Goal: Task Accomplishment & Management: Complete application form

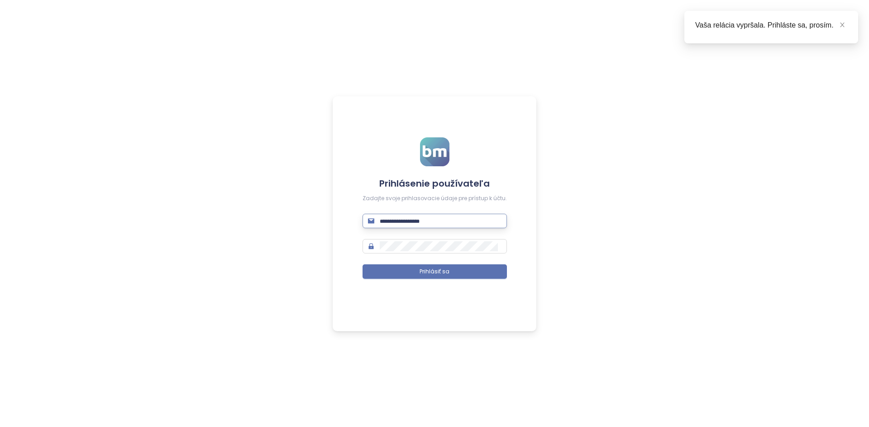
click at [434, 218] on input "text" at bounding box center [441, 221] width 122 height 10
type input "**********"
click at [362, 265] on button "Prihlásiť sa" at bounding box center [434, 272] width 144 height 14
click at [839, 26] on icon "close" at bounding box center [842, 25] width 6 height 6
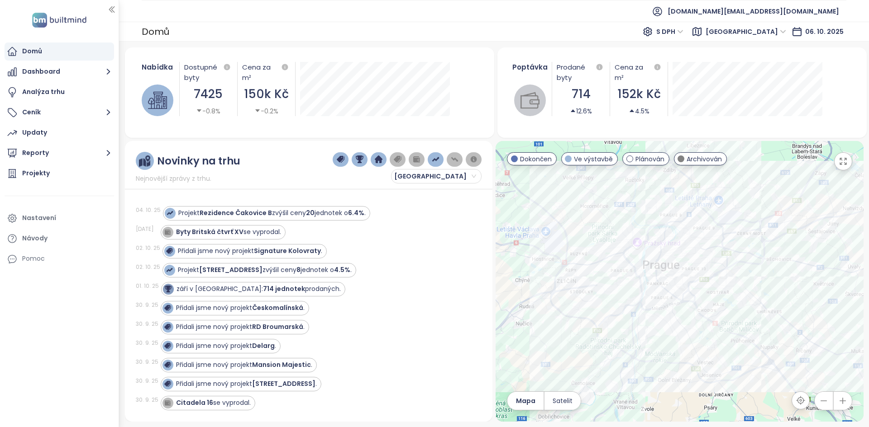
click at [843, 109] on div "Poptávka Prodané byty 714 12.6% Cena za m² 152k Kč 4.5% 1. dubna 2025 Prodané j…" at bounding box center [681, 89] width 347 height 76
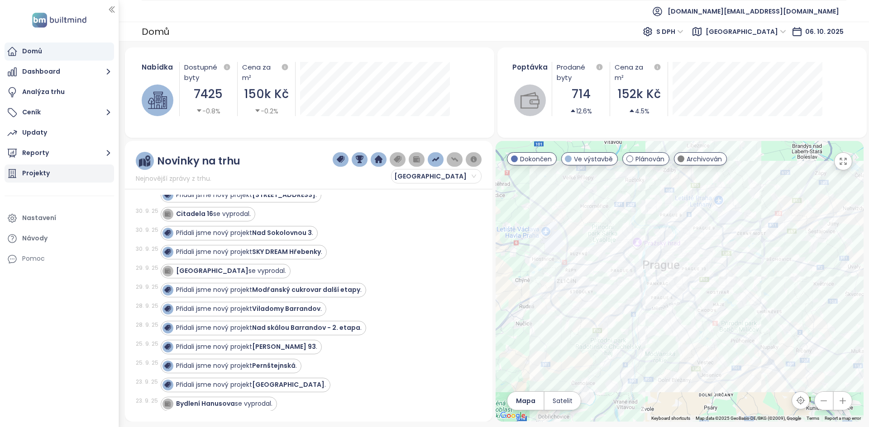
click at [76, 174] on div "Projekty" at bounding box center [59, 174] width 109 height 18
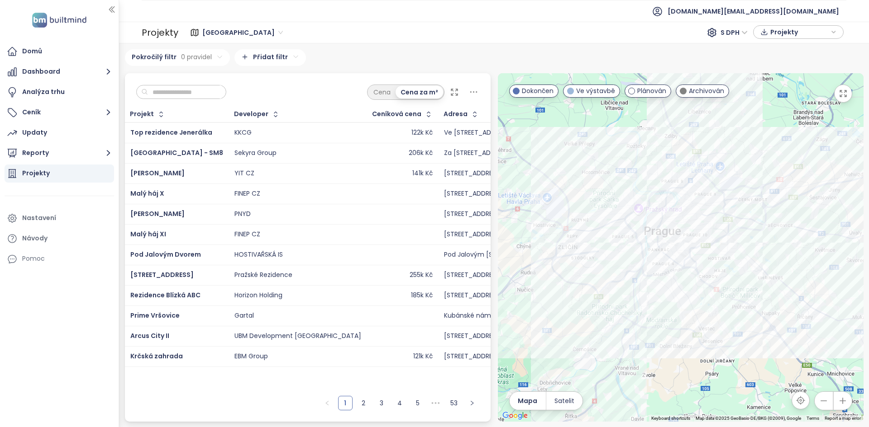
click at [274, 178] on div "YIT CZ" at bounding box center [297, 173] width 127 height 11
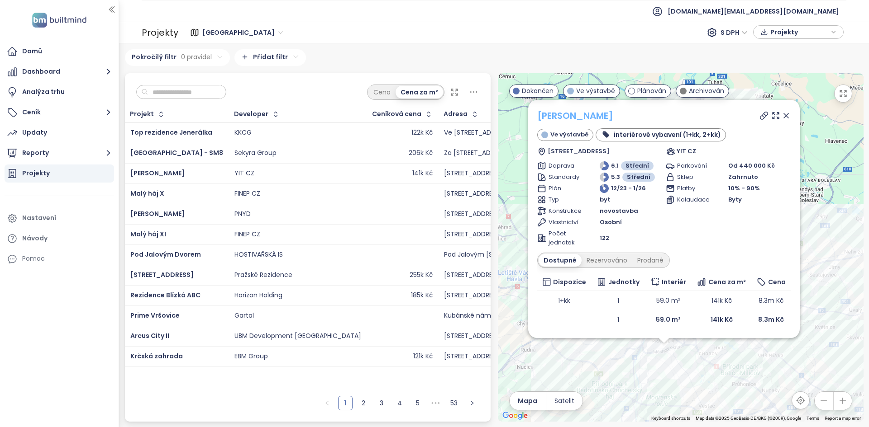
click at [573, 115] on link "[PERSON_NAME]" at bounding box center [575, 116] width 76 height 14
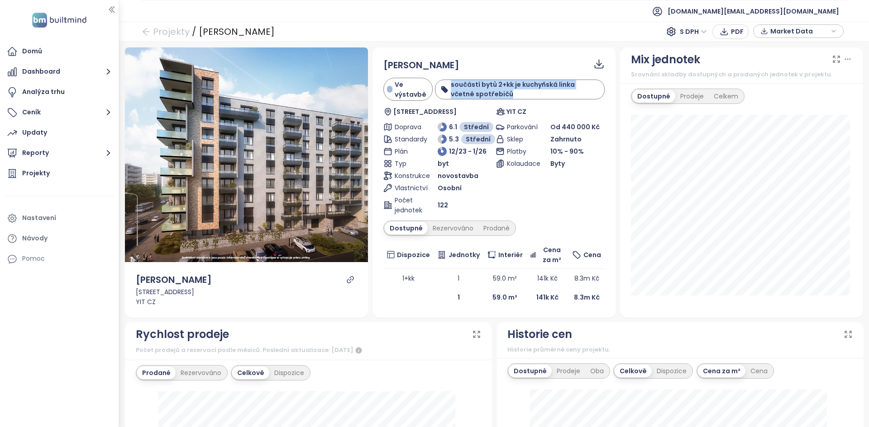
drag, startPoint x: 481, startPoint y: 96, endPoint x: 443, endPoint y: 81, distance: 41.4
click at [443, 81] on div "součástí bytů 2+kk je kuchyňská linka včetně spotřebičů" at bounding box center [520, 89] width 160 height 19
click at [508, 87] on b "součástí bytů 2+kk je kuchyňská linka včetně spotřebičů" at bounding box center [513, 89] width 124 height 19
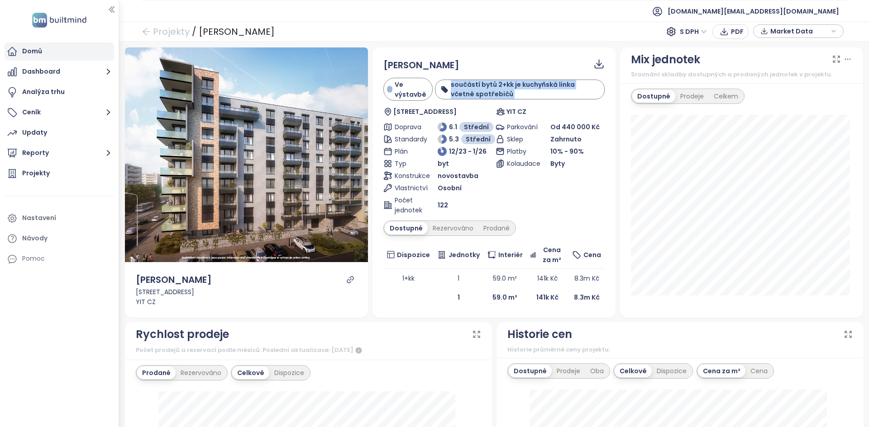
click at [67, 57] on div "Domů" at bounding box center [59, 52] width 109 height 18
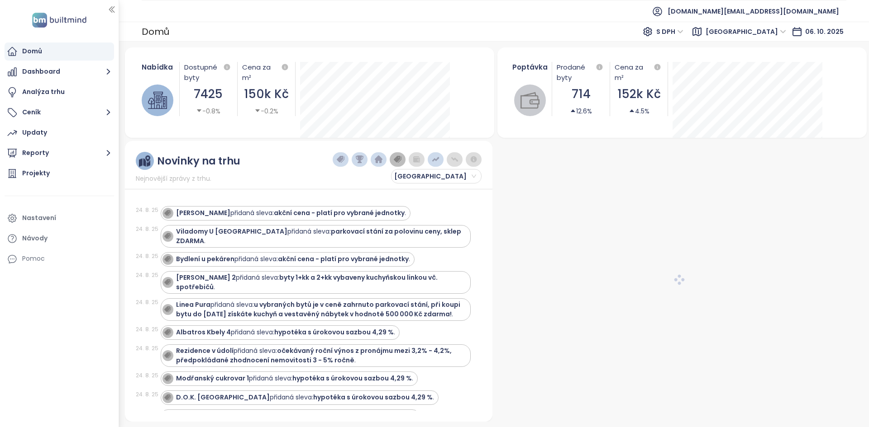
click at [301, 175] on div "Novinky na trhu Nejnovější zprávy z trhu. Praha" at bounding box center [309, 168] width 346 height 32
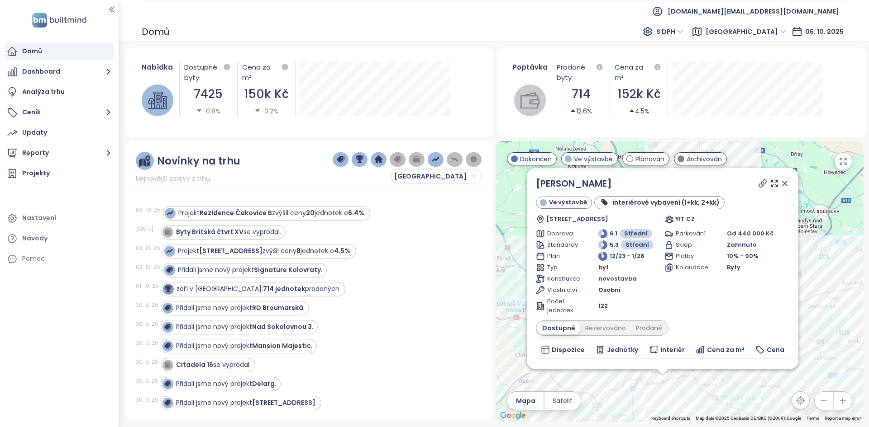
click at [301, 175] on div "Novinky na trhu Nejnovější zprávy z trhu. Praha" at bounding box center [309, 168] width 346 height 32
click at [780, 186] on icon at bounding box center [784, 183] width 9 height 9
click at [776, 186] on div "SIJA Kamýk Ve výstavbě interiérové vybavení (1+kk, 2+kk) Hodkovická 3, 142 00 P…" at bounding box center [678, 281] width 367 height 281
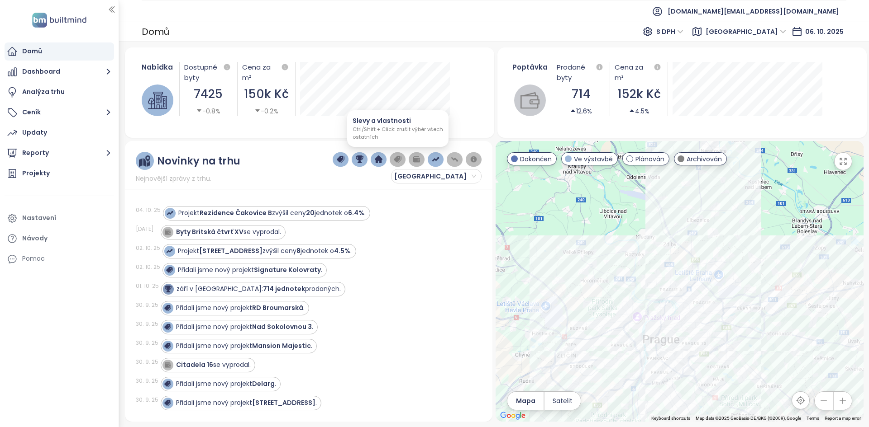
click at [398, 164] on button "button" at bounding box center [397, 159] width 16 height 14
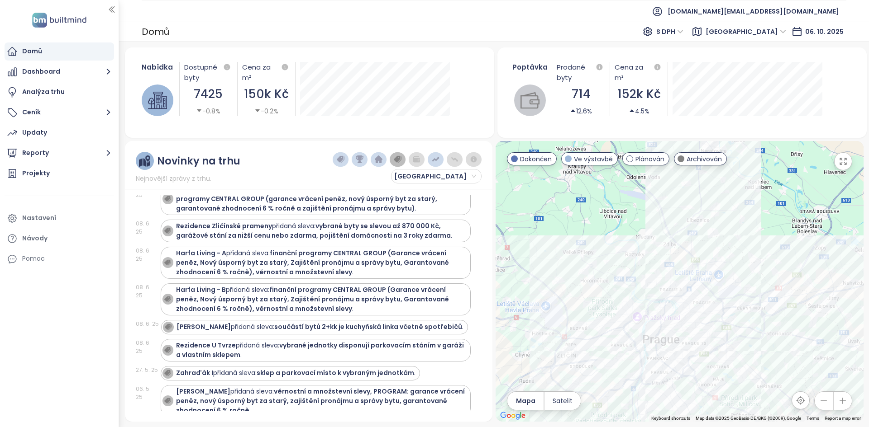
scroll to position [2972, 0]
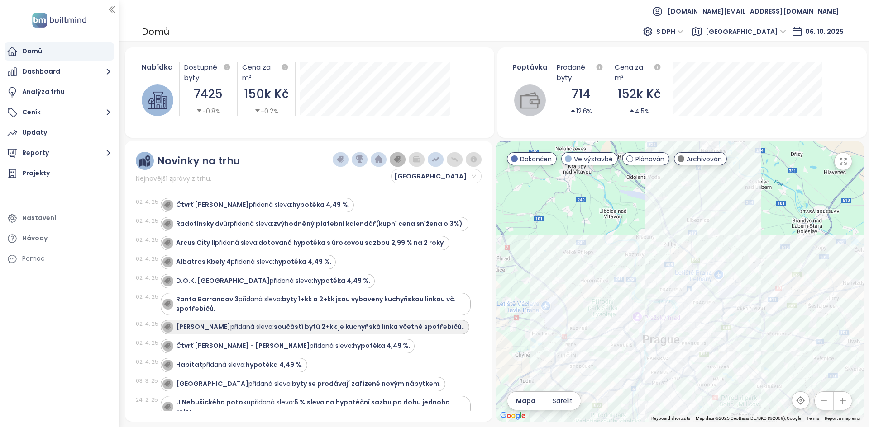
click at [315, 323] on div "SIJA Kamýk přidaná sleva: součástí bytů 2+kk je kuchyňská linka včetně spotřebi…" at bounding box center [320, 327] width 289 height 9
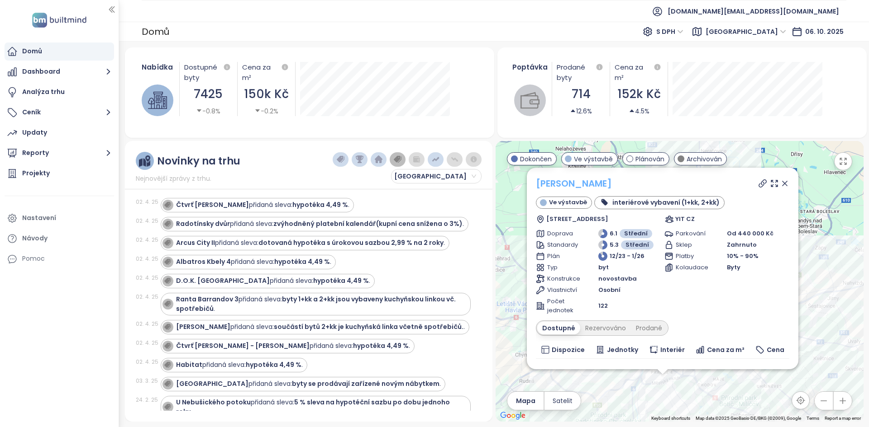
click at [583, 186] on link "SIJA Kamýk" at bounding box center [574, 184] width 76 height 14
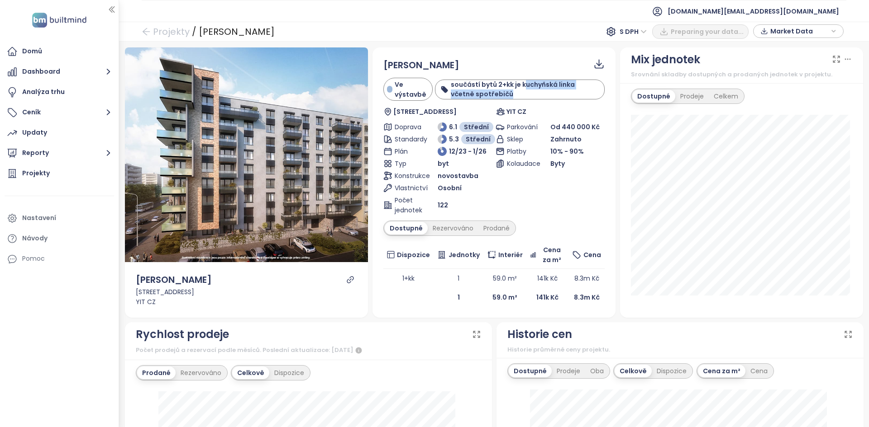
drag, startPoint x: 522, startPoint y: 84, endPoint x: 540, endPoint y: 93, distance: 20.0
click at [540, 93] on div "součástí bytů 2+kk je kuchyňská linka včetně spotřebičů" at bounding box center [525, 89] width 149 height 19
click at [489, 87] on b "součástí bytů 2+kk je kuchyňská linka včetně spotřebičů" at bounding box center [513, 89] width 124 height 19
click at [489, 88] on b "součástí bytů 2+kk je kuchyňská linka včetně spotřebičů" at bounding box center [513, 89] width 124 height 19
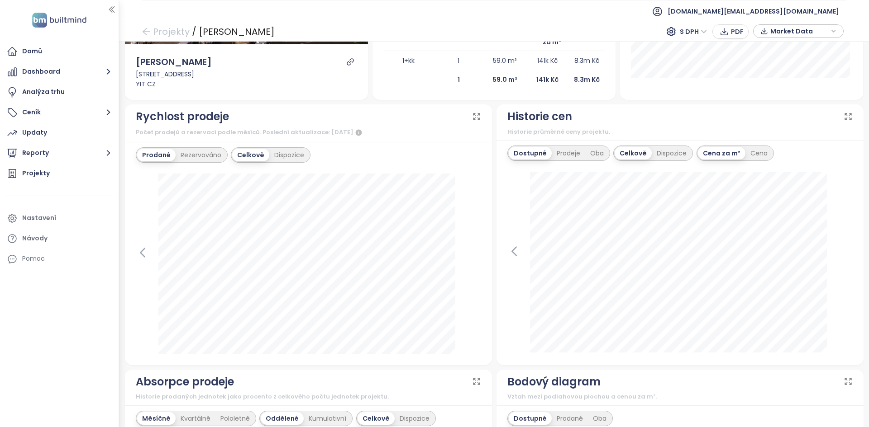
scroll to position [65, 0]
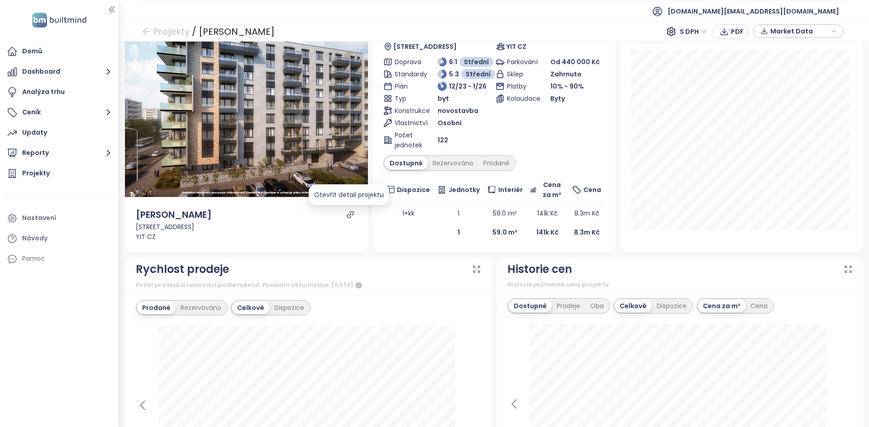
click at [347, 214] on icon "link" at bounding box center [350, 215] width 8 height 8
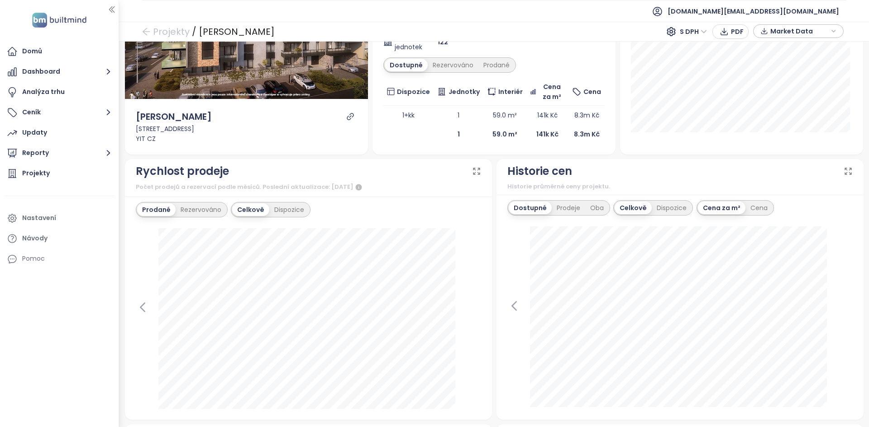
scroll to position [163, 0]
click at [292, 205] on div "Dispozice" at bounding box center [289, 210] width 40 height 13
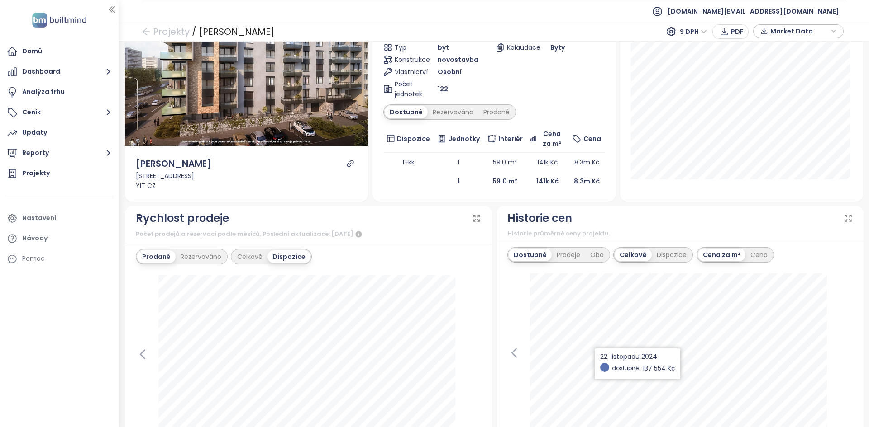
scroll to position [116, 0]
click at [186, 260] on div "Rezervováno" at bounding box center [201, 257] width 51 height 13
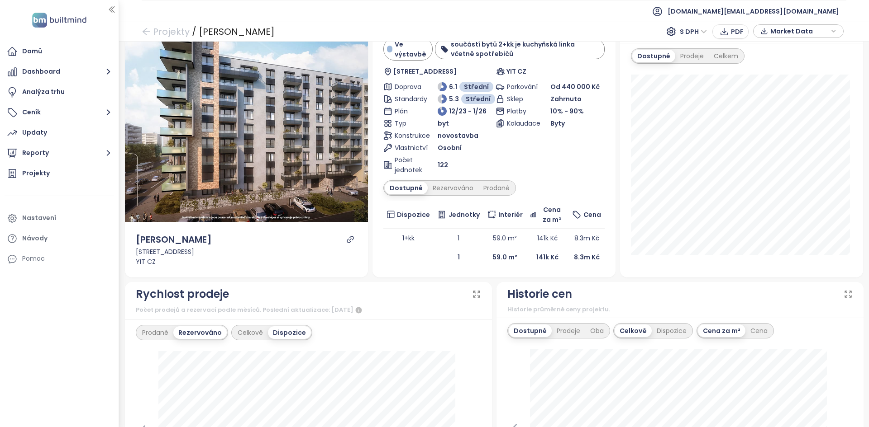
scroll to position [0, 0]
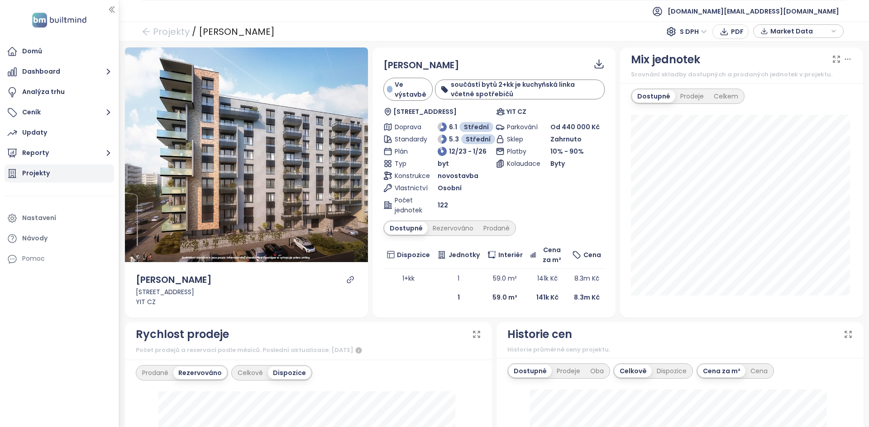
click at [66, 177] on div "Projekty" at bounding box center [59, 174] width 109 height 18
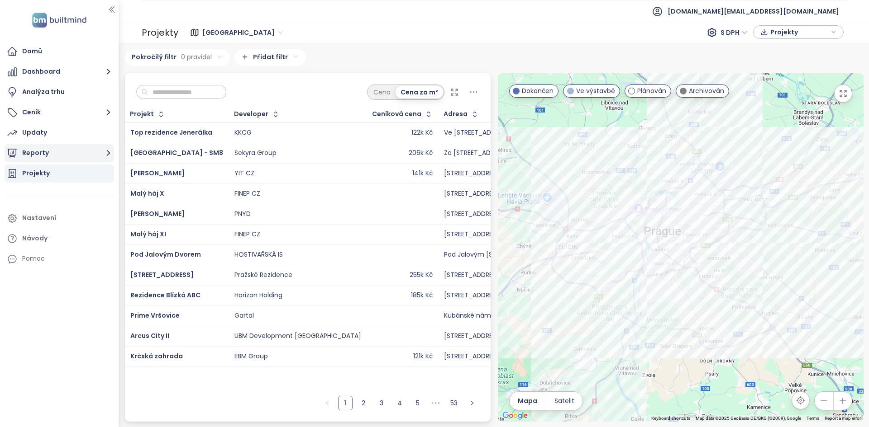
click at [57, 151] on button "Reporty" at bounding box center [59, 153] width 109 height 18
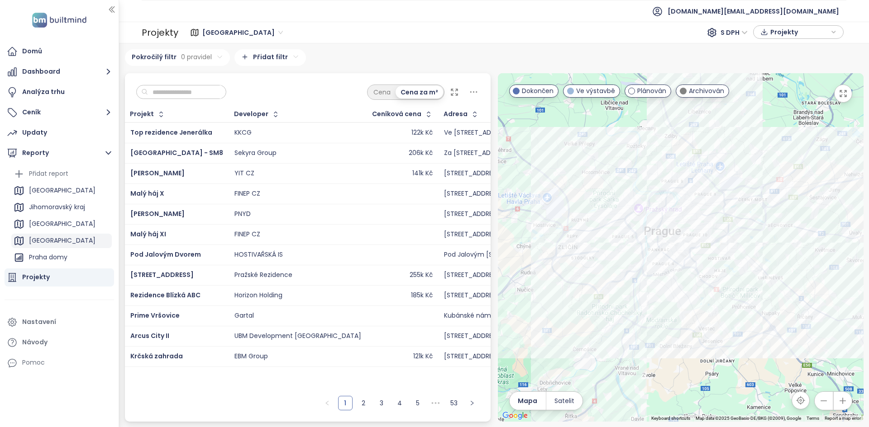
click at [70, 248] on div "[GEOGRAPHIC_DATA]" at bounding box center [61, 241] width 100 height 14
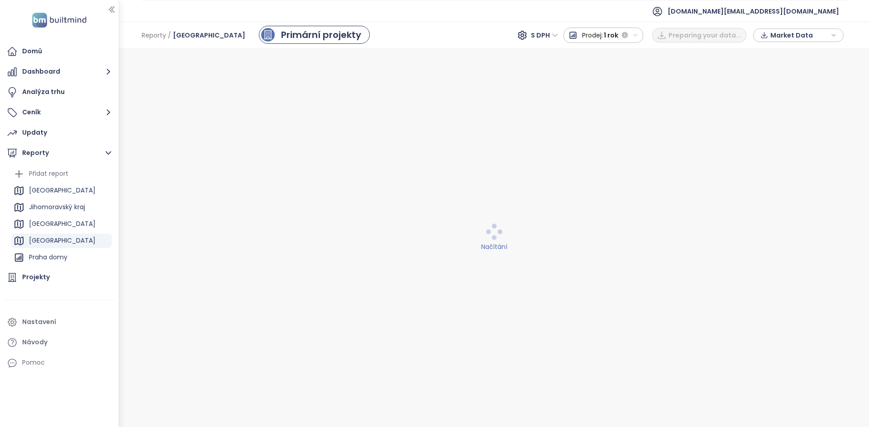
click at [67, 247] on div "[GEOGRAPHIC_DATA]" at bounding box center [62, 240] width 66 height 11
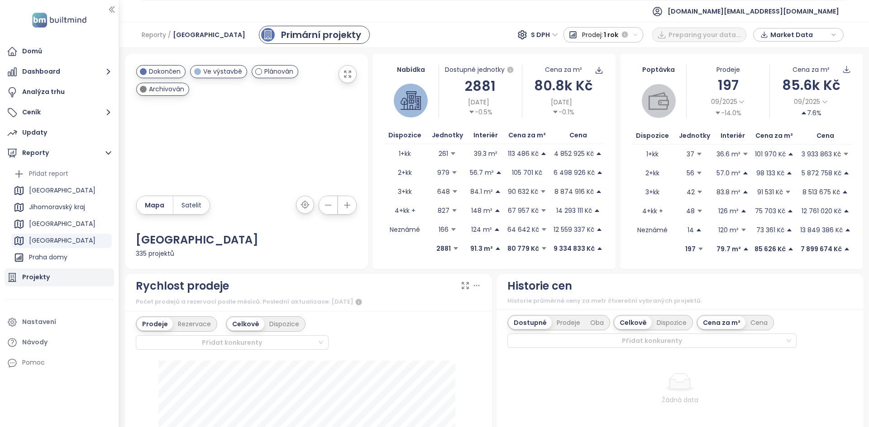
click at [57, 275] on div "Projekty" at bounding box center [59, 278] width 109 height 18
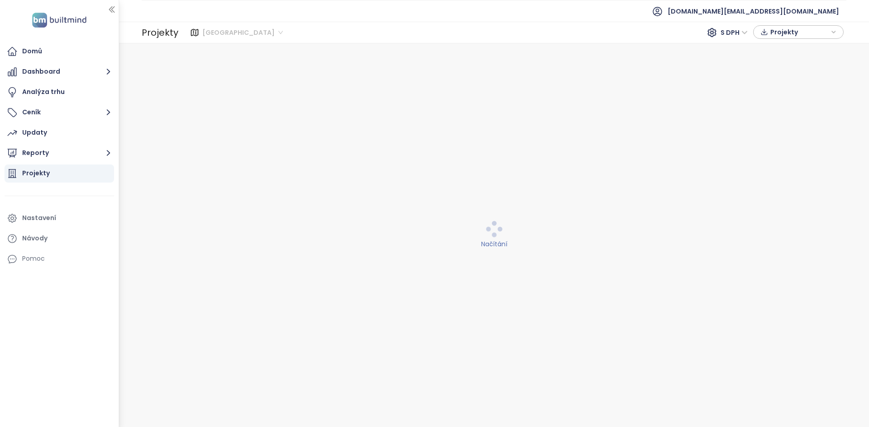
click at [215, 37] on span "[GEOGRAPHIC_DATA]" at bounding box center [242, 33] width 81 height 14
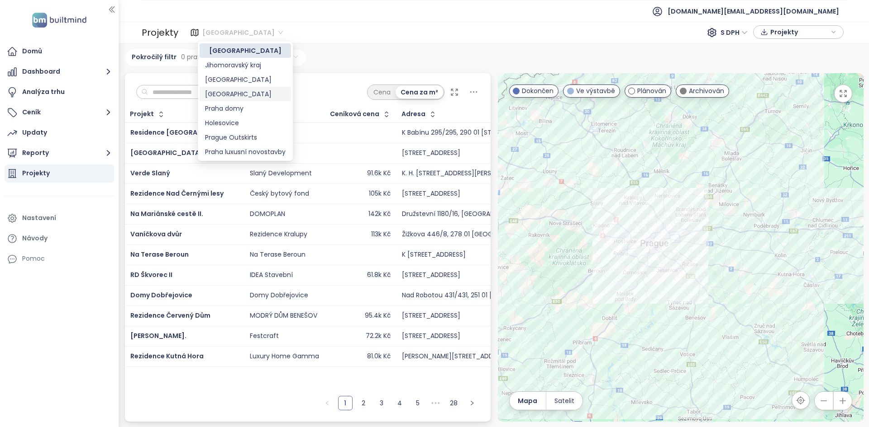
click at [226, 91] on div "[GEOGRAPHIC_DATA]" at bounding box center [245, 94] width 81 height 10
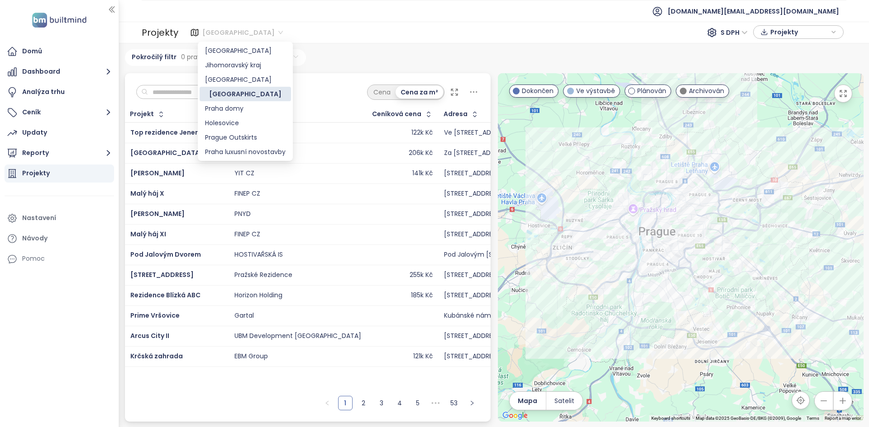
click at [245, 29] on span "[GEOGRAPHIC_DATA]" at bounding box center [242, 33] width 81 height 14
click at [241, 95] on div "[GEOGRAPHIC_DATA]" at bounding box center [245, 94] width 81 height 10
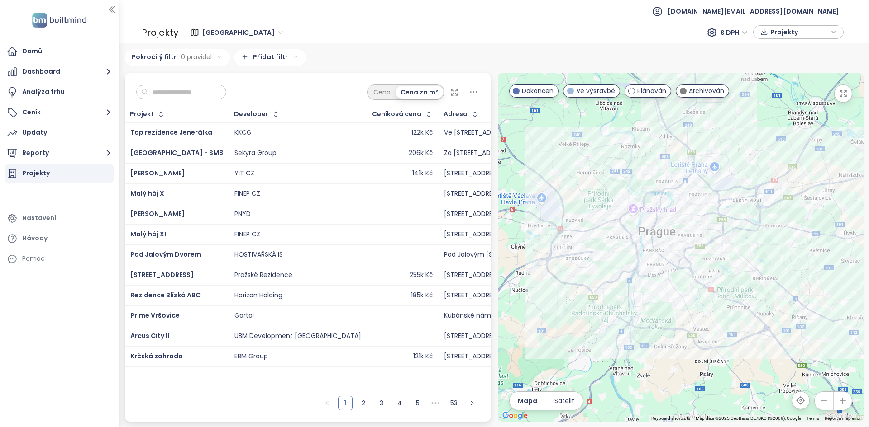
click at [588, 147] on div at bounding box center [681, 247] width 366 height 349
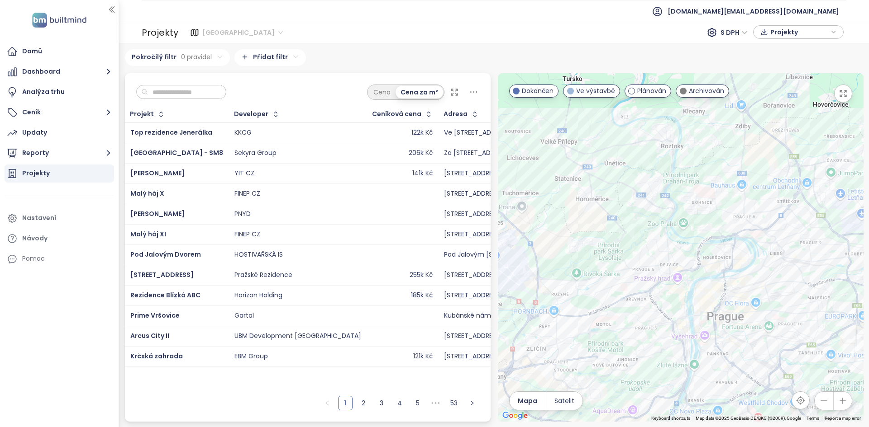
click at [209, 35] on span "[GEOGRAPHIC_DATA]" at bounding box center [242, 33] width 81 height 14
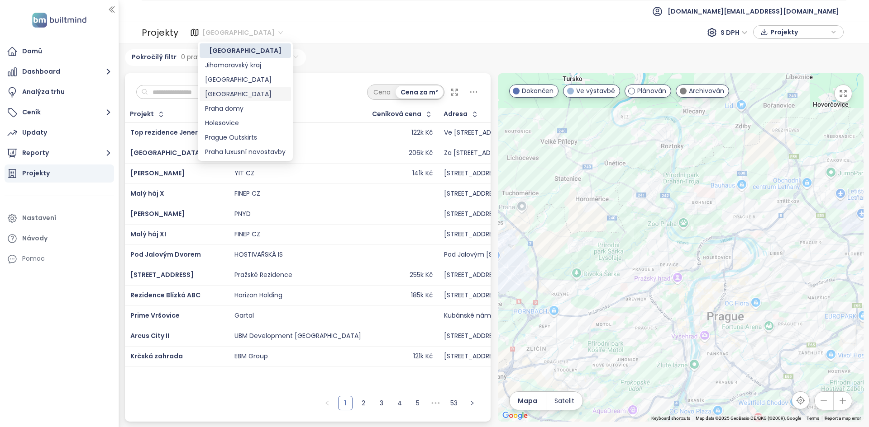
click at [240, 93] on div "[GEOGRAPHIC_DATA]" at bounding box center [245, 94] width 81 height 10
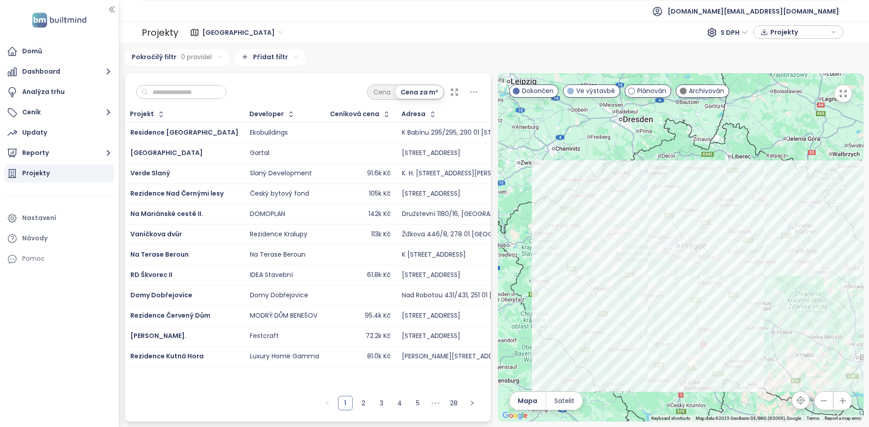
click at [646, 183] on div at bounding box center [681, 247] width 366 height 349
click at [646, 182] on div at bounding box center [681, 247] width 366 height 349
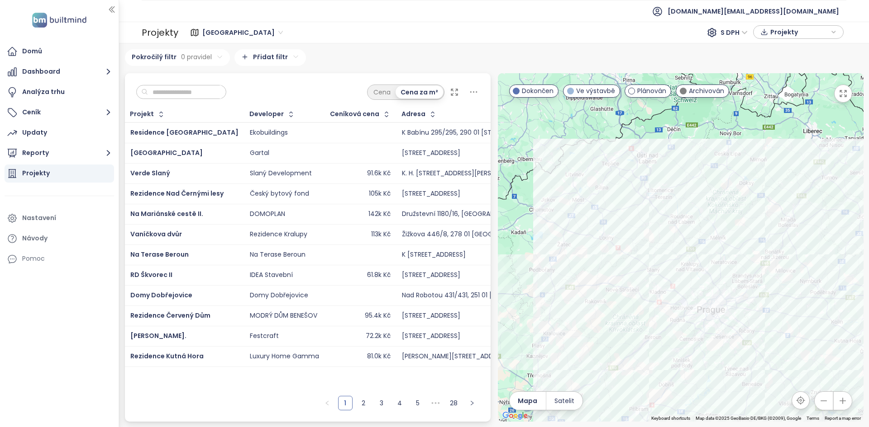
click at [672, 216] on div at bounding box center [681, 247] width 366 height 349
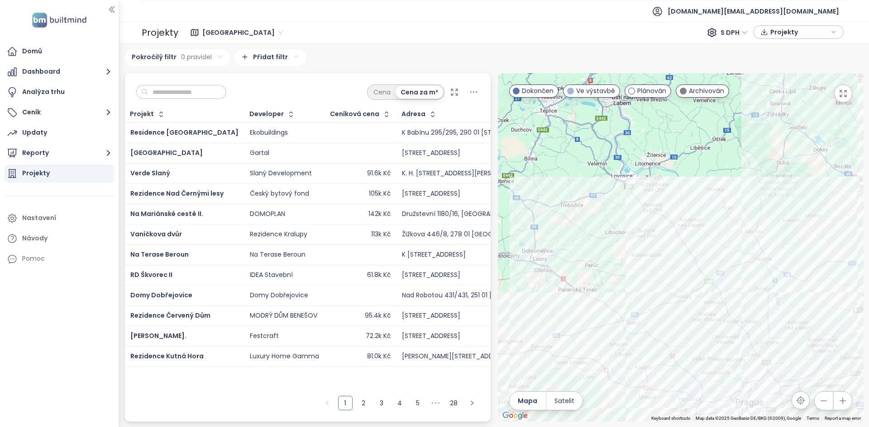
click at [698, 237] on div at bounding box center [681, 247] width 366 height 349
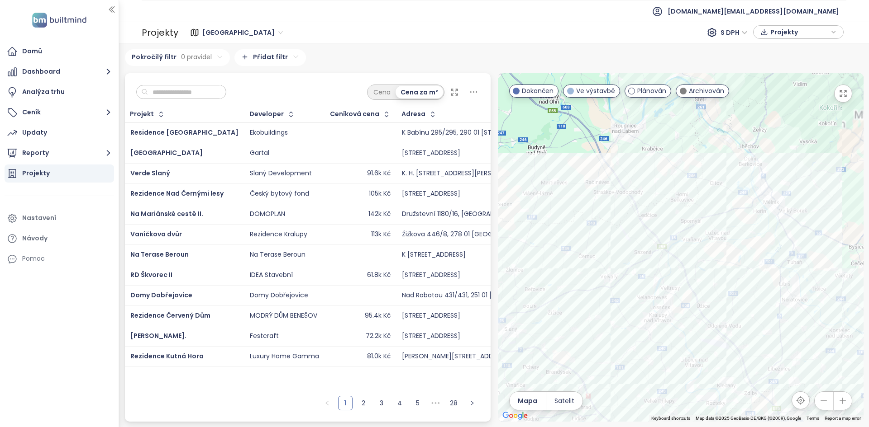
drag, startPoint x: 670, startPoint y: 235, endPoint x: 597, endPoint y: 147, distance: 114.4
click at [599, 148] on div at bounding box center [681, 247] width 366 height 349
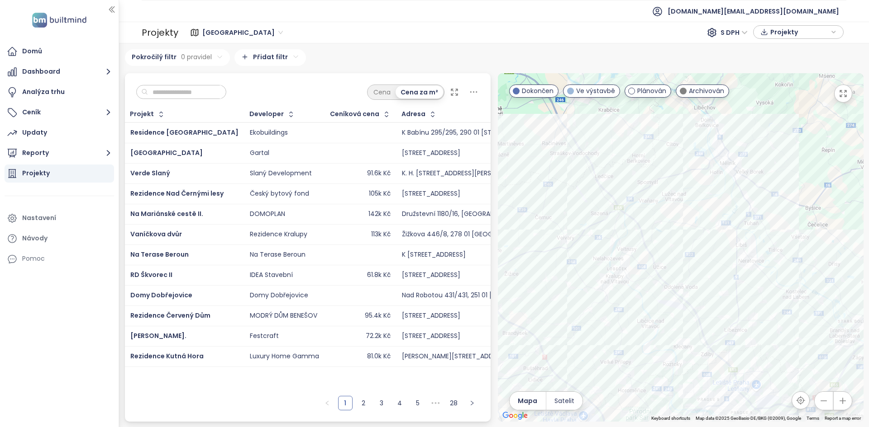
click at [640, 275] on div at bounding box center [681, 247] width 366 height 349
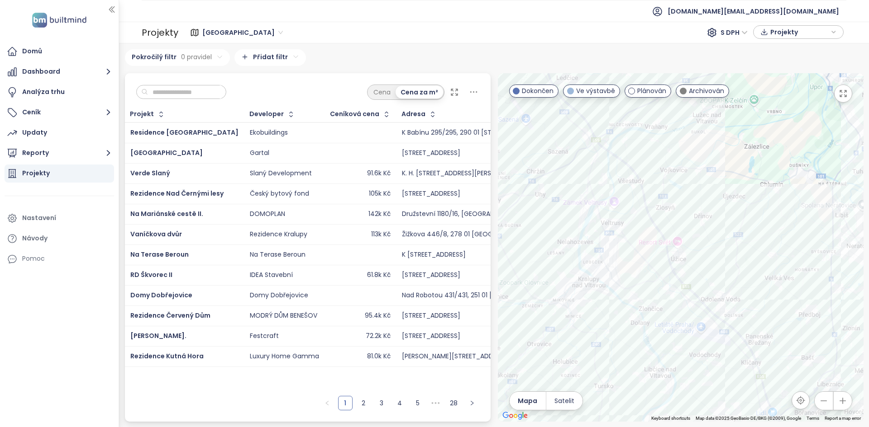
click at [608, 313] on div at bounding box center [681, 247] width 366 height 349
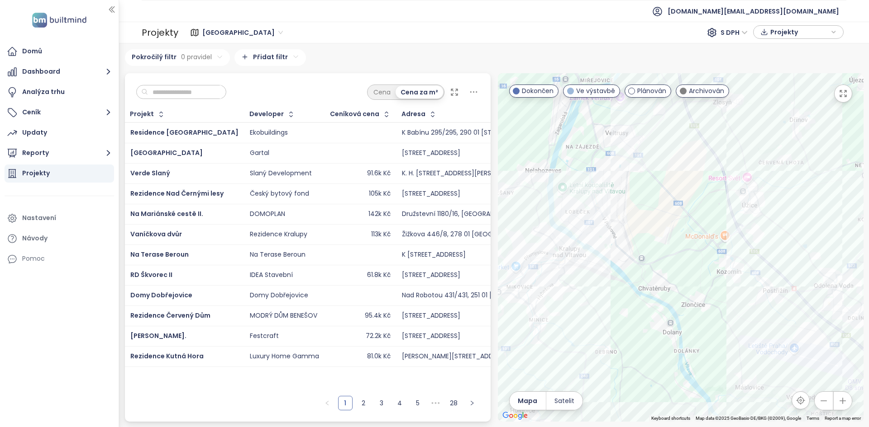
click at [573, 288] on div at bounding box center [681, 247] width 366 height 349
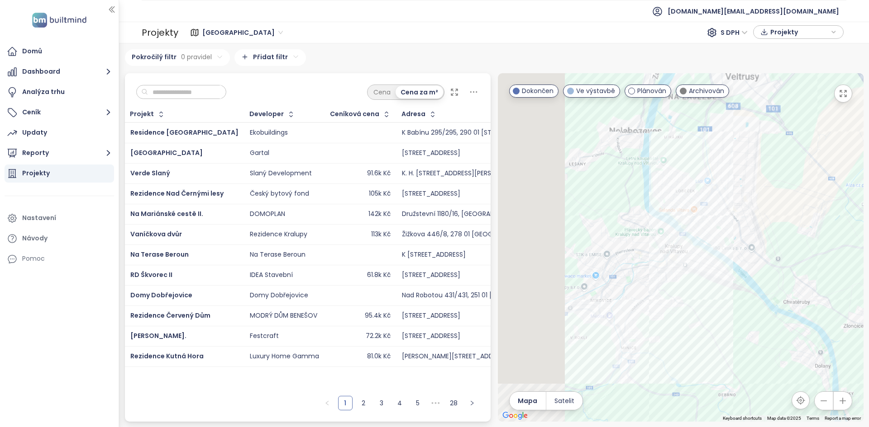
drag, startPoint x: 578, startPoint y: 256, endPoint x: 684, endPoint y: 269, distance: 106.3
click at [684, 269] on div at bounding box center [681, 247] width 366 height 349
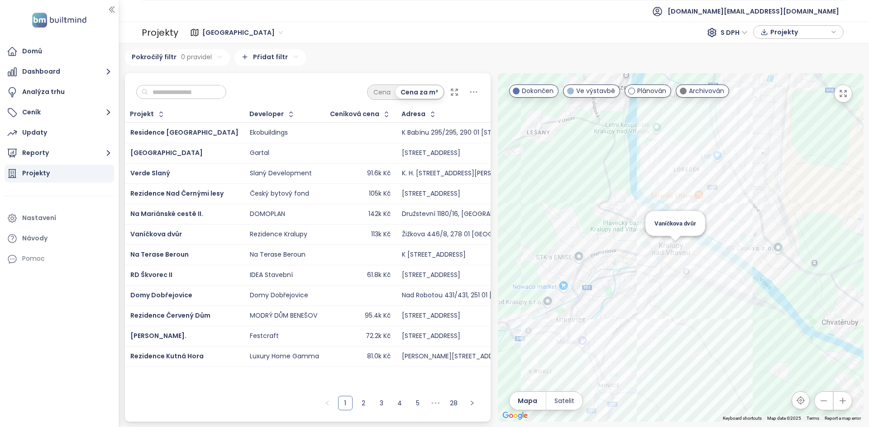
click at [673, 253] on div "Vaníčkova dvůr" at bounding box center [681, 247] width 366 height 349
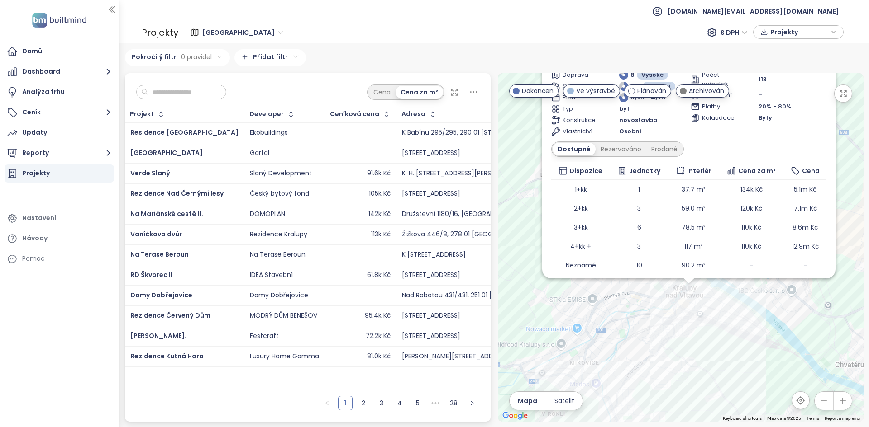
drag, startPoint x: 624, startPoint y: 322, endPoint x: 641, endPoint y: 381, distance: 61.7
click at [641, 381] on div "Vaníčkova dvůr Ve výstavbě k vybraným bytům parkování zdarma Žižkova 446/8, 278…" at bounding box center [681, 247] width 366 height 349
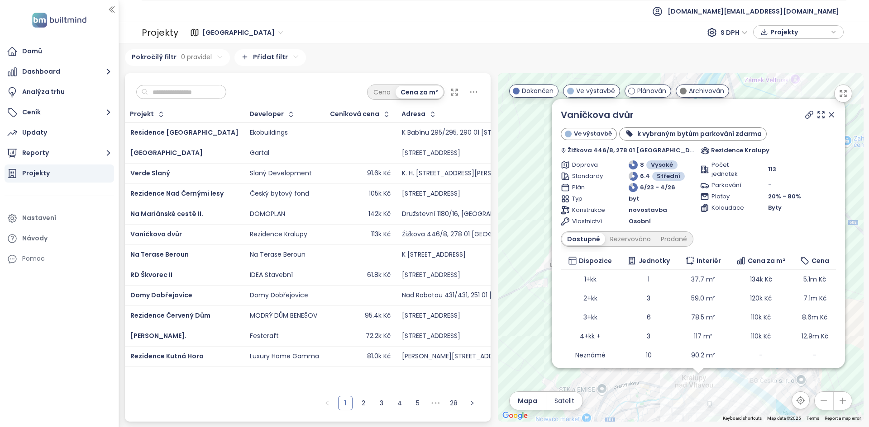
drag, startPoint x: 641, startPoint y: 333, endPoint x: 633, endPoint y: 415, distance: 81.8
click at [633, 415] on div "Vaníčkova dvůr Ve výstavbě k vybraným bytům parkování zdarma Žižkova 446/8, 278…" at bounding box center [681, 247] width 366 height 349
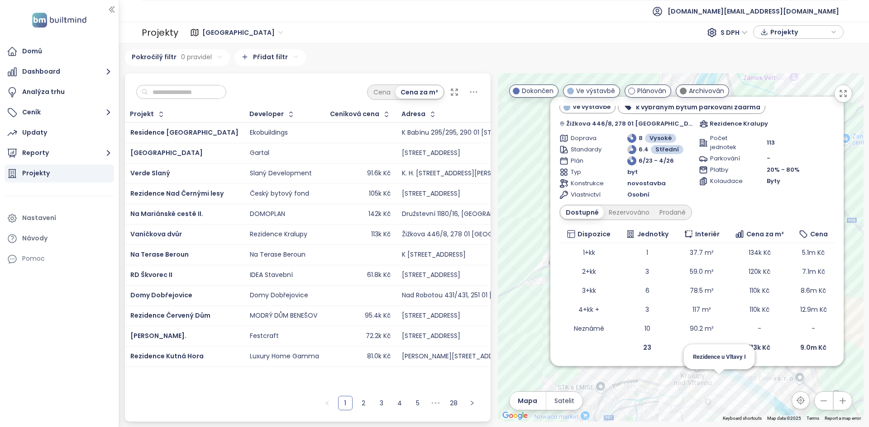
click at [718, 379] on div "Vaníčkova dvůr Ve výstavbě k vybraným bytům parkování zdarma Žižkova 446/8, 278…" at bounding box center [681, 247] width 366 height 349
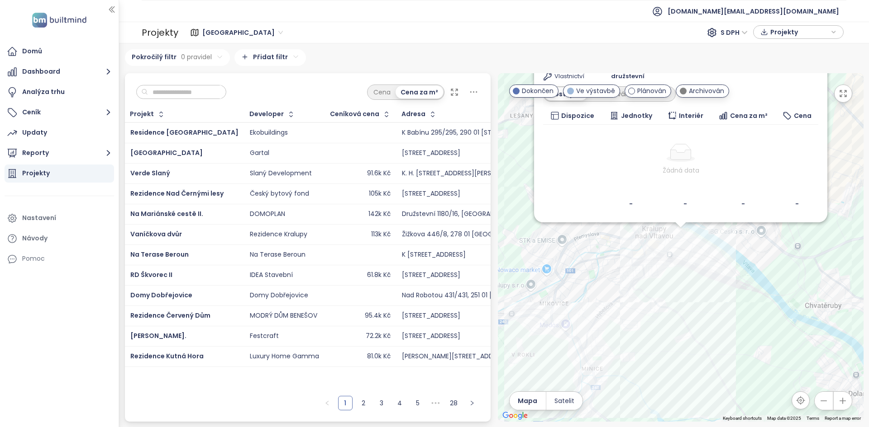
click at [700, 402] on div "Rezidence u Vltavy I Ve výstavbě Havlíčkova 907, 278 01 Kralupy nad Vltavou-Kra…" at bounding box center [681, 247] width 366 height 349
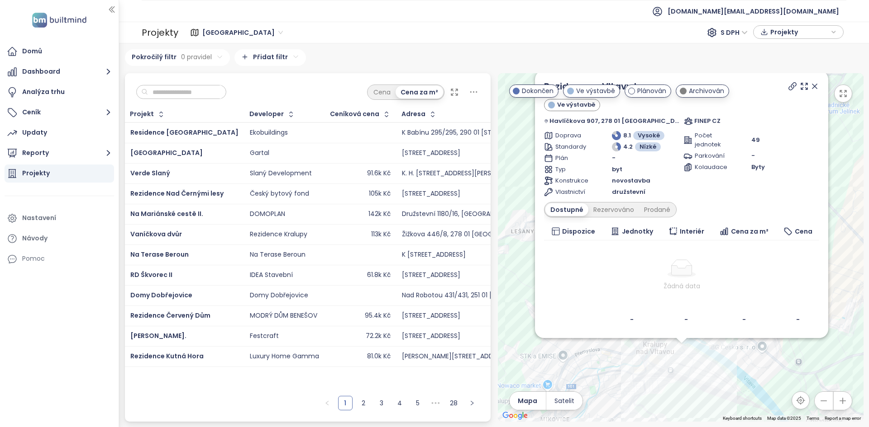
drag, startPoint x: 708, startPoint y: 423, endPoint x: 708, endPoint y: 446, distance: 23.1
click at [708, 427] on html "Domů Dashboard Analýza trhu Ceník Updaty Reporty Projekty Nastavení Návody Pomo…" at bounding box center [434, 213] width 869 height 427
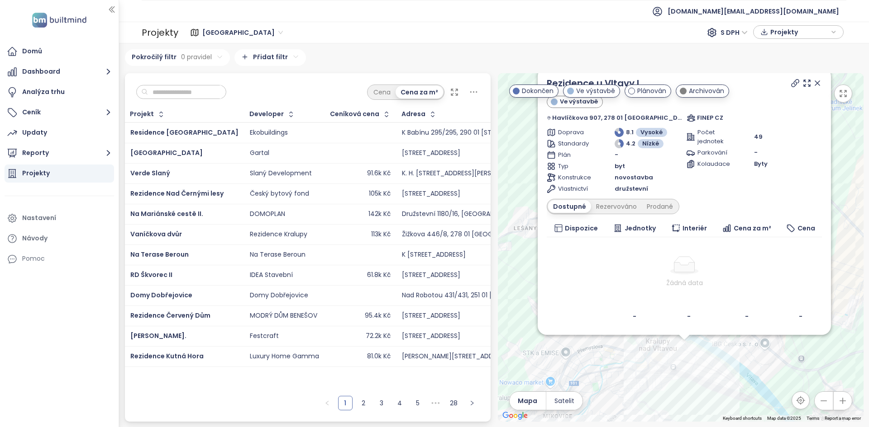
click at [818, 80] on icon at bounding box center [816, 83] width 9 height 9
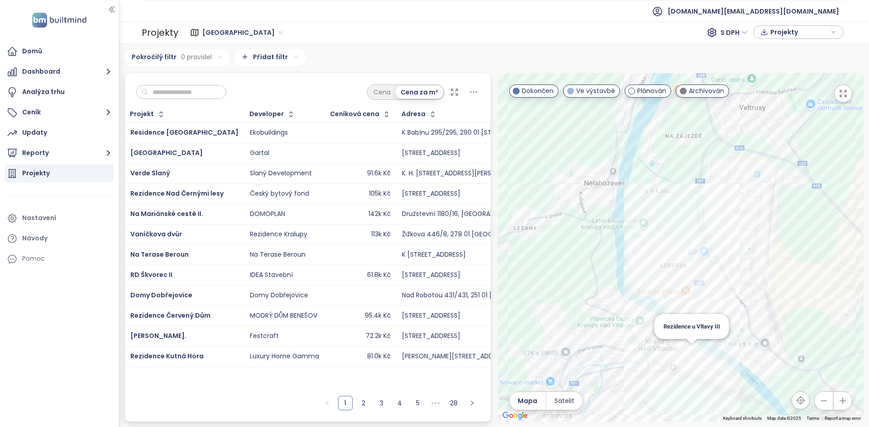
click at [690, 358] on div "Rezidence u Vltavy III" at bounding box center [681, 247] width 366 height 349
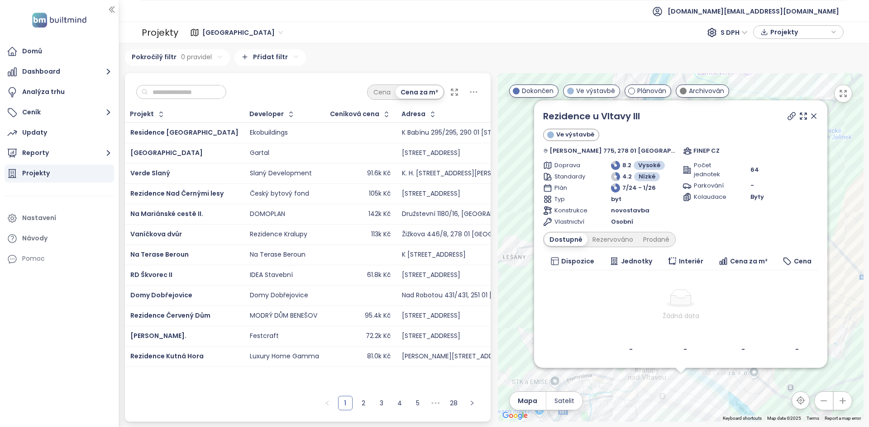
drag, startPoint x: 811, startPoint y: 119, endPoint x: 689, endPoint y: 299, distance: 217.8
click at [811, 119] on icon at bounding box center [813, 116] width 9 height 9
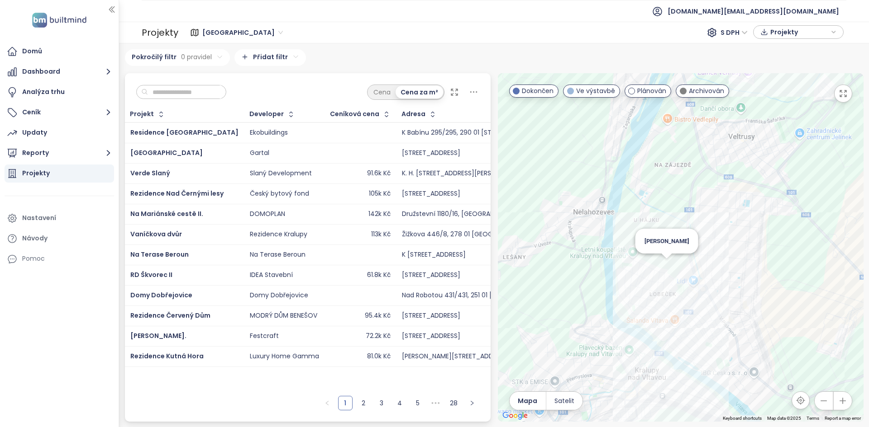
click at [671, 267] on div "Park Wolkerova" at bounding box center [681, 247] width 366 height 349
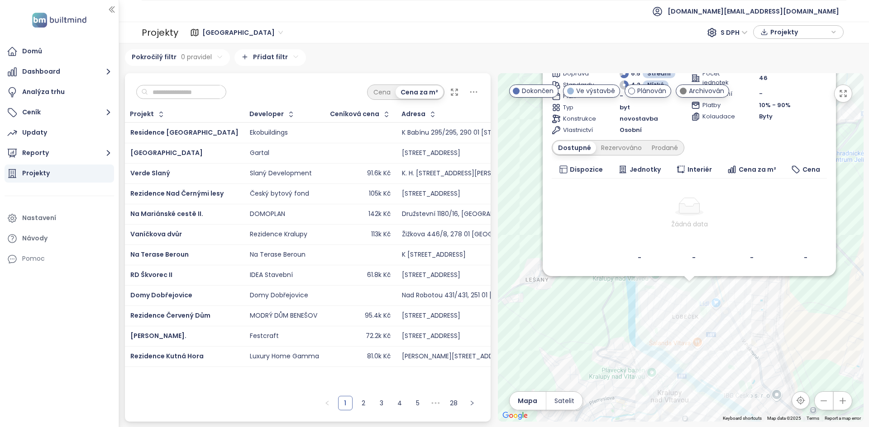
drag, startPoint x: 603, startPoint y: 354, endPoint x: 612, endPoint y: 408, distance: 54.5
click at [612, 408] on div "Park Wolkerova Ve výstavbě dotovaná hypotéka 2,99% a kuchyň zdarma J. Wolkera 8…" at bounding box center [681, 247] width 366 height 349
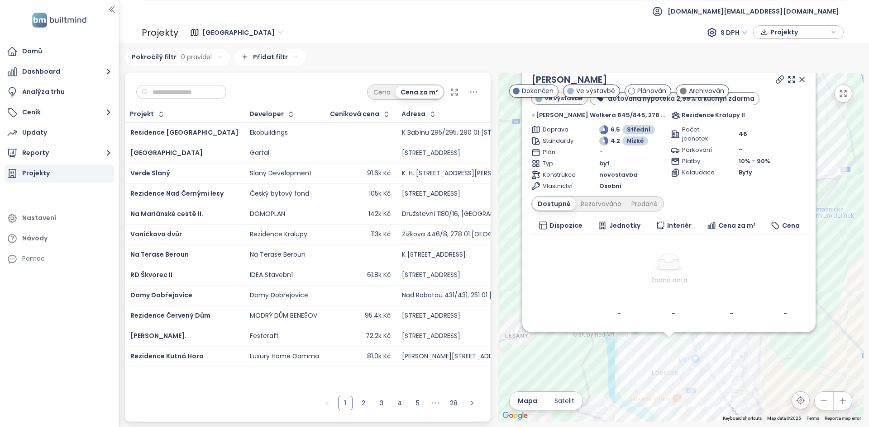
click at [776, 365] on div "Park Wolkerova Ve výstavbě dotovaná hypotéka 2,99% a kuchyň zdarma J. Wolkera 8…" at bounding box center [681, 247] width 366 height 349
click at [803, 78] on icon at bounding box center [801, 79] width 5 height 5
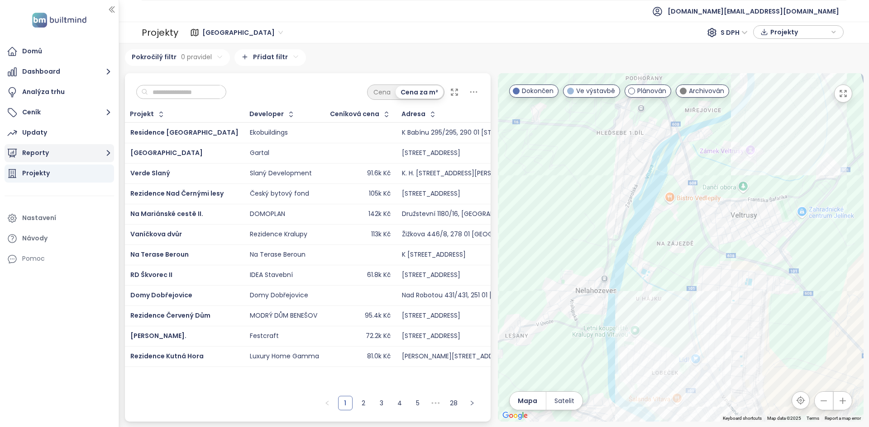
click at [93, 155] on button "Reporty" at bounding box center [59, 153] width 109 height 18
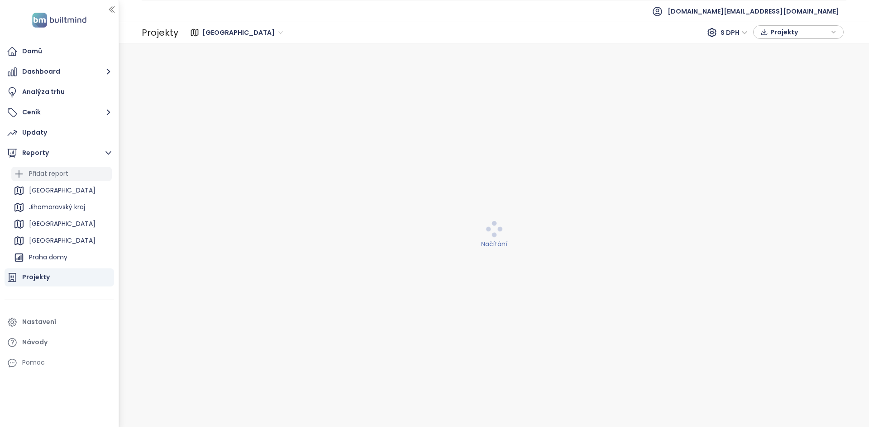
click at [71, 170] on div "Přidat report" at bounding box center [61, 174] width 100 height 14
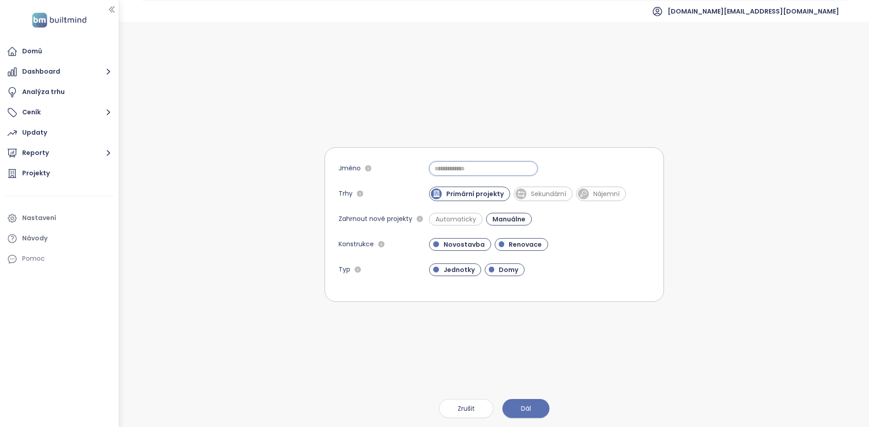
click at [447, 176] on input "Jméno" at bounding box center [483, 168] width 109 height 14
type input "**********"
click at [552, 199] on span "Sekundární" at bounding box center [542, 194] width 59 height 14
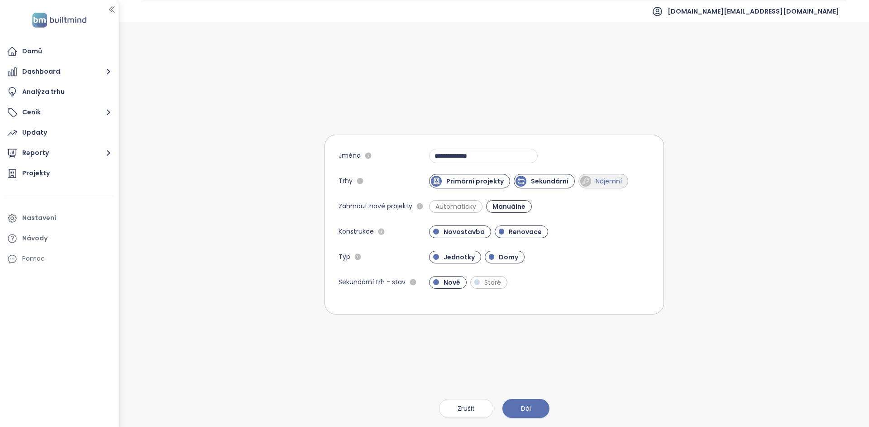
click at [603, 180] on span "Nájemní" at bounding box center [608, 181] width 35 height 9
click at [509, 233] on span "Renovace" at bounding box center [525, 232] width 42 height 9
click at [518, 235] on span "Renovace" at bounding box center [524, 232] width 41 height 9
click at [474, 208] on span "Automaticky" at bounding box center [456, 206] width 50 height 9
click at [503, 398] on div "**********" at bounding box center [493, 225] width 339 height 406
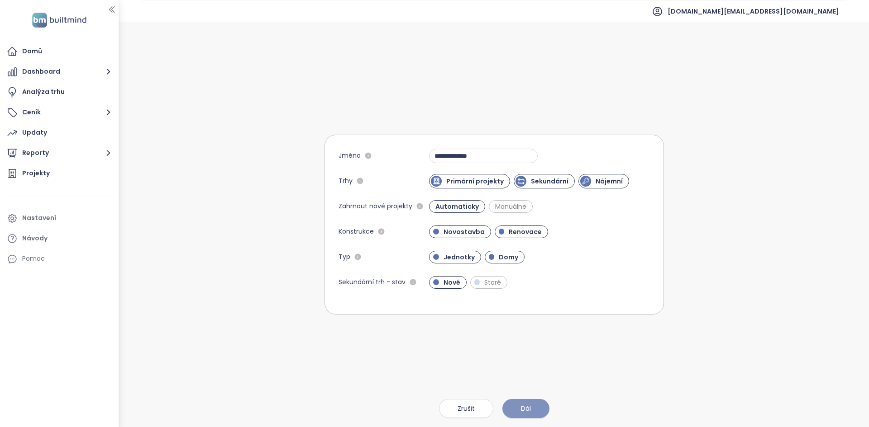
click at [520, 402] on button "Dál" at bounding box center [525, 408] width 47 height 19
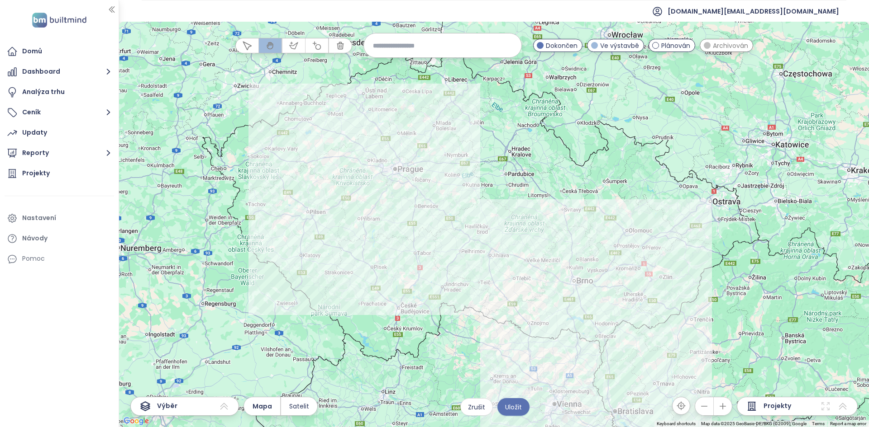
click at [345, 107] on div at bounding box center [494, 225] width 750 height 406
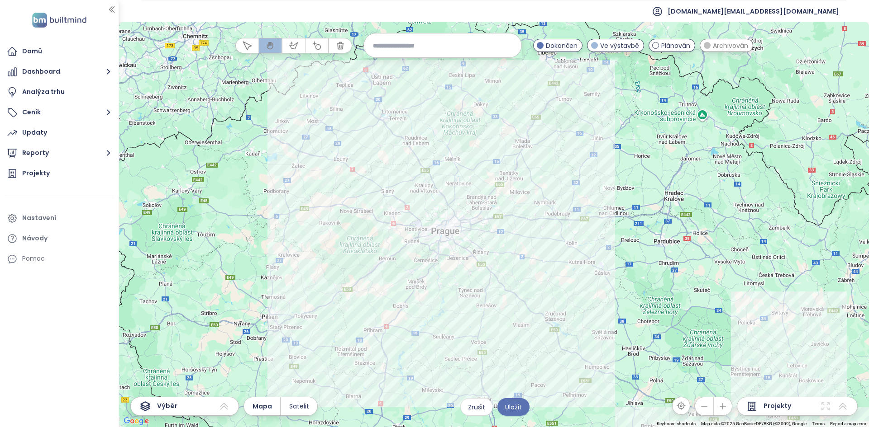
click at [397, 115] on div at bounding box center [494, 225] width 750 height 406
click at [397, 114] on div at bounding box center [494, 225] width 750 height 406
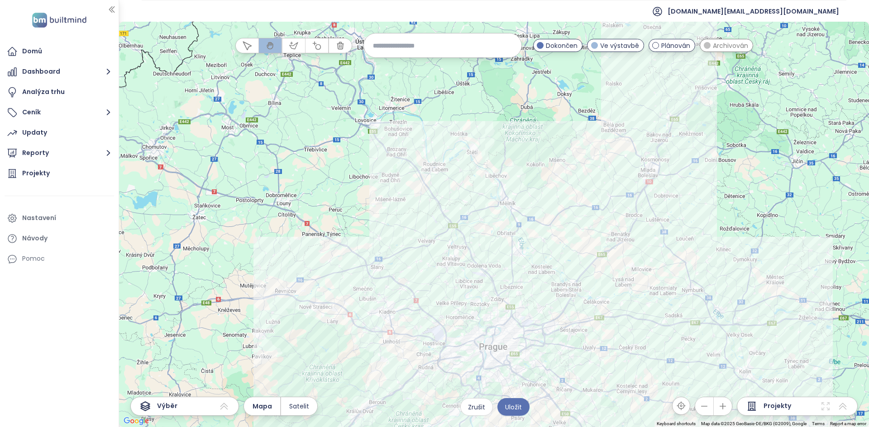
click at [426, 182] on div at bounding box center [494, 225] width 750 height 406
click at [426, 181] on div at bounding box center [494, 225] width 750 height 406
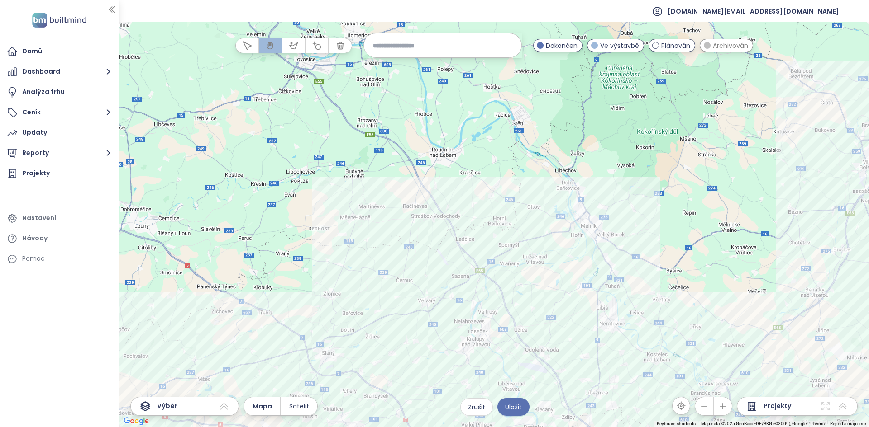
click at [499, 343] on div at bounding box center [494, 225] width 750 height 406
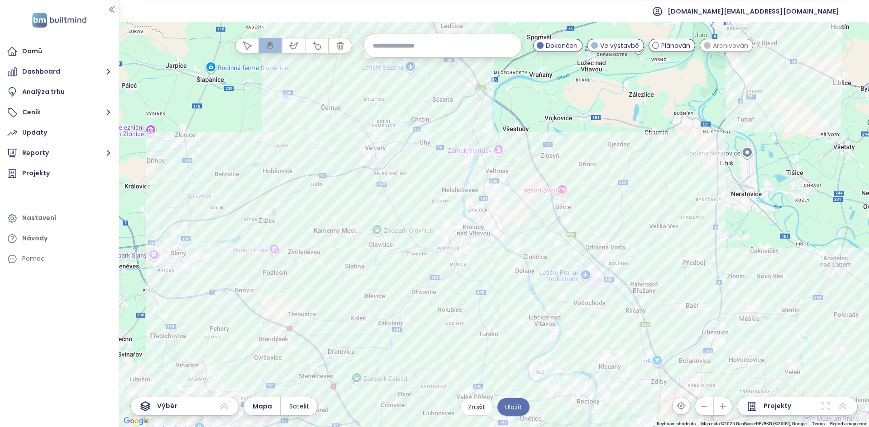
drag, startPoint x: 493, startPoint y: 353, endPoint x: 513, endPoint y: 247, distance: 107.7
click at [513, 247] on div at bounding box center [494, 225] width 750 height 406
click at [312, 45] on icon "button" at bounding box center [316, 45] width 9 height 9
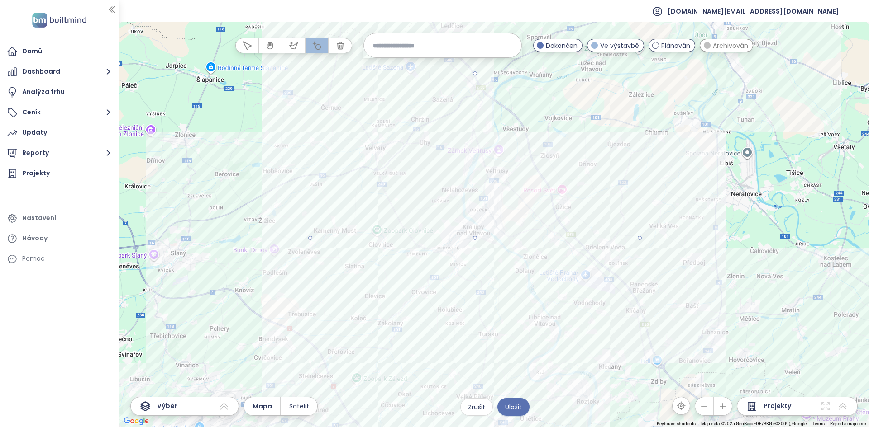
drag, startPoint x: 474, startPoint y: 238, endPoint x: 636, endPoint y: 269, distance: 165.4
click at [636, 269] on div at bounding box center [494, 225] width 750 height 406
click at [292, 48] on icon "button" at bounding box center [293, 45] width 8 height 6
click at [570, 359] on div at bounding box center [494, 225] width 750 height 406
click at [641, 385] on div at bounding box center [494, 225] width 750 height 406
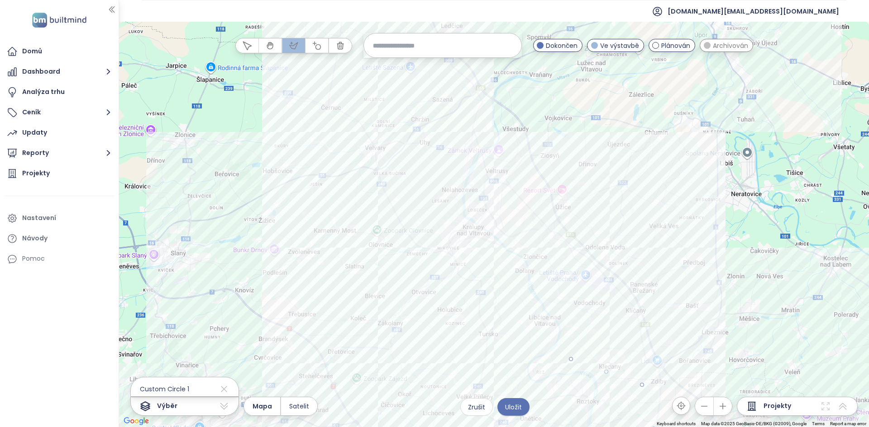
click at [656, 314] on div at bounding box center [494, 225] width 750 height 406
click at [603, 299] on div at bounding box center [494, 225] width 750 height 406
click at [569, 361] on div at bounding box center [494, 225] width 750 height 406
click at [507, 401] on button "Uložit" at bounding box center [513, 408] width 32 height 18
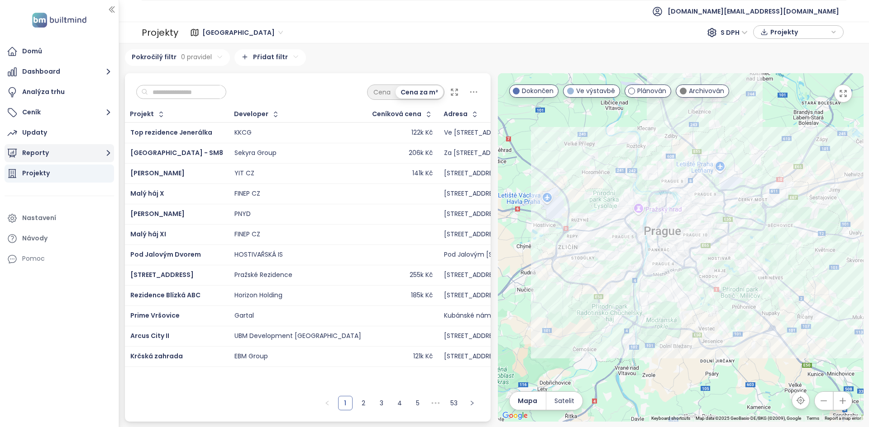
click at [66, 157] on button "Reporty" at bounding box center [59, 153] width 109 height 18
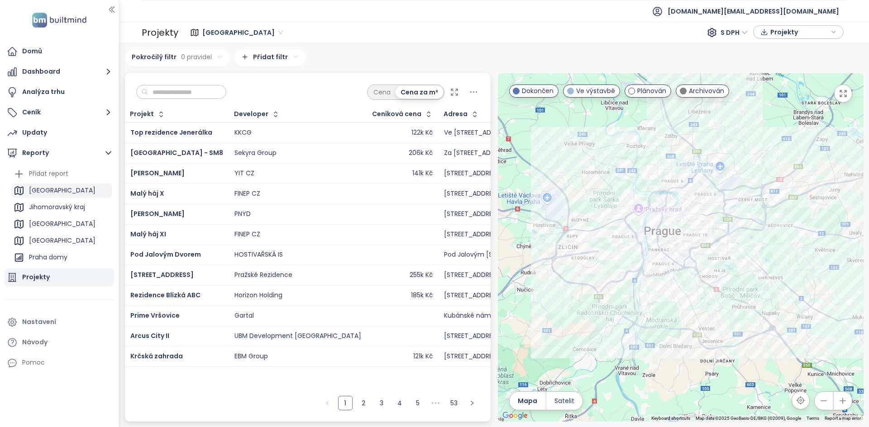
click at [60, 190] on div "[GEOGRAPHIC_DATA]" at bounding box center [61, 191] width 100 height 14
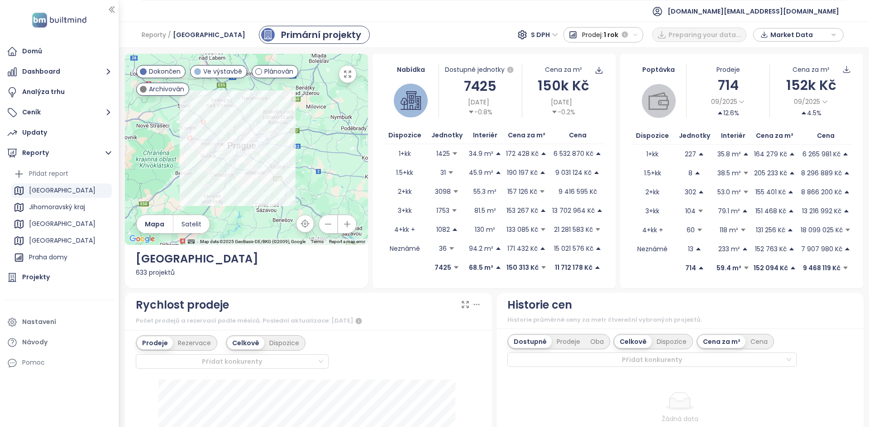
click at [465, 83] on div "7425" at bounding box center [480, 86] width 82 height 21
click at [87, 316] on div "Nastavení" at bounding box center [59, 322] width 109 height 18
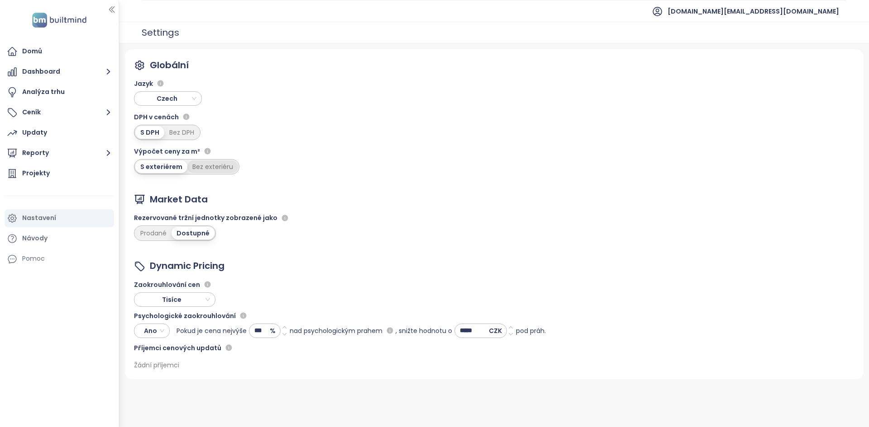
click at [217, 168] on div "Bez exteriéru" at bounding box center [212, 167] width 51 height 13
click at [54, 173] on div "Projekty" at bounding box center [59, 174] width 109 height 18
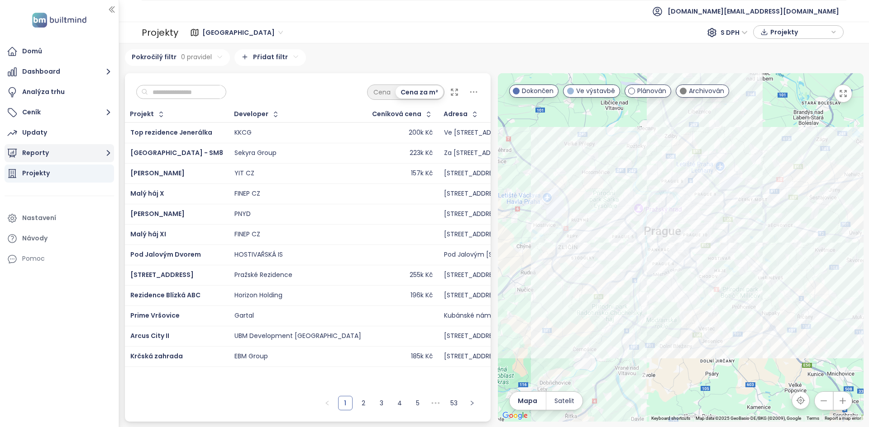
click at [64, 151] on button "Reporty" at bounding box center [59, 153] width 109 height 18
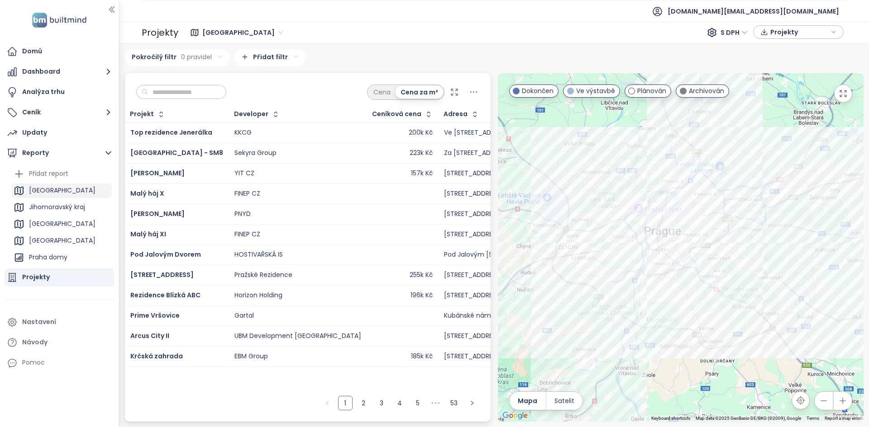
click at [76, 190] on div "[GEOGRAPHIC_DATA]" at bounding box center [61, 191] width 100 height 14
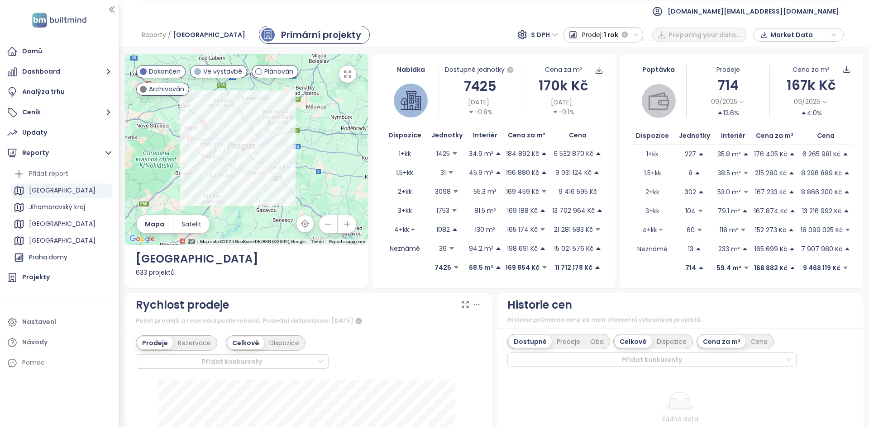
click at [552, 87] on div "170k Kč" at bounding box center [563, 85] width 82 height 21
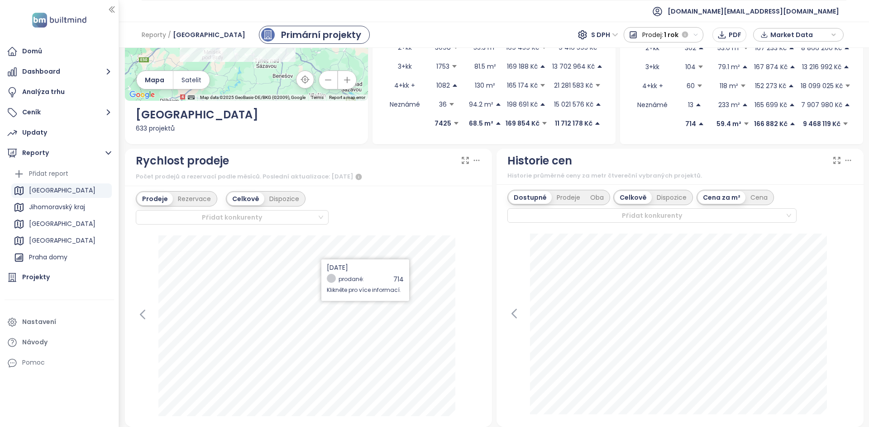
scroll to position [144, 0]
click at [179, 202] on div "Rezervace" at bounding box center [194, 199] width 43 height 13
click at [154, 196] on div "Prodeje" at bounding box center [153, 199] width 33 height 13
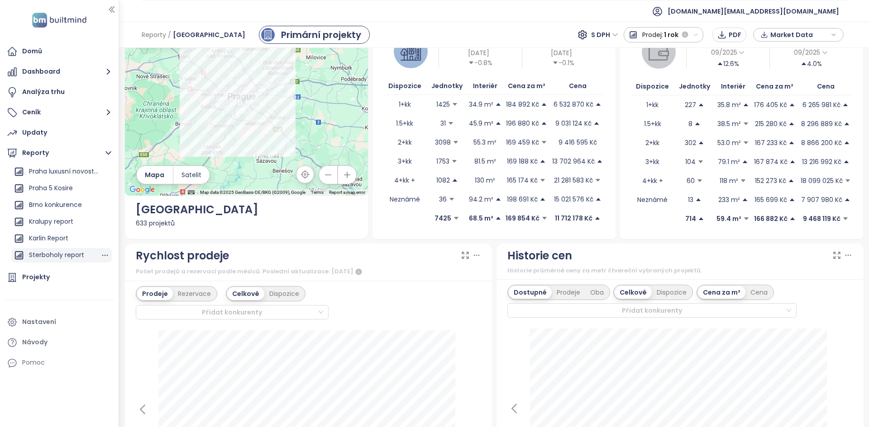
scroll to position [154, 0]
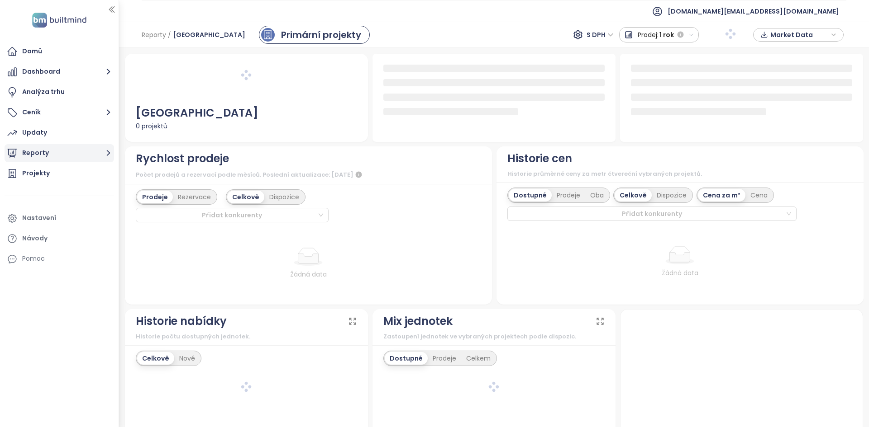
click at [66, 157] on button "Reporty" at bounding box center [59, 153] width 109 height 18
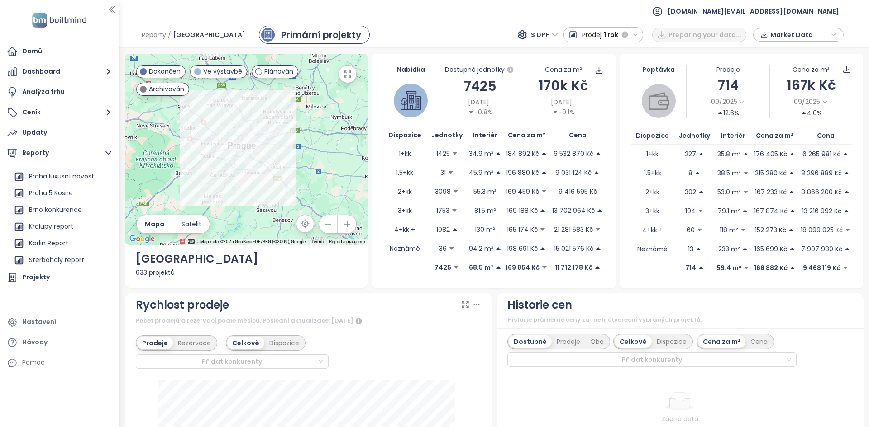
scroll to position [148, 0]
click at [61, 221] on div "Kralupy report" at bounding box center [51, 226] width 44 height 11
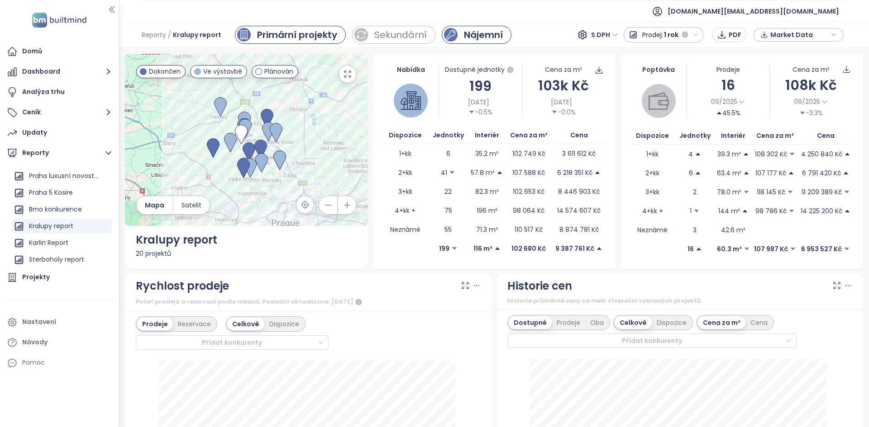
click at [464, 38] on div "Nájemní" at bounding box center [483, 35] width 39 height 14
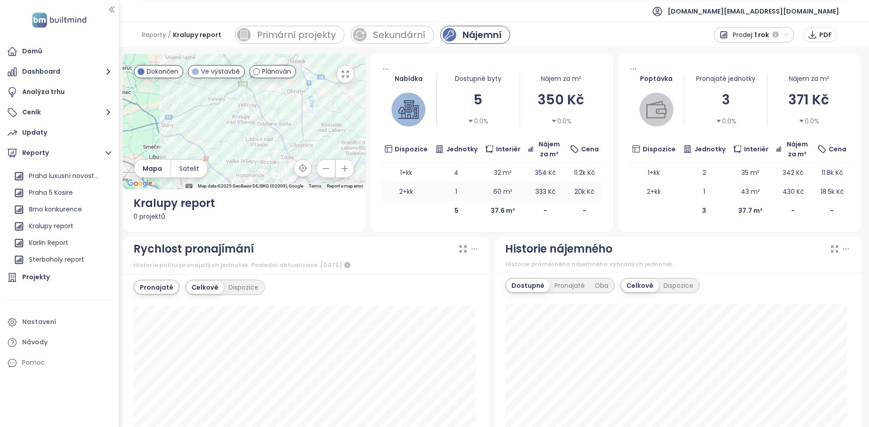
click at [567, 193] on td "20k Kč" at bounding box center [584, 191] width 36 height 19
click at [567, 194] on td "20k Kč" at bounding box center [584, 191] width 36 height 19
click at [574, 194] on span "20k Kč" at bounding box center [584, 191] width 20 height 9
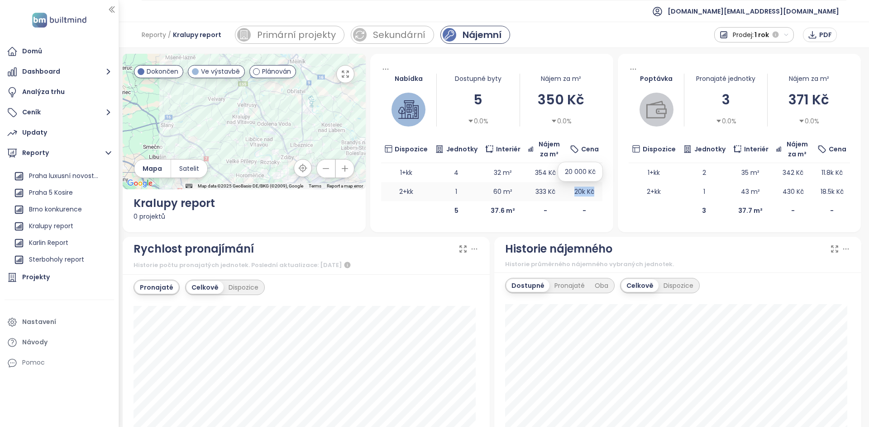
click at [574, 194] on span "20k Kč" at bounding box center [584, 191] width 20 height 9
click at [432, 196] on td "1" at bounding box center [456, 191] width 50 height 19
click at [432, 195] on td "1" at bounding box center [456, 191] width 50 height 19
click at [582, 198] on td "20k Kč" at bounding box center [584, 191] width 36 height 19
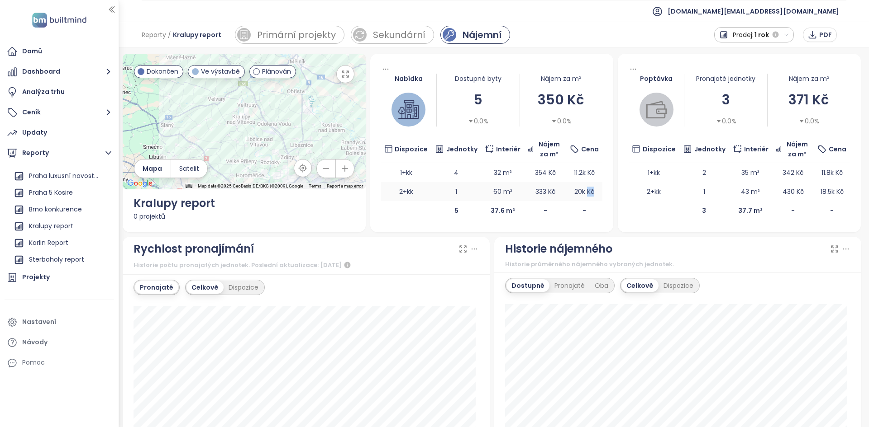
click at [582, 198] on td "20k Kč" at bounding box center [584, 191] width 36 height 19
click at [561, 186] on td "333 Kč" at bounding box center [545, 191] width 42 height 19
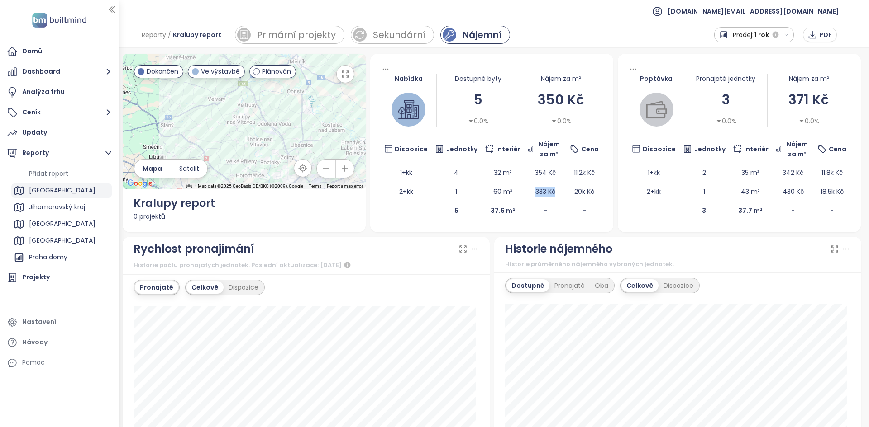
click at [50, 185] on div "[GEOGRAPHIC_DATA]" at bounding box center [61, 191] width 100 height 14
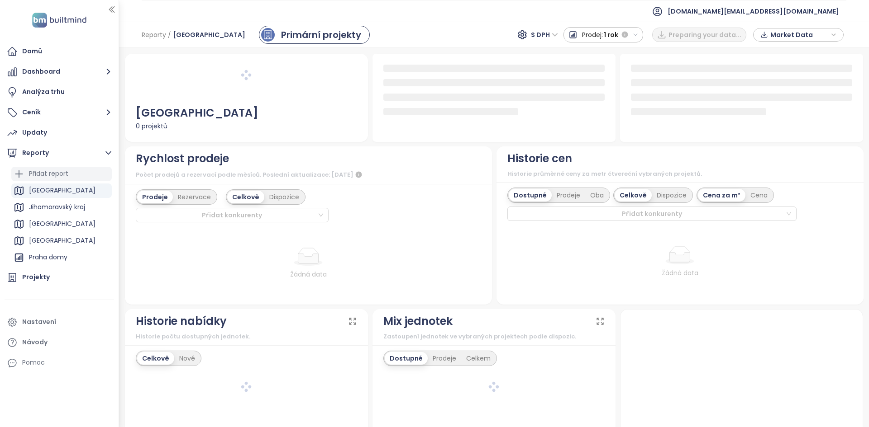
click at [74, 176] on div "Přidat report" at bounding box center [61, 174] width 100 height 14
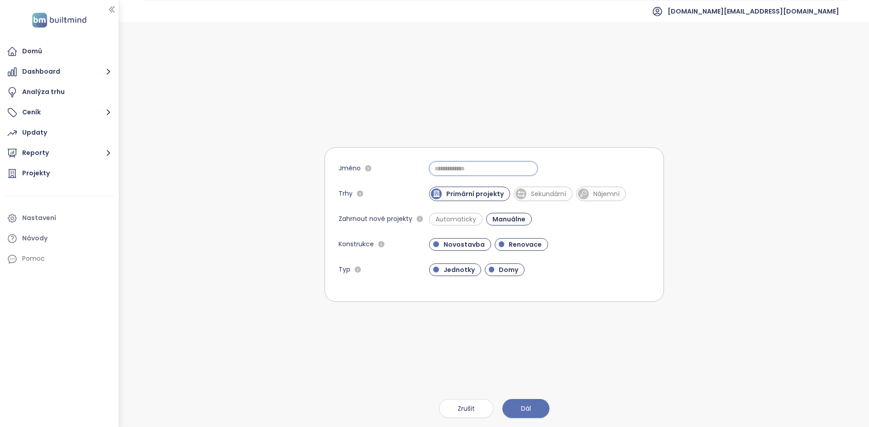
click at [470, 167] on input "Jméno" at bounding box center [483, 168] width 109 height 14
type input "**********"
type input "*"
click at [463, 399] on div "Jméno * Trhy Primární projekty Sekundární Nájemní Zahrnout nové projekty Automa…" at bounding box center [493, 225] width 339 height 406
click at [465, 410] on span "Zrušit" at bounding box center [465, 409] width 17 height 10
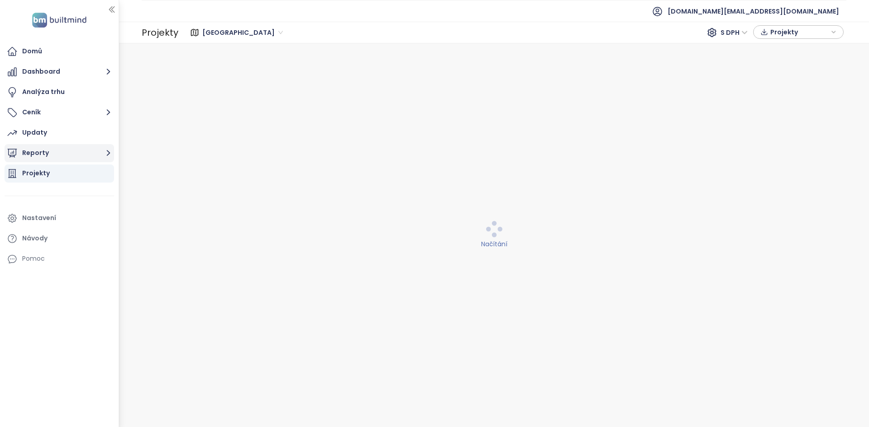
click at [46, 152] on button "Reporty" at bounding box center [59, 153] width 109 height 18
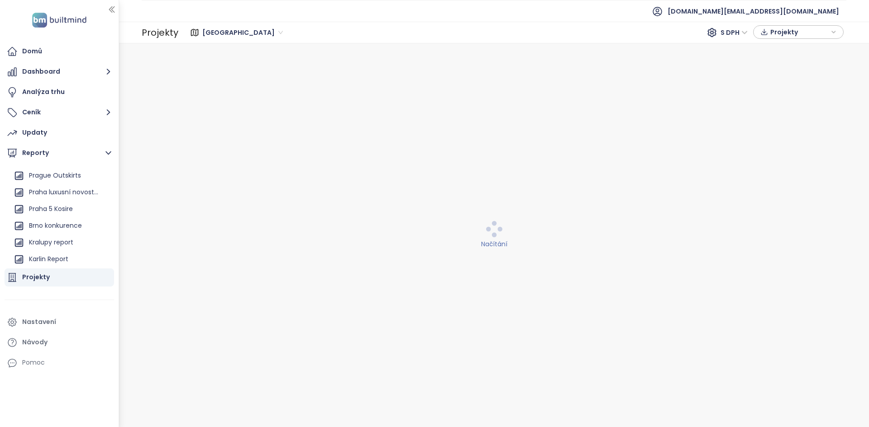
scroll to position [199, 0]
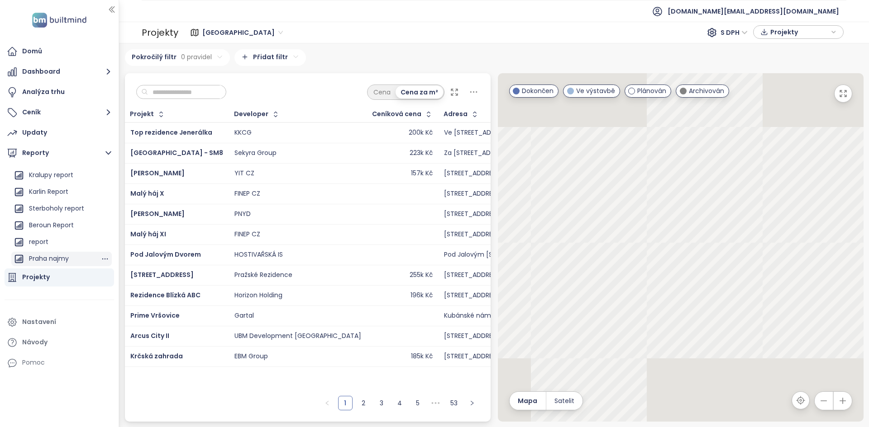
click at [66, 257] on div "Praha najmy" at bounding box center [49, 258] width 40 height 11
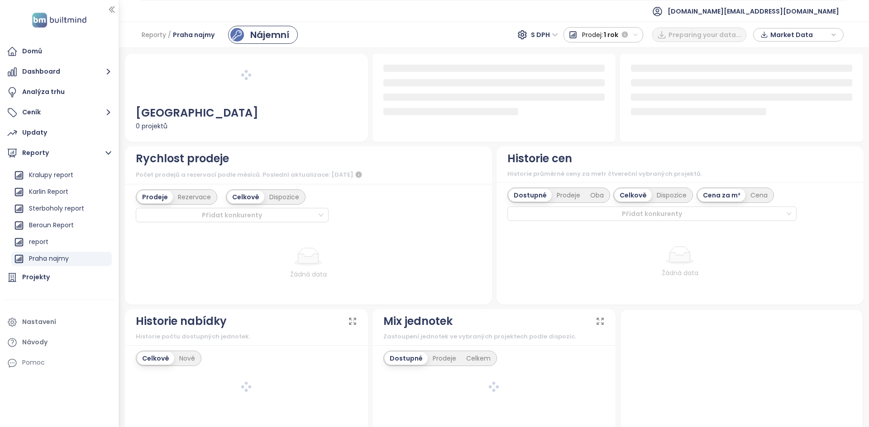
click at [275, 41] on div "Nájemní" at bounding box center [269, 35] width 39 height 14
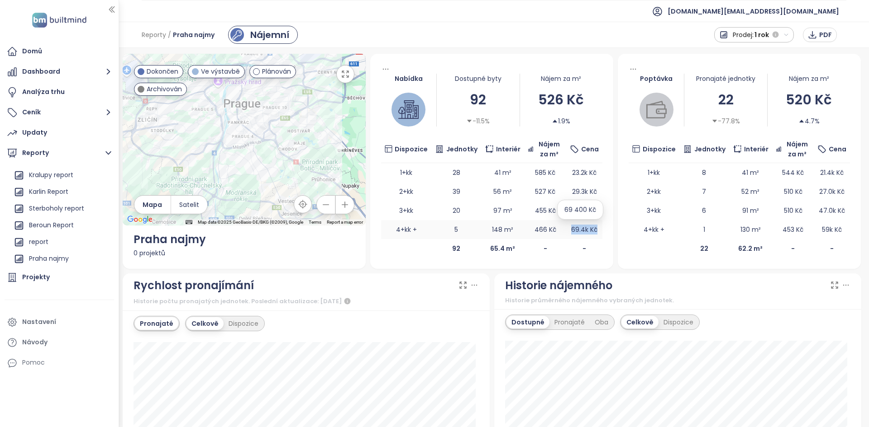
drag, startPoint x: 593, startPoint y: 235, endPoint x: 567, endPoint y: 230, distance: 27.2
click at [567, 230] on td "69.4k Kč" at bounding box center [584, 229] width 36 height 19
drag, startPoint x: 448, startPoint y: 230, endPoint x: 458, endPoint y: 230, distance: 10.0
click at [458, 230] on td "5" at bounding box center [456, 229] width 50 height 19
drag, startPoint x: 581, startPoint y: 97, endPoint x: 532, endPoint y: 102, distance: 49.1
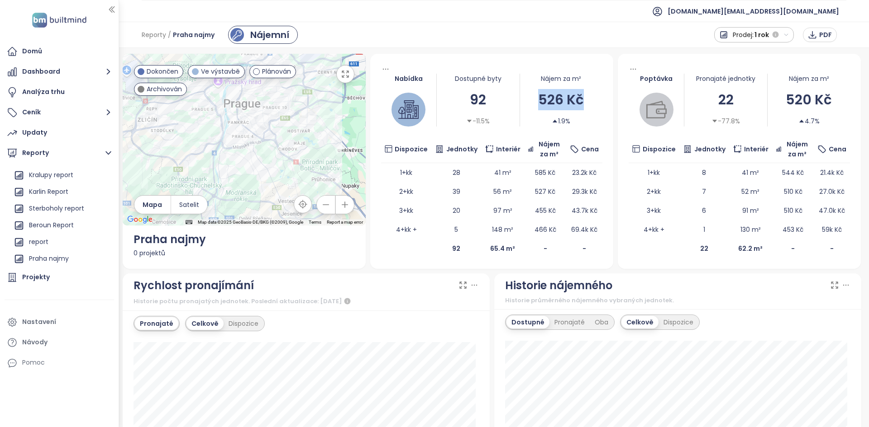
click at [532, 102] on div "526 Kč" at bounding box center [561, 99] width 82 height 21
click at [535, 100] on div "526 Kč" at bounding box center [561, 99] width 82 height 21
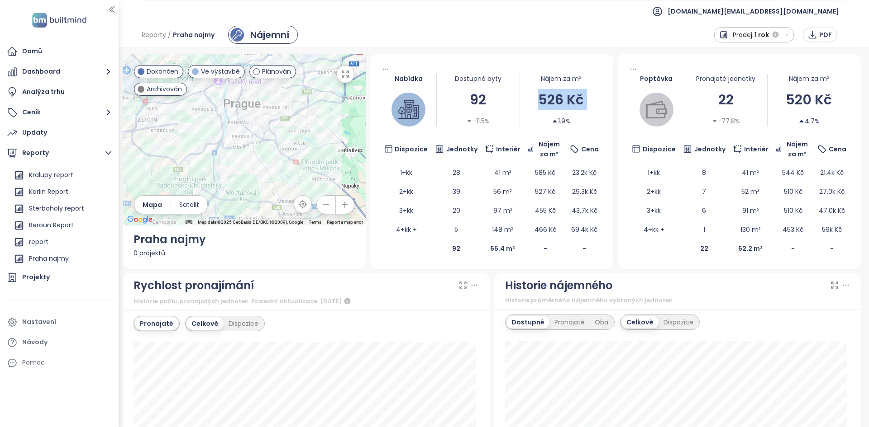
click at [534, 98] on div "526 Kč" at bounding box center [561, 99] width 82 height 21
click at [57, 195] on div "[GEOGRAPHIC_DATA]" at bounding box center [61, 191] width 100 height 14
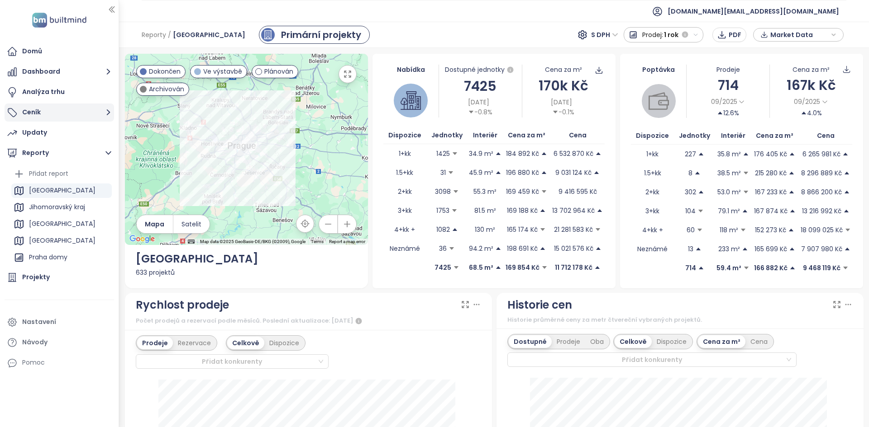
click at [53, 115] on button "Ceník" at bounding box center [59, 113] width 109 height 18
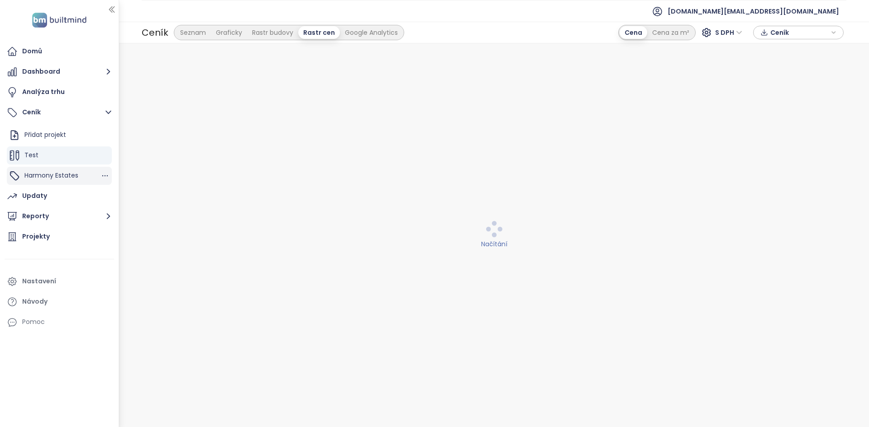
click at [64, 169] on div "Harmony Estates" at bounding box center [59, 176] width 105 height 18
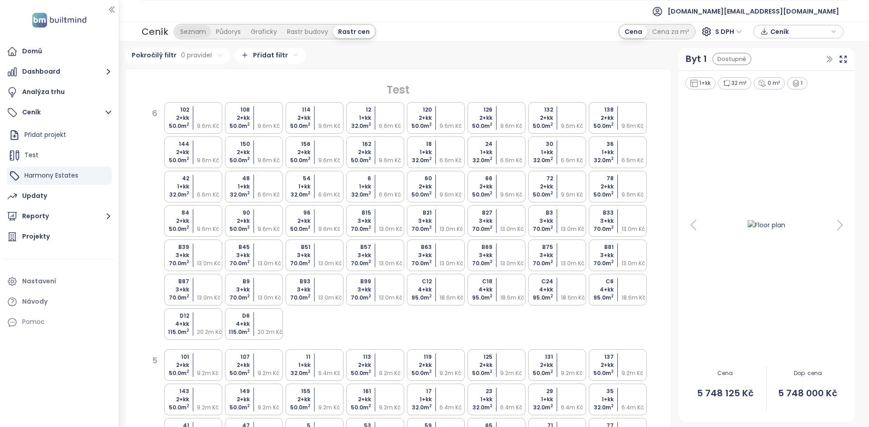
click at [192, 31] on div "Seznam" at bounding box center [193, 31] width 36 height 13
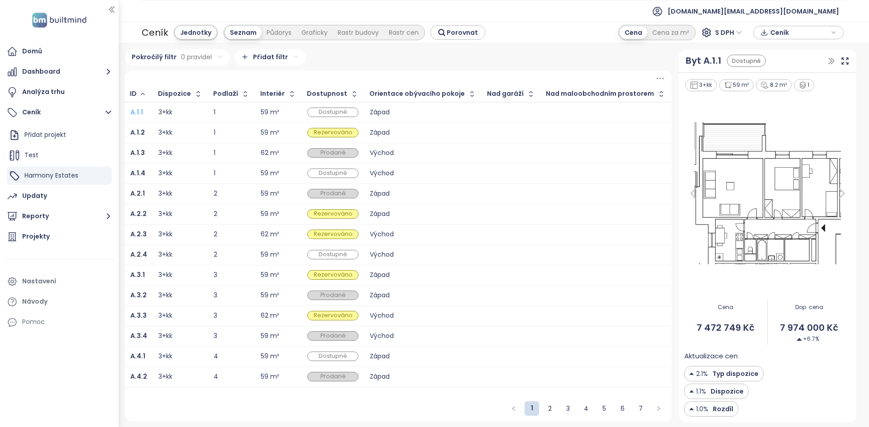
click at [131, 111] on b "A.1.1" at bounding box center [136, 112] width 13 height 9
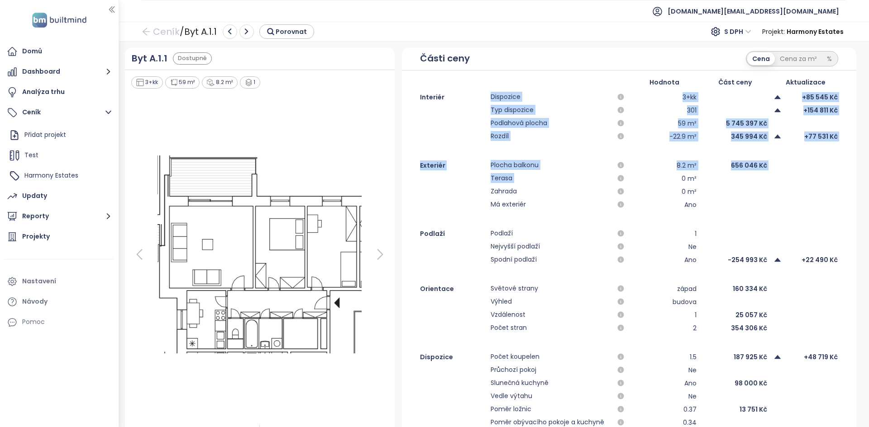
drag, startPoint x: 489, startPoint y: 94, endPoint x: 669, endPoint y: 184, distance: 200.7
click at [669, 184] on div "Interiér Dispozice 3+kk +85 545 Kč Typ dispozice 301 +154 811 Kč Podlahová ploc…" at bounding box center [629, 280] width 454 height 376
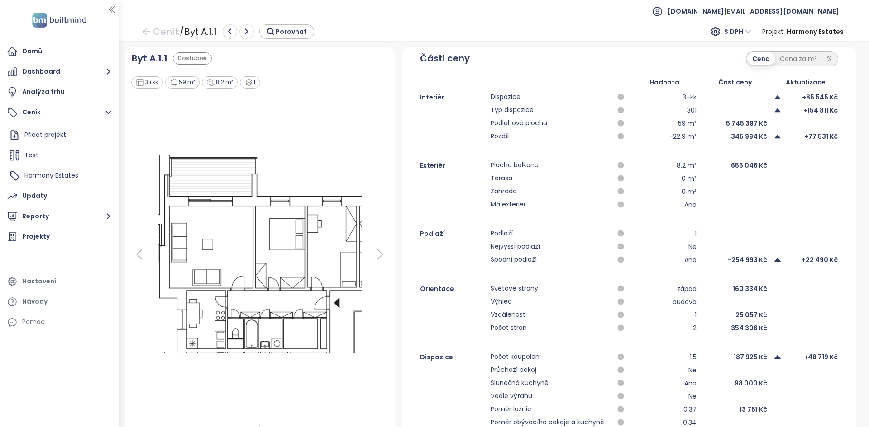
click at [659, 255] on div "Ano" at bounding box center [663, 260] width 65 height 11
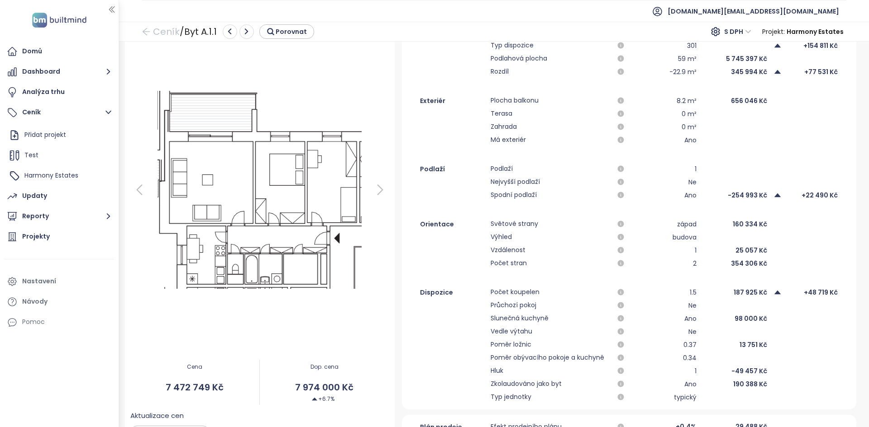
scroll to position [64, 0]
click at [77, 68] on button "Dashboard" at bounding box center [59, 72] width 109 height 18
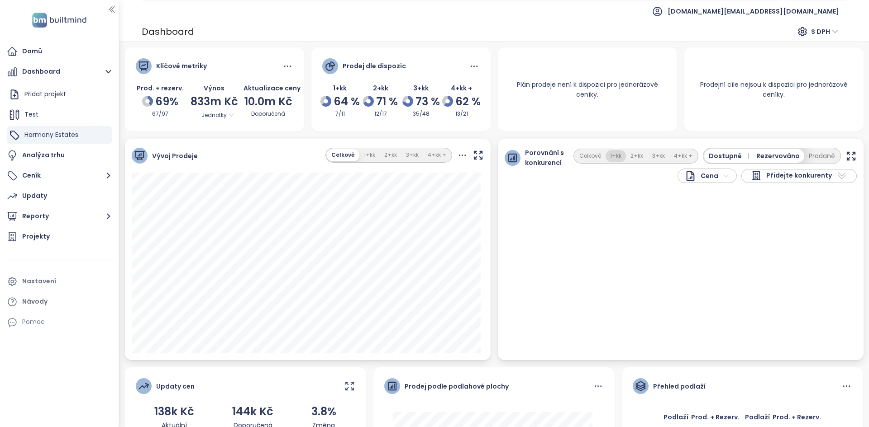
click at [611, 159] on button "1+kk" at bounding box center [615, 156] width 20 height 12
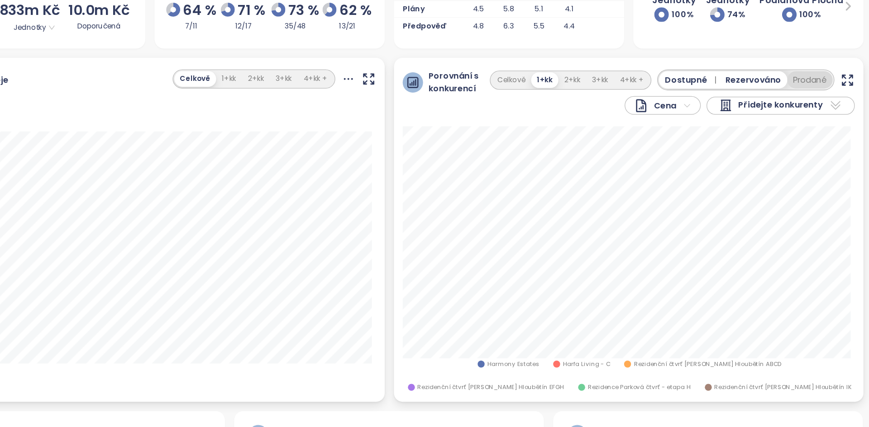
click at [809, 160] on button "Prodané" at bounding box center [821, 156] width 35 height 14
click at [809, 159] on span "Prodané" at bounding box center [820, 156] width 28 height 10
click at [638, 153] on button "2+kk" at bounding box center [637, 156] width 22 height 12
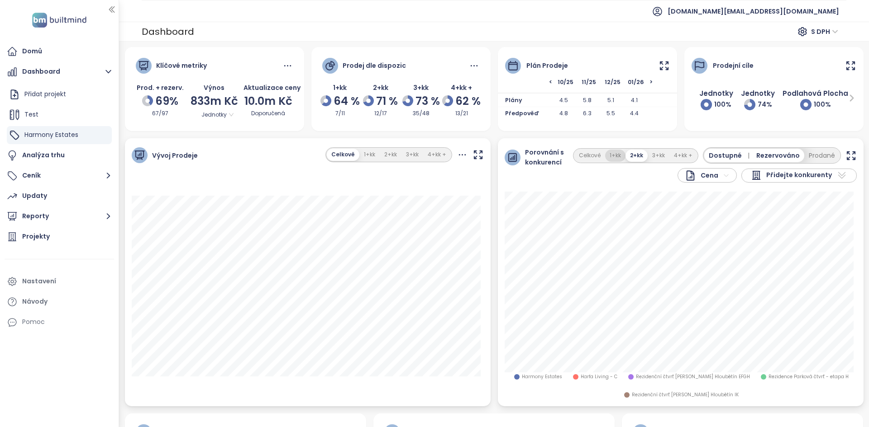
click at [616, 156] on button "1+kk" at bounding box center [615, 156] width 20 height 12
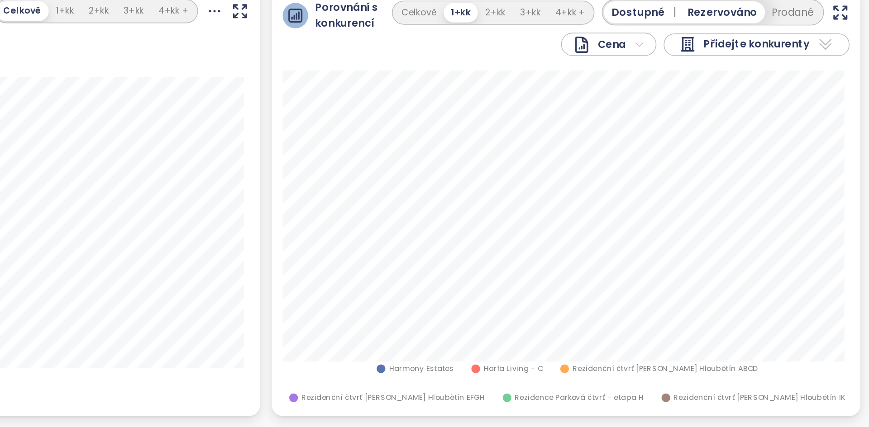
scroll to position [44, 0]
click at [570, 332] on span "Harmony Estates" at bounding box center [590, 333] width 40 height 7
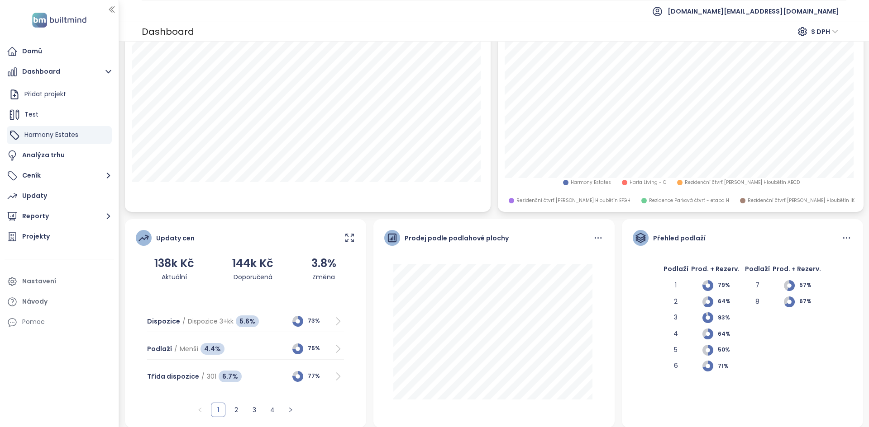
scroll to position [194, 0]
click at [53, 196] on div "Updaty" at bounding box center [59, 196] width 109 height 18
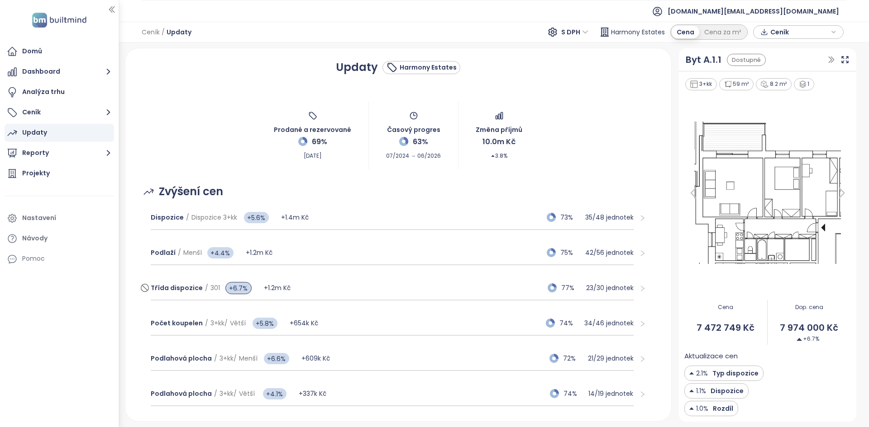
click at [337, 282] on div "Třída dispozice / 301 +6.7% +1.2m Kč 77% 23 / 30 jednotek" at bounding box center [392, 288] width 483 height 24
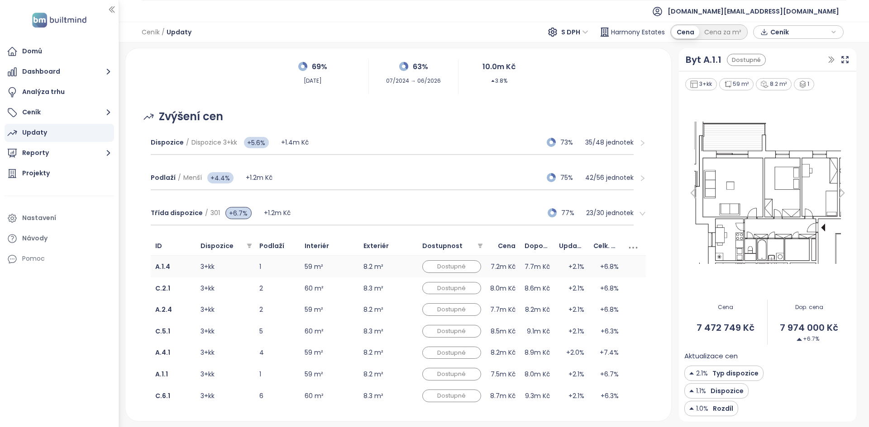
scroll to position [76, 0]
click at [284, 337] on td "5" at bounding box center [277, 331] width 45 height 22
click at [284, 358] on td "4" at bounding box center [277, 353] width 45 height 22
click at [285, 402] on td "6" at bounding box center [277, 396] width 45 height 22
click at [369, 213] on div "Třída dispozice / 301 +6.7% +1.2m Kč 77% 23 / 30 jednotek" at bounding box center [392, 213] width 483 height 24
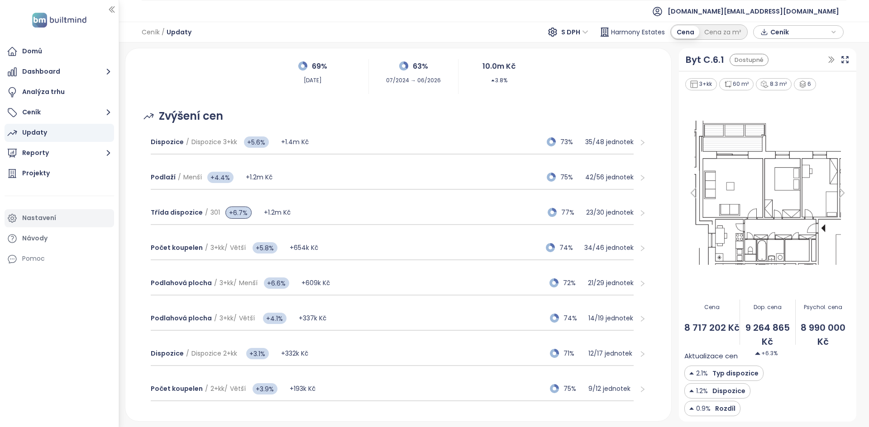
click at [79, 214] on div "Nastavení" at bounding box center [59, 218] width 109 height 18
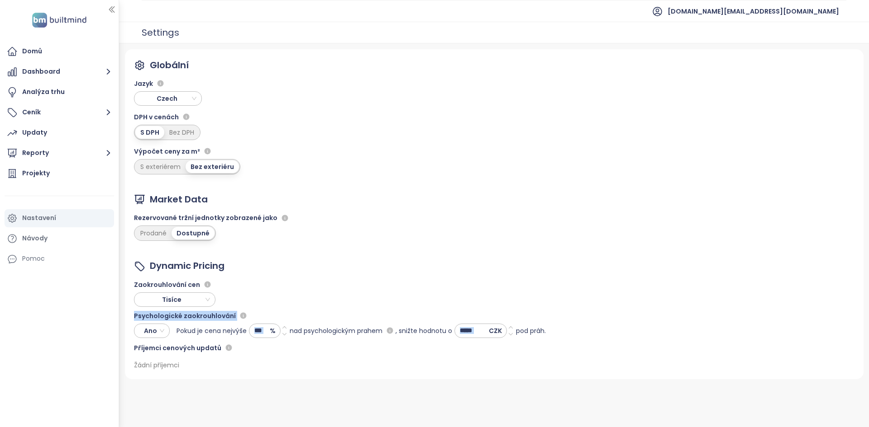
drag, startPoint x: 133, startPoint y: 318, endPoint x: 281, endPoint y: 340, distance: 150.0
click at [281, 340] on div "Globální Jazyk Czech DPH v cenách S DPH Bez DPH Výpočet ceny za m² S exteriérem…" at bounding box center [494, 214] width 738 height 330
click at [362, 354] on div "Dynamic Pricing Zaokrouhlování cen Tisíce Psychologické zaokrouhlování Ano Poku…" at bounding box center [340, 314] width 412 height 111
click at [69, 136] on div "Updaty" at bounding box center [59, 133] width 109 height 18
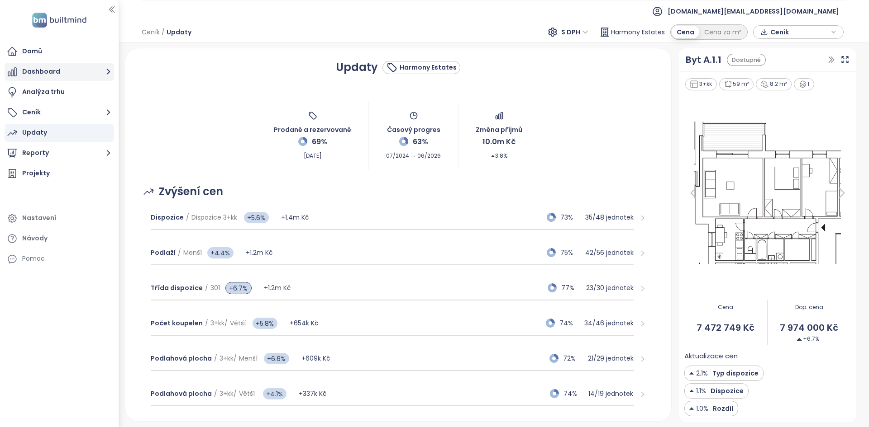
click at [73, 66] on button "Dashboard" at bounding box center [59, 72] width 109 height 18
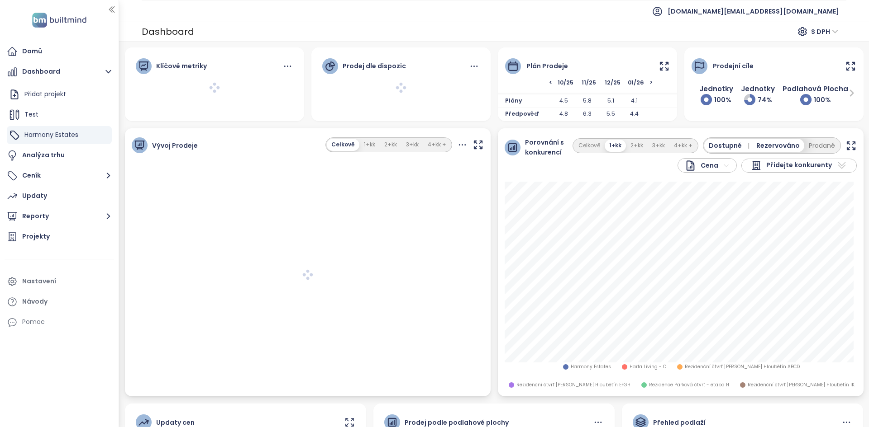
click at [658, 66] on icon at bounding box center [663, 66] width 11 height 11
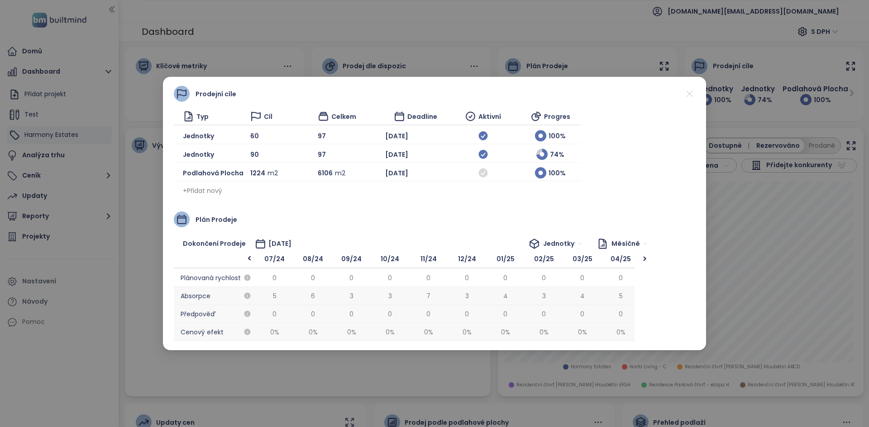
scroll to position [0, 461]
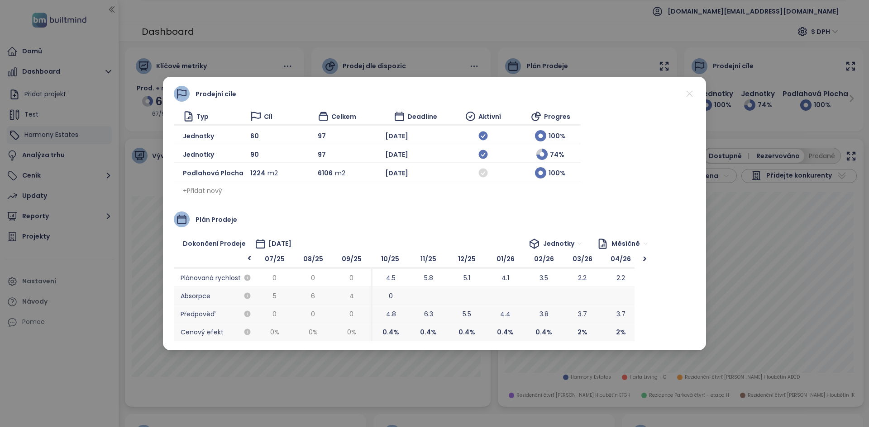
click at [210, 193] on span "+ Přidat nový" at bounding box center [202, 191] width 39 height 10
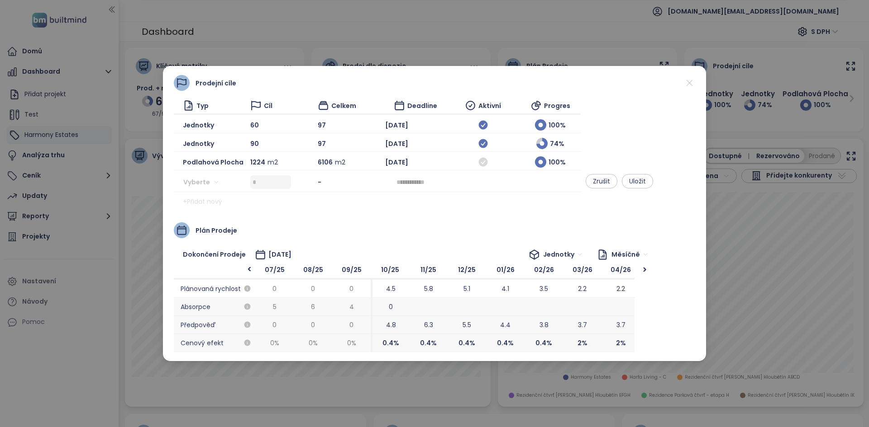
click at [221, 181] on div "Vyberte" at bounding box center [203, 182] width 41 height 14
click at [209, 199] on div "Jednotky" at bounding box center [218, 200] width 57 height 10
click at [693, 83] on icon at bounding box center [689, 82] width 11 height 11
click at [617, 180] on button "Zrušit" at bounding box center [601, 181] width 32 height 14
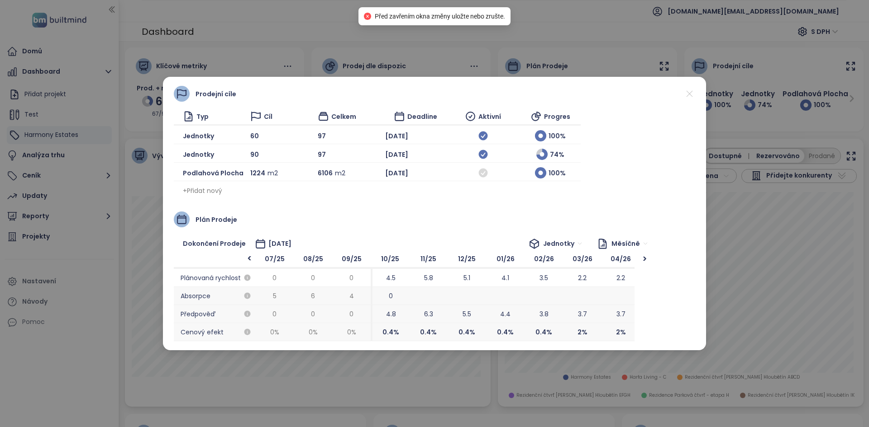
click at [687, 98] on icon at bounding box center [689, 93] width 11 height 11
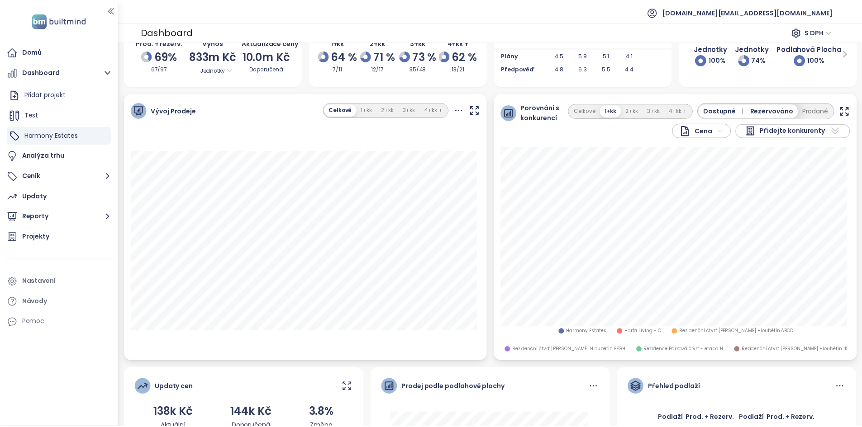
scroll to position [0, 0]
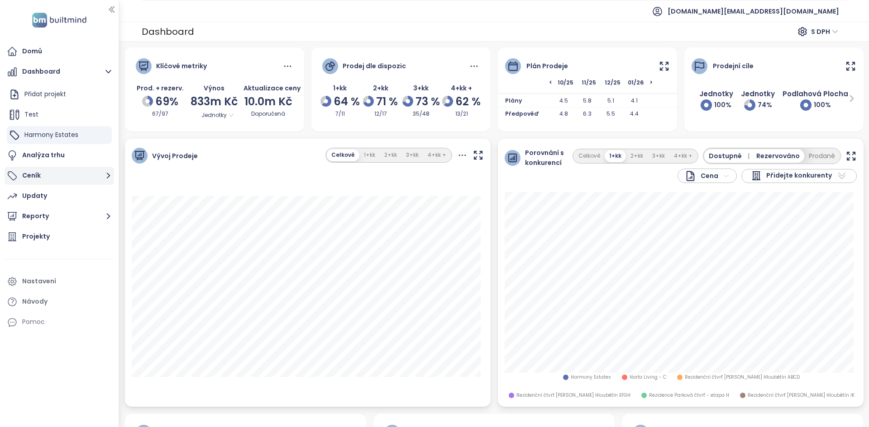
click at [77, 182] on button "Ceník" at bounding box center [59, 176] width 109 height 18
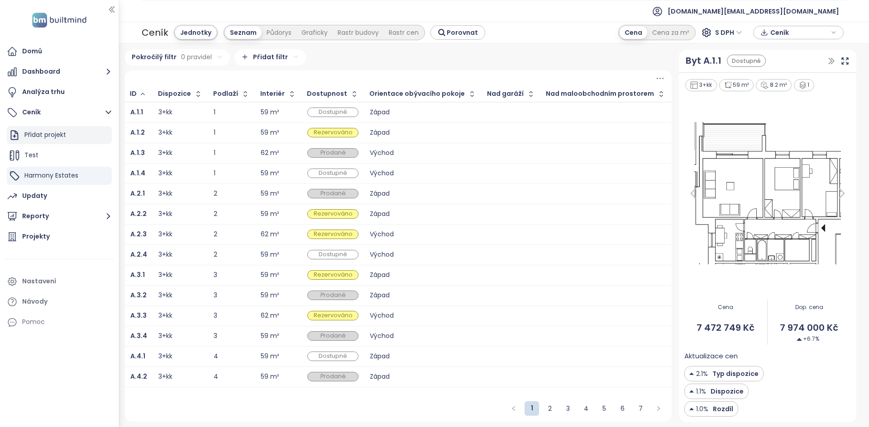
click at [77, 133] on div "Přidat projekt" at bounding box center [59, 135] width 105 height 18
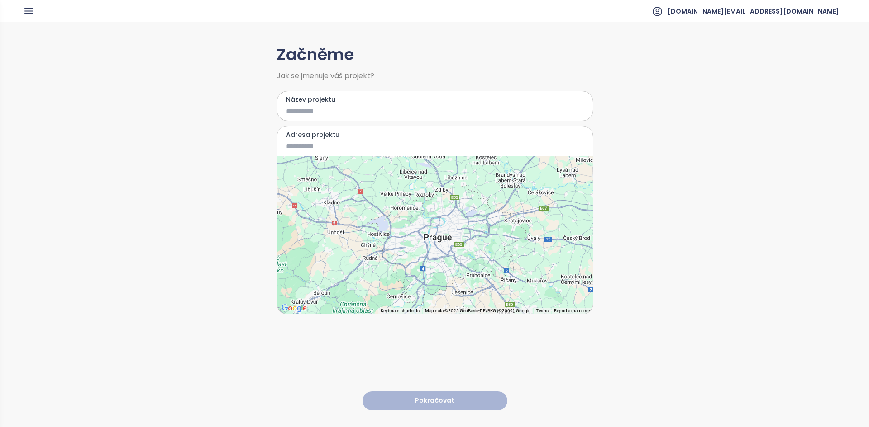
click at [336, 108] on input "Název projektu" at bounding box center [428, 111] width 285 height 11
type input "*********"
click at [320, 144] on input "Adresa projektu" at bounding box center [428, 146] width 285 height 11
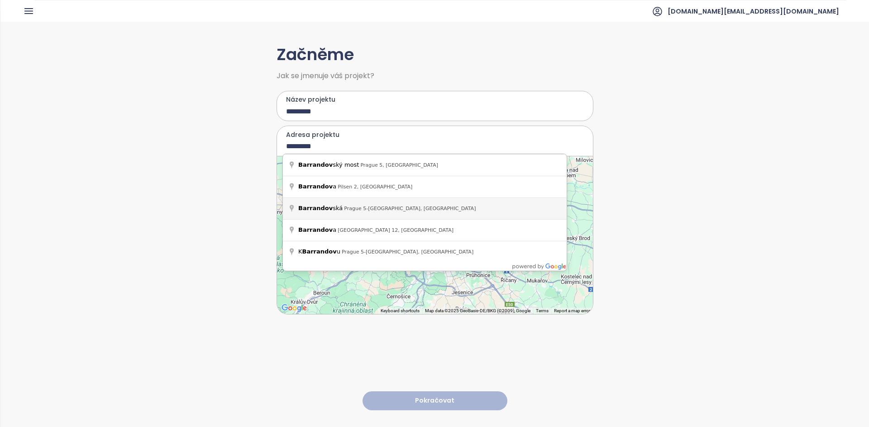
type input "**********"
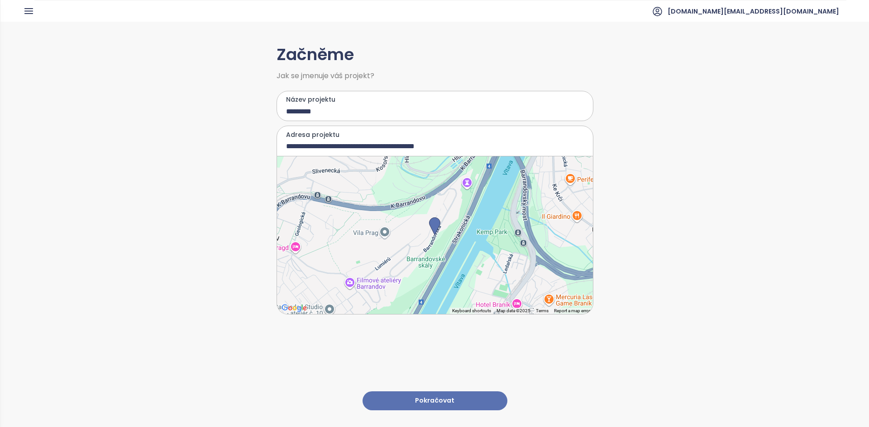
click at [421, 393] on button "Pokračovat" at bounding box center [434, 401] width 145 height 19
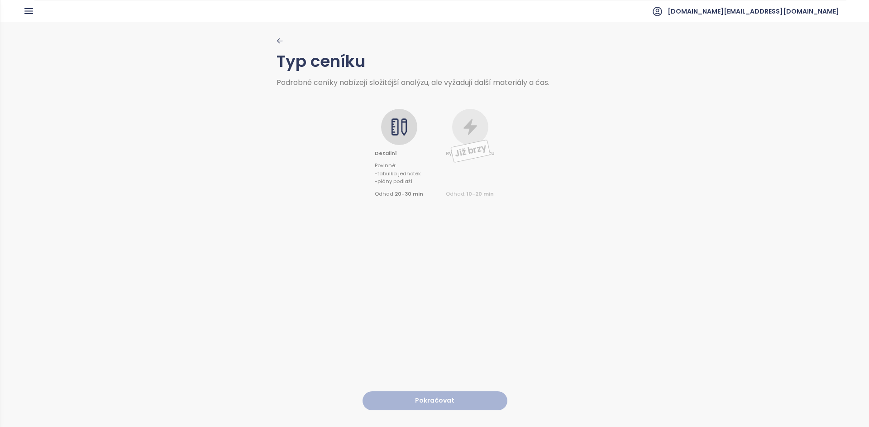
click at [396, 125] on icon at bounding box center [394, 127] width 7 height 17
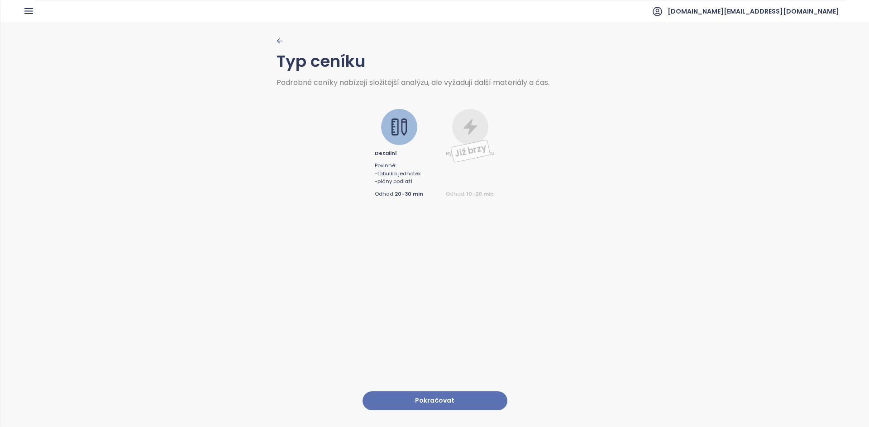
click at [421, 394] on button "Pokračovat" at bounding box center [434, 401] width 145 height 19
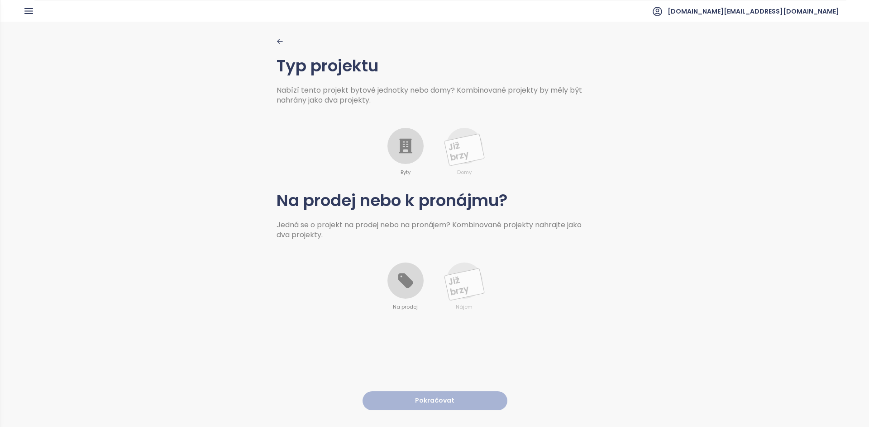
click at [418, 157] on div "Byty" at bounding box center [405, 152] width 36 height 49
click at [415, 292] on div at bounding box center [405, 281] width 36 height 36
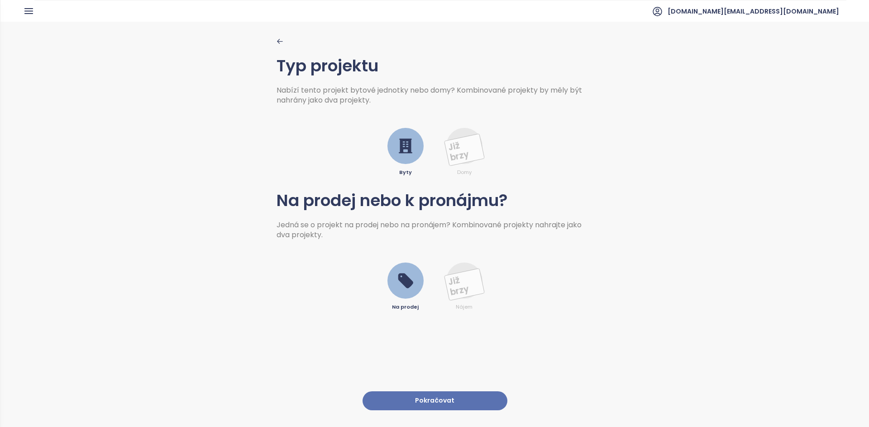
click at [416, 395] on button "Pokračovat" at bounding box center [434, 401] width 145 height 19
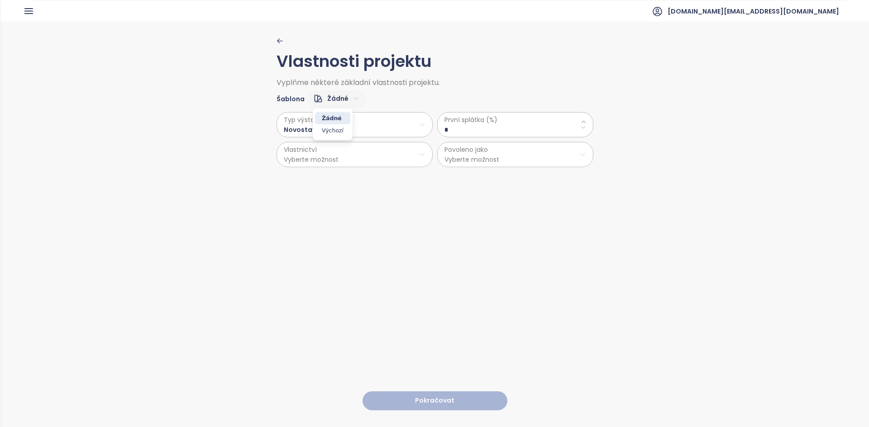
click at [342, 96] on html "Domů Dashboard Analýza trhu Ceník Updaty Reporty Projekty Nastavení Návody Pomo…" at bounding box center [434, 213] width 869 height 427
click at [338, 128] on span "Výchozí" at bounding box center [332, 130] width 35 height 13
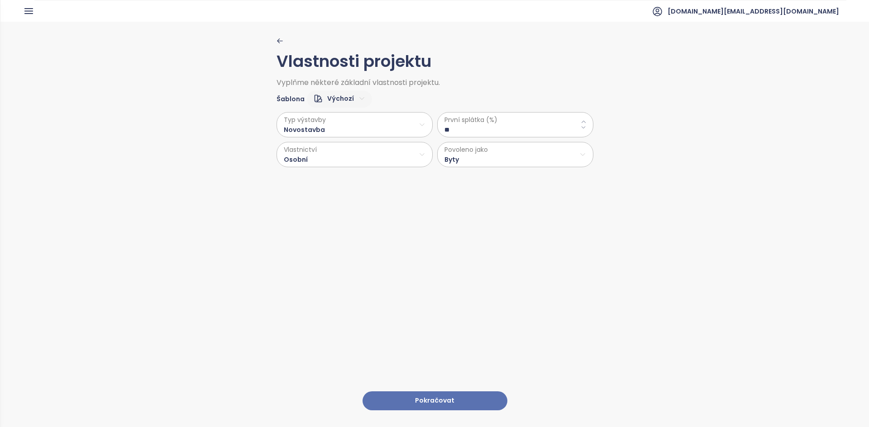
click at [457, 131] on \(\%\) "**" at bounding box center [515, 130] width 142 height 10
type \(\%\) "**"
click at [429, 395] on button "Pokračovat" at bounding box center [434, 401] width 145 height 19
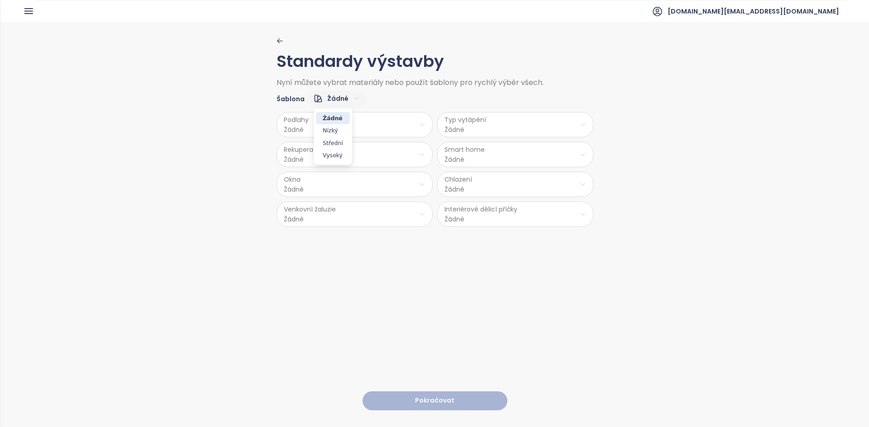
click at [340, 103] on html "Domů Dashboard Analýza trhu Ceník Updaty Reporty Projekty Nastavení Návody Pomo…" at bounding box center [434, 213] width 869 height 427
click at [338, 146] on span "Střední" at bounding box center [333, 143] width 34 height 13
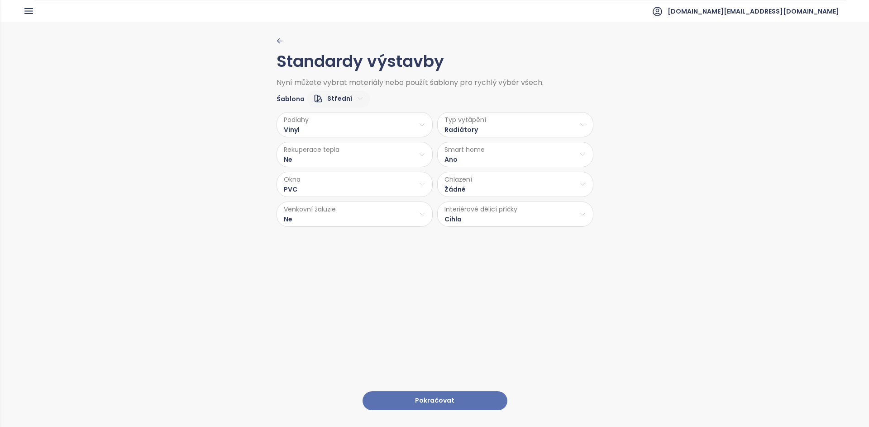
click at [315, 217] on html "Domů Dashboard Analýza trhu Ceník Updaty Reporty Projekty Nastavení Návody Pomo…" at bounding box center [434, 213] width 869 height 427
click at [351, 249] on span "Příprava" at bounding box center [352, 250] width 37 height 13
click at [416, 399] on button "Pokračovat" at bounding box center [434, 401] width 145 height 19
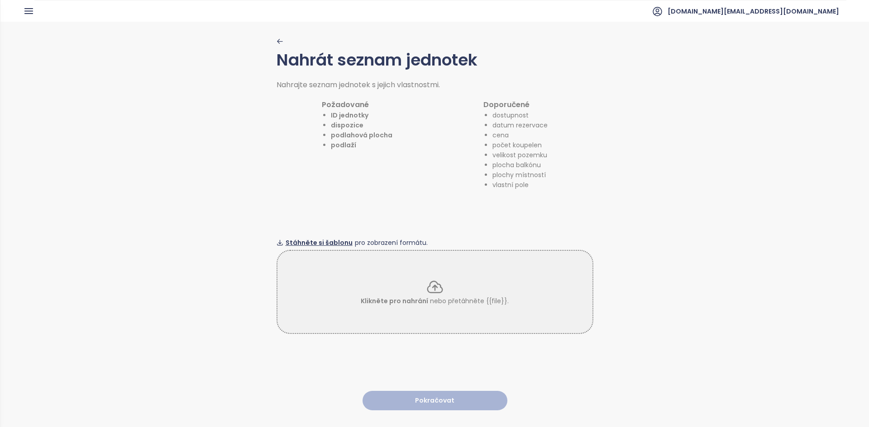
click at [312, 241] on span "Stáhněte si šablonu" at bounding box center [318, 243] width 67 height 10
click at [417, 250] on div "Klikněte pro nahrání nebo přetáhněte {{file}}." at bounding box center [434, 292] width 317 height 84
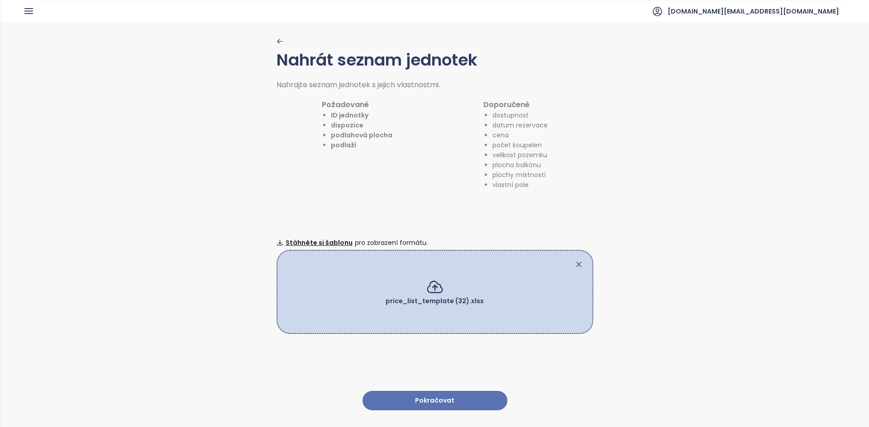
click at [425, 398] on button "Pokračovat" at bounding box center [434, 400] width 145 height 19
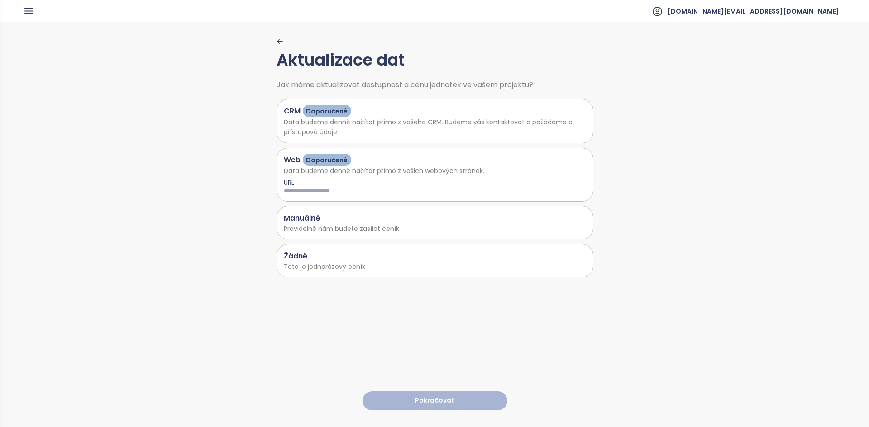
click at [343, 265] on p "Toto je jednorázový ceník." at bounding box center [435, 267] width 302 height 10
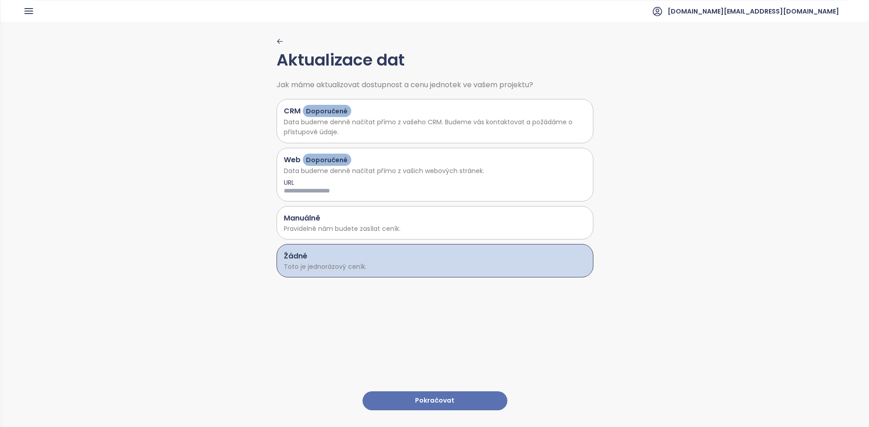
click at [432, 396] on button "Pokračovat" at bounding box center [434, 401] width 145 height 19
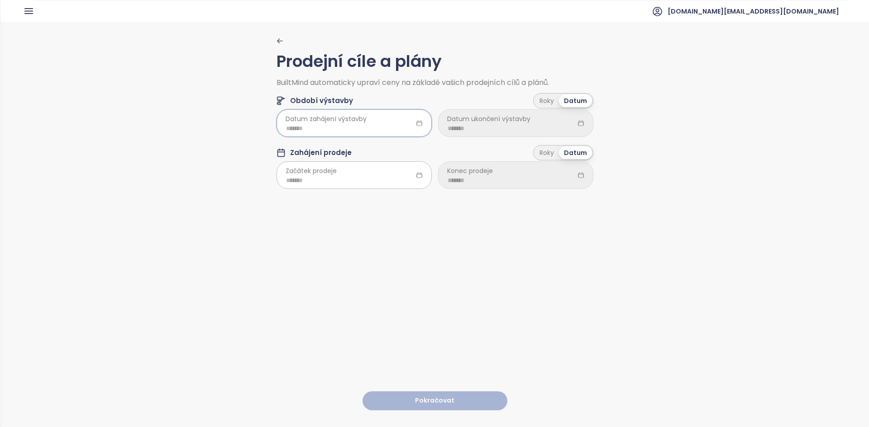
click at [344, 125] on input at bounding box center [354, 128] width 136 height 10
click at [301, 175] on div "Jan" at bounding box center [296, 171] width 27 height 11
type input "*******"
click at [327, 182] on input at bounding box center [354, 181] width 136 height 10
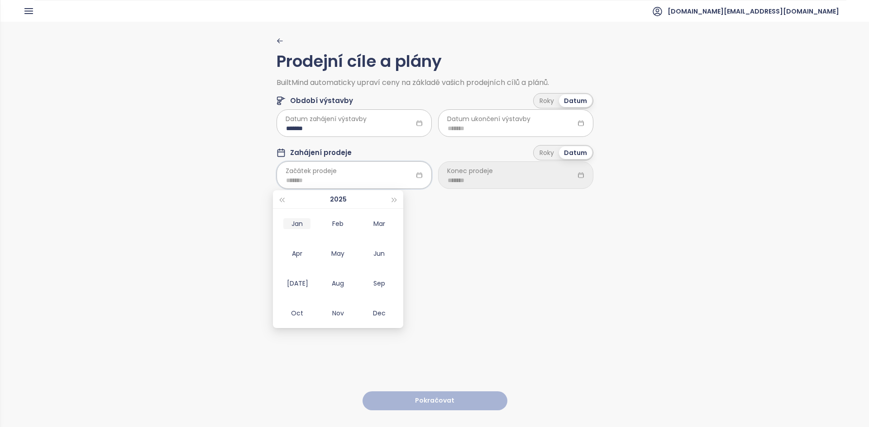
click at [301, 220] on div "Jan" at bounding box center [296, 223] width 27 height 11
type input "*******"
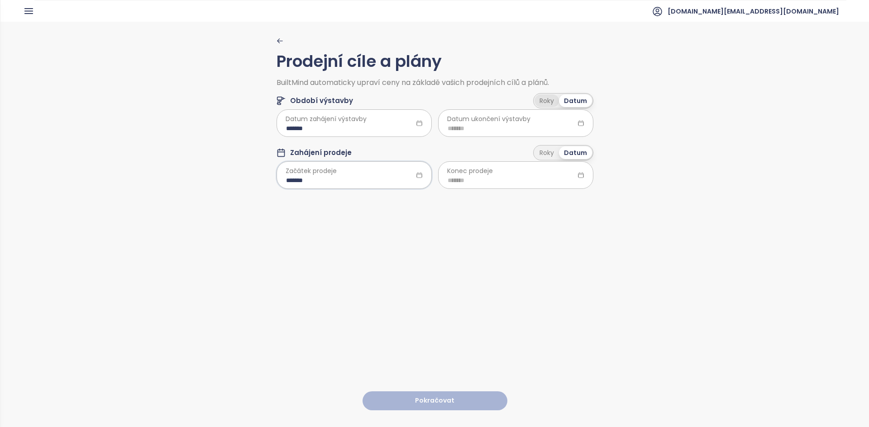
click at [541, 102] on div "Roky" at bounding box center [546, 101] width 24 height 13
click at [541, 157] on div "Roky" at bounding box center [546, 153] width 24 height 13
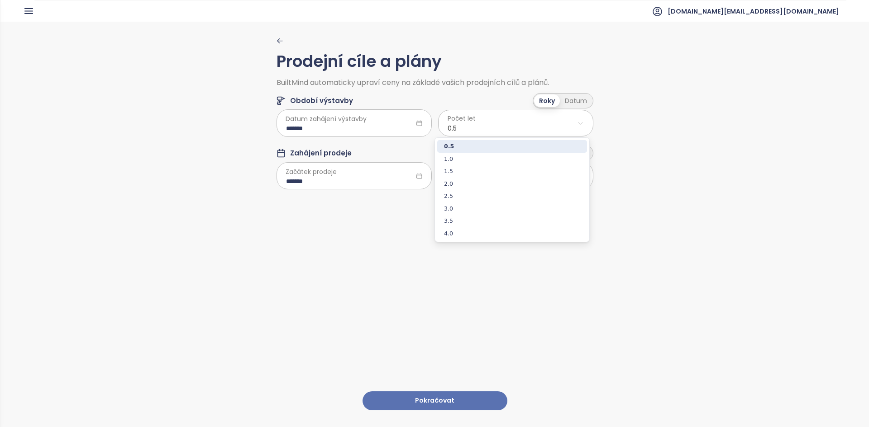
click at [517, 130] on html "Domů Dashboard Analýza trhu Ceník Updaty Reporty Projekty Nastavení Návody Pomo…" at bounding box center [434, 213] width 869 height 427
click at [489, 195] on span "2.5" at bounding box center [512, 196] width 150 height 13
click at [470, 190] on div "Prodejní cíle a plány BuiltMind automaticky upraví ceny na základě vašich prode…" at bounding box center [434, 118] width 317 height 161
click at [466, 183] on html "Domů Dashboard Analýza trhu Ceník Updaty Reporty Projekty Nastavení Návody Pomo…" at bounding box center [434, 213] width 869 height 427
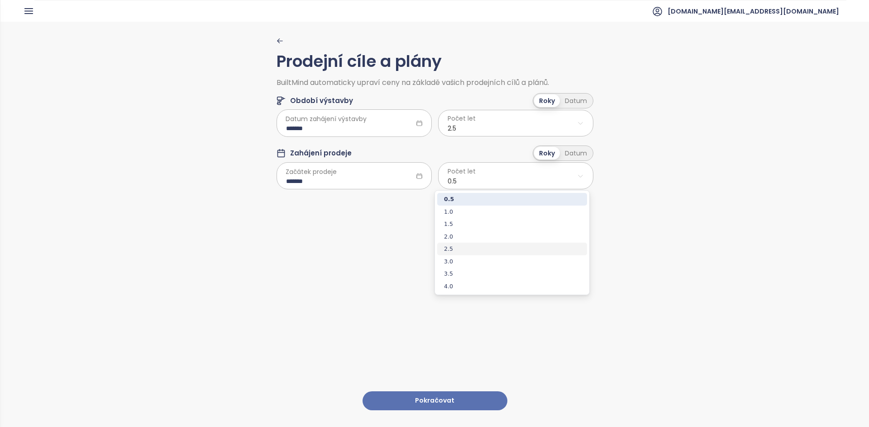
click at [457, 247] on span "2.5" at bounding box center [512, 249] width 150 height 13
click at [427, 394] on button "Pokračovat" at bounding box center [434, 401] width 145 height 19
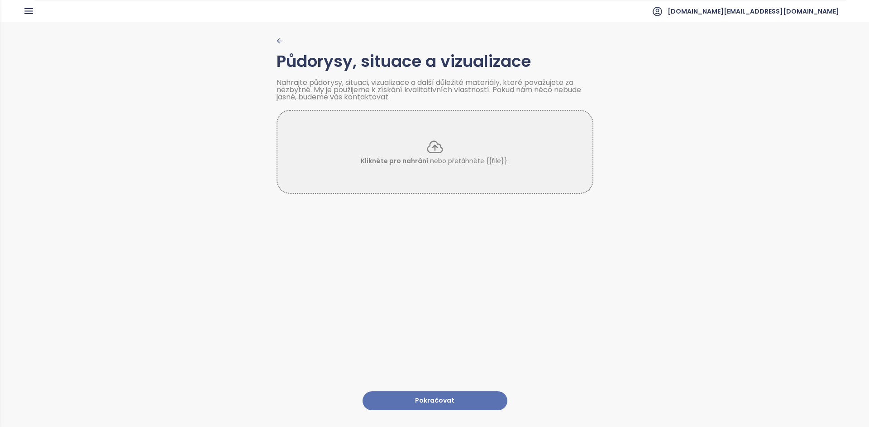
click at [411, 399] on button "Pokračovat" at bounding box center [434, 401] width 145 height 19
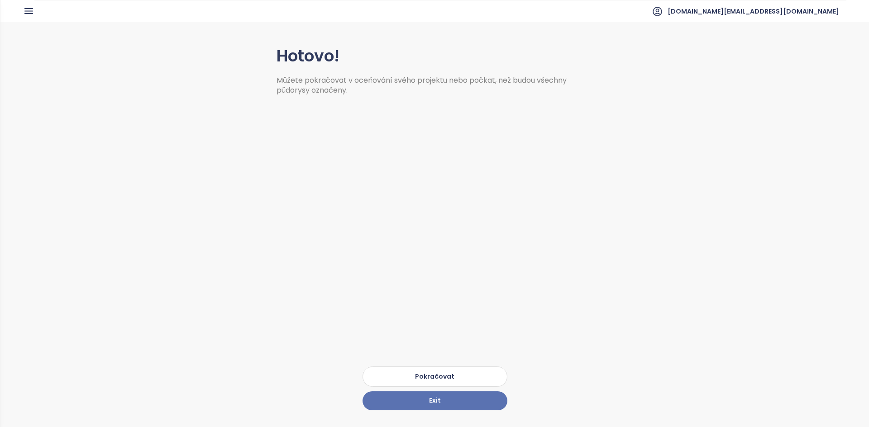
click at [413, 369] on button "Pokračovat" at bounding box center [434, 377] width 145 height 20
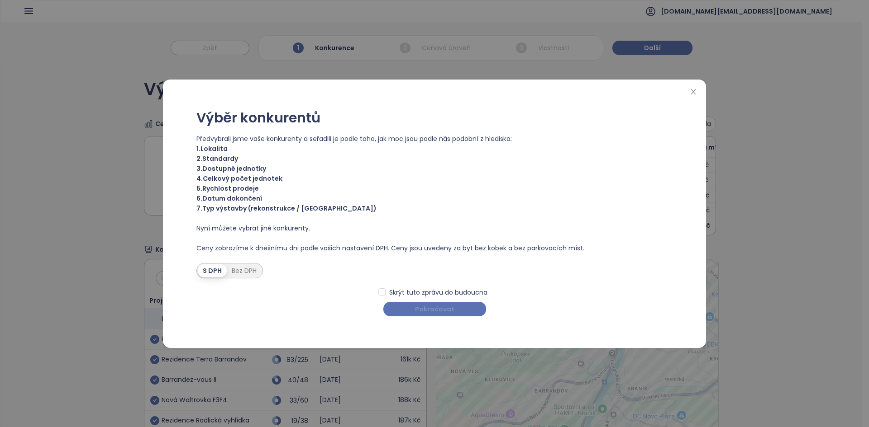
click at [421, 310] on span "Pokračovat" at bounding box center [434, 309] width 39 height 10
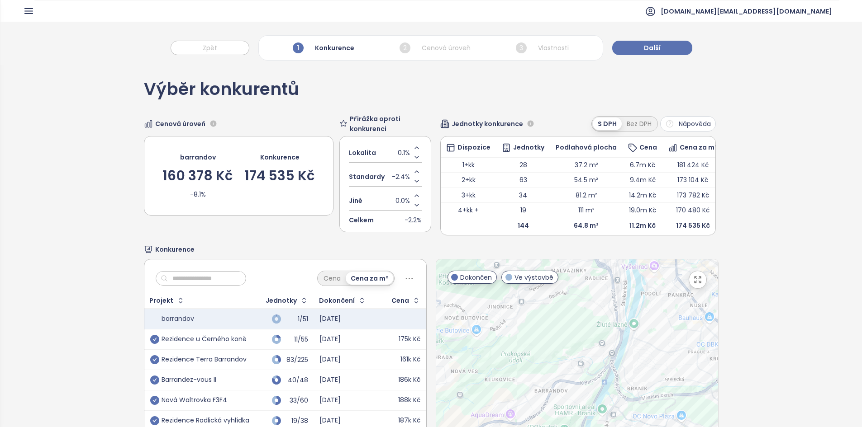
drag, startPoint x: 542, startPoint y: 358, endPoint x: 515, endPoint y: 361, distance: 26.9
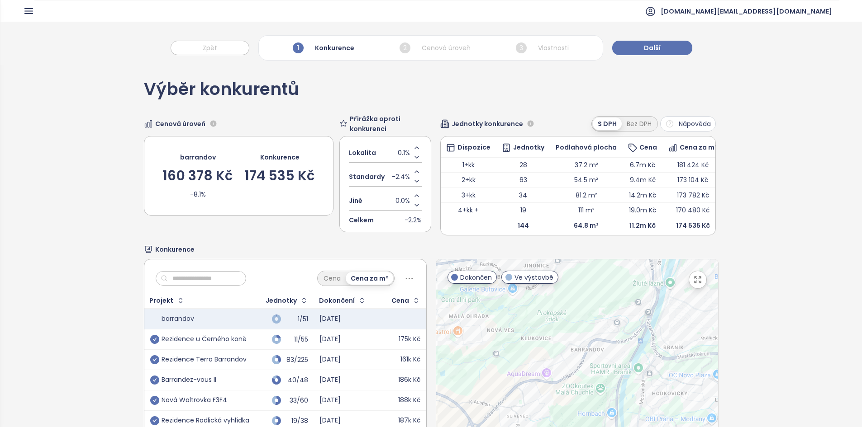
drag, startPoint x: 517, startPoint y: 358, endPoint x: 554, endPoint y: 317, distance: 54.8
click at [554, 317] on div at bounding box center [577, 372] width 282 height 225
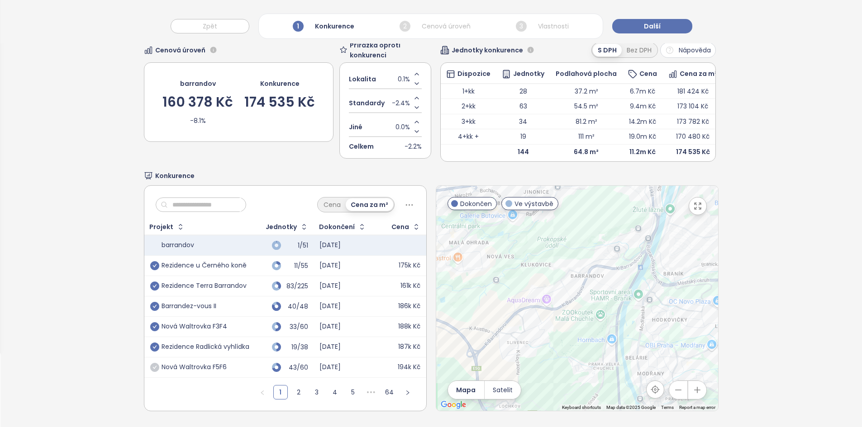
scroll to position [87, 0]
click at [294, 386] on link "2" at bounding box center [299, 393] width 14 height 14
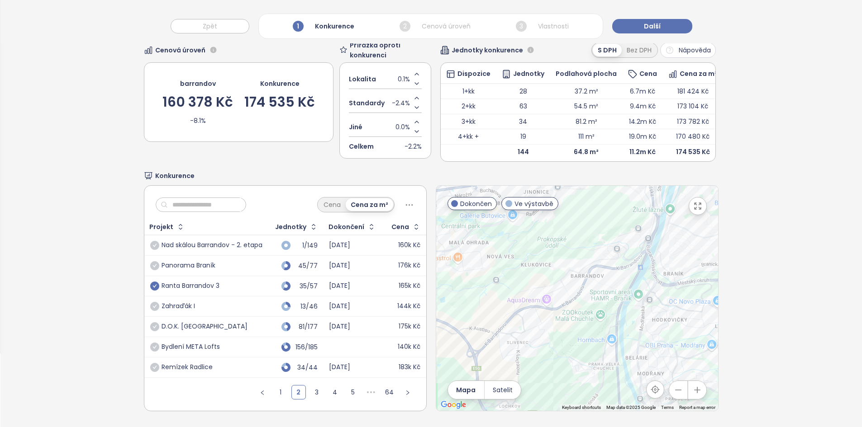
click at [152, 282] on icon "check-circle" at bounding box center [154, 286] width 9 height 9
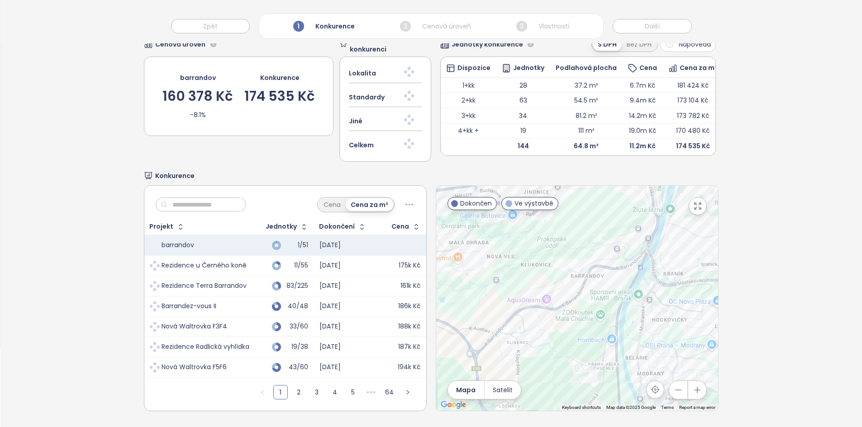
scroll to position [0, 0]
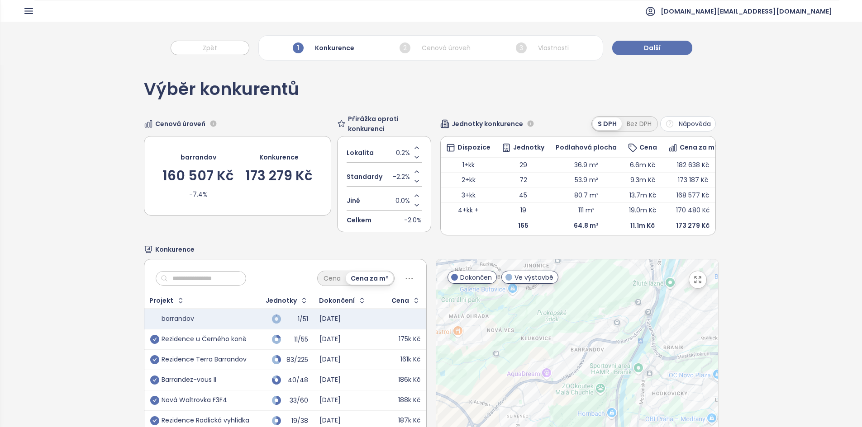
click at [663, 37] on div "Zpět 1 Konkurence 2 Cenová úroveň 3 Vlastnosti Další" at bounding box center [430, 43] width 861 height 43
click at [659, 42] on button "Další" at bounding box center [652, 48] width 80 height 14
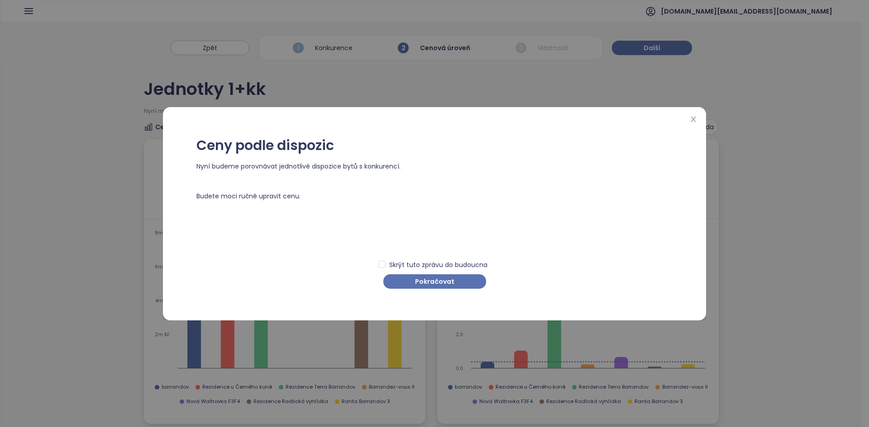
click at [437, 271] on div "Skrýt tuto zprávu do budoucna Pokračovat" at bounding box center [434, 270] width 476 height 38
click at [428, 279] on span "Pokračovat" at bounding box center [434, 282] width 39 height 10
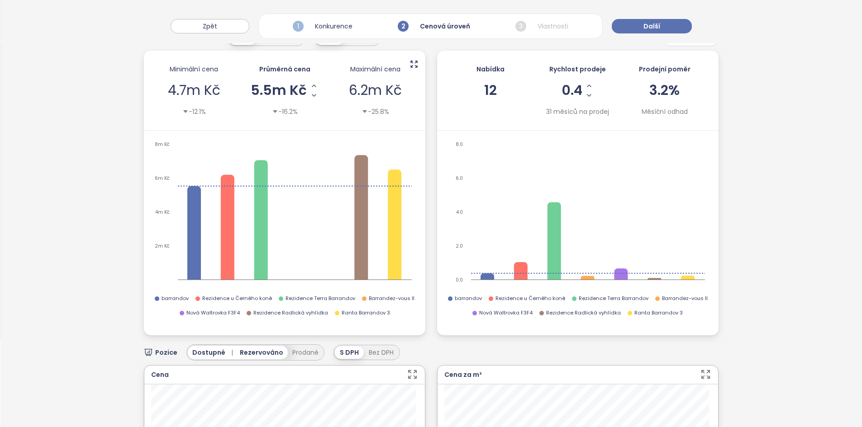
scroll to position [87, 0]
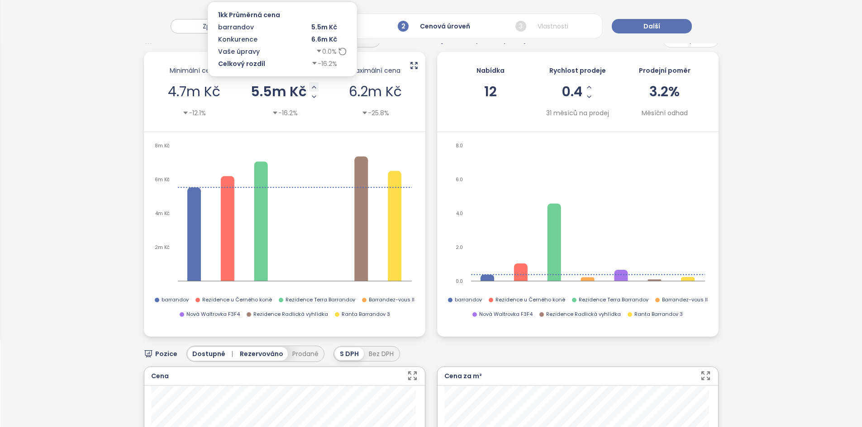
click at [313, 91] on button "Increase AVG Price" at bounding box center [313, 86] width 9 height 9
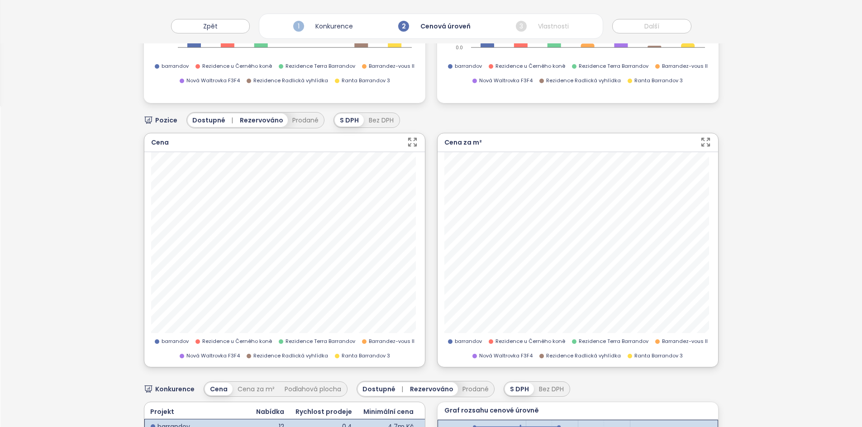
scroll to position [333, 0]
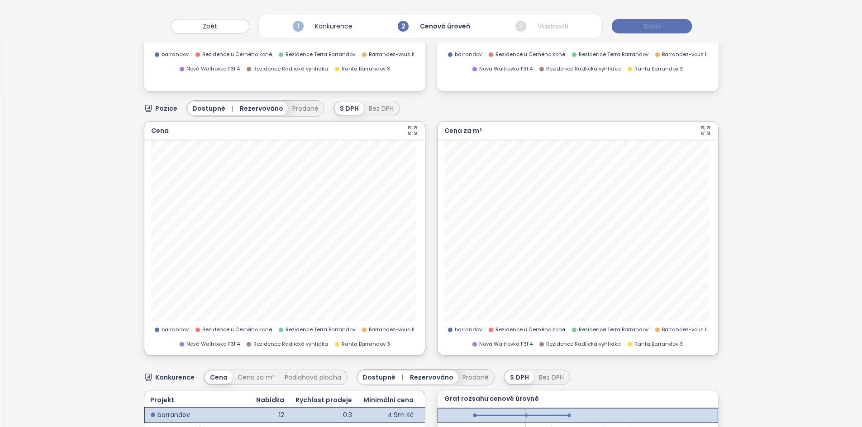
click at [662, 23] on button "Další" at bounding box center [652, 26] width 80 height 14
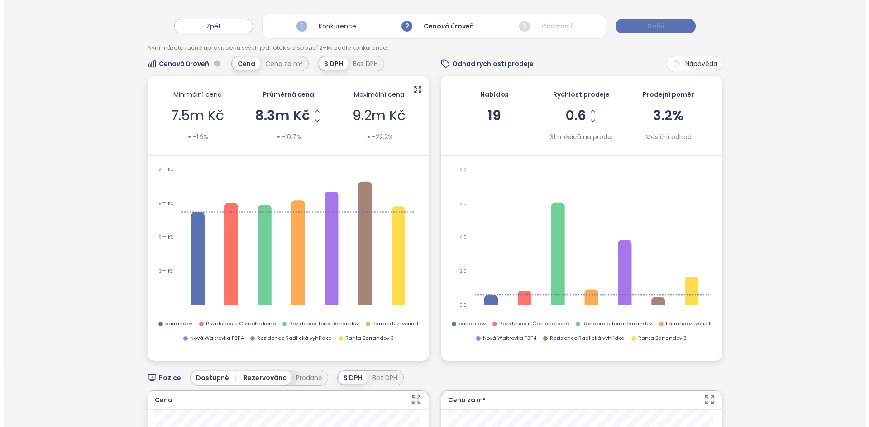
scroll to position [0, 0]
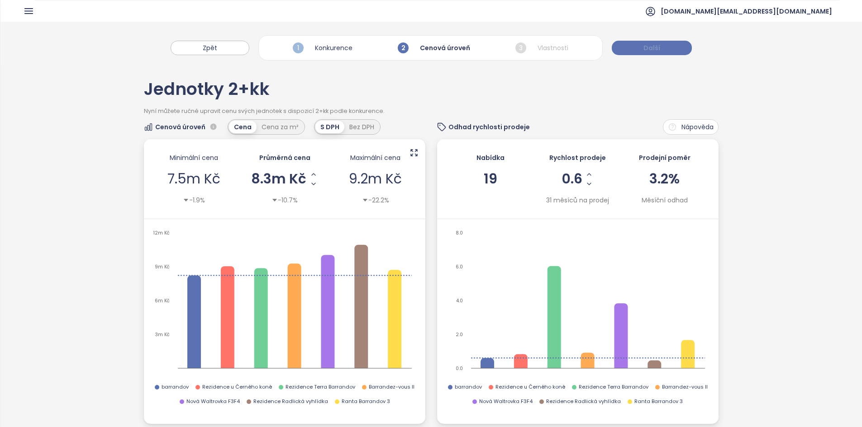
click at [643, 50] on span "Další" at bounding box center [651, 48] width 17 height 10
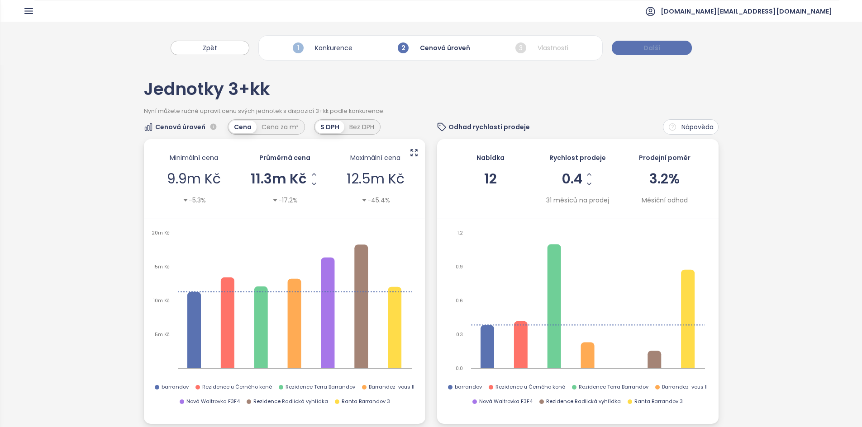
click at [643, 49] on span "Další" at bounding box center [651, 48] width 17 height 10
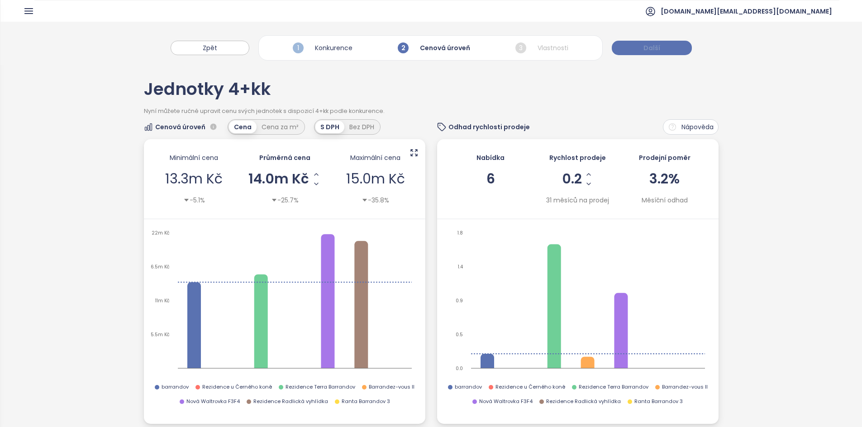
click at [643, 49] on span "Další" at bounding box center [651, 48] width 17 height 10
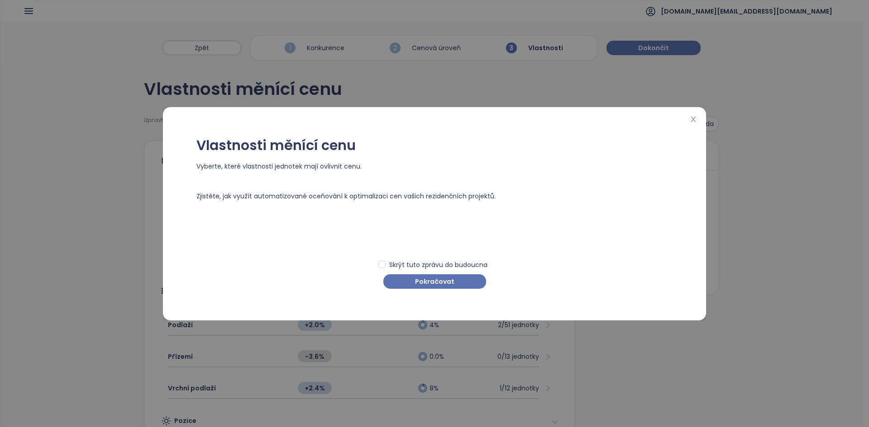
click at [421, 289] on div "Vlastnosti měnící cenu Vyberte, které vlastnosti jednotek mají ovlivnit cenu. Z…" at bounding box center [434, 213] width 521 height 195
click at [424, 287] on button "Pokračovat" at bounding box center [434, 282] width 103 height 14
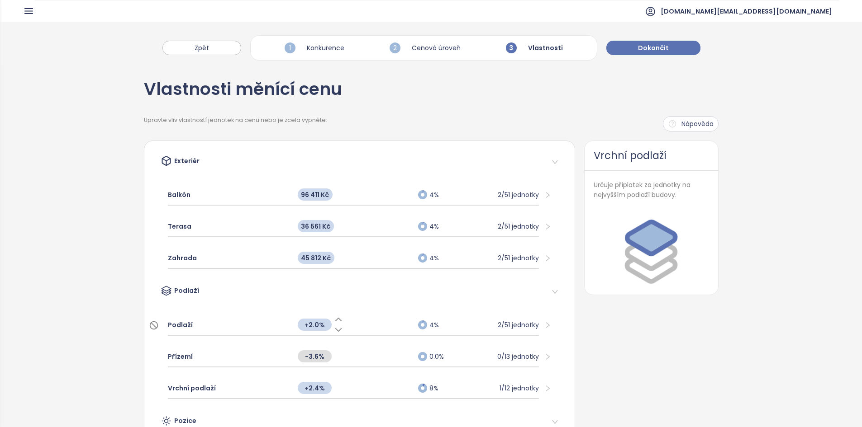
click at [334, 328] on icon at bounding box center [338, 330] width 9 height 9
click at [337, 321] on icon at bounding box center [338, 319] width 9 height 9
click at [649, 51] on span "Dokončit" at bounding box center [653, 48] width 31 height 10
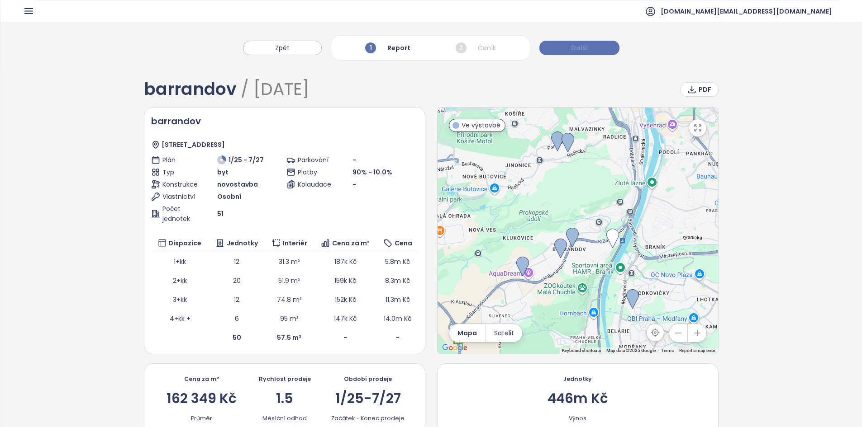
click at [571, 49] on span "Další" at bounding box center [579, 48] width 17 height 10
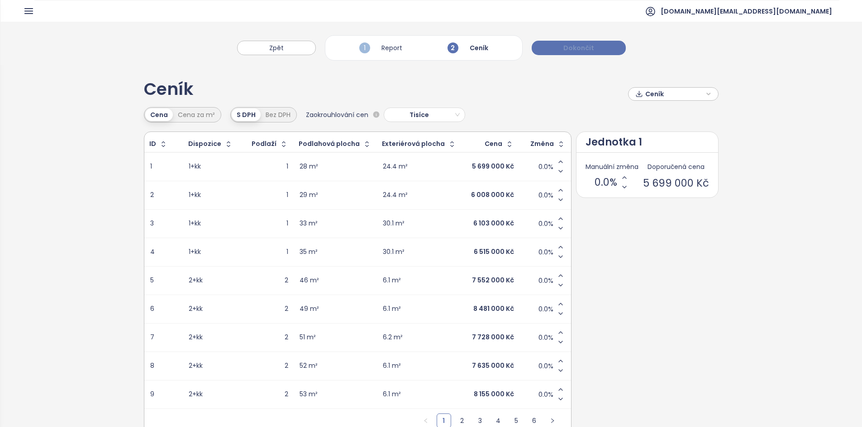
click at [570, 49] on span "Dokončit" at bounding box center [578, 48] width 31 height 10
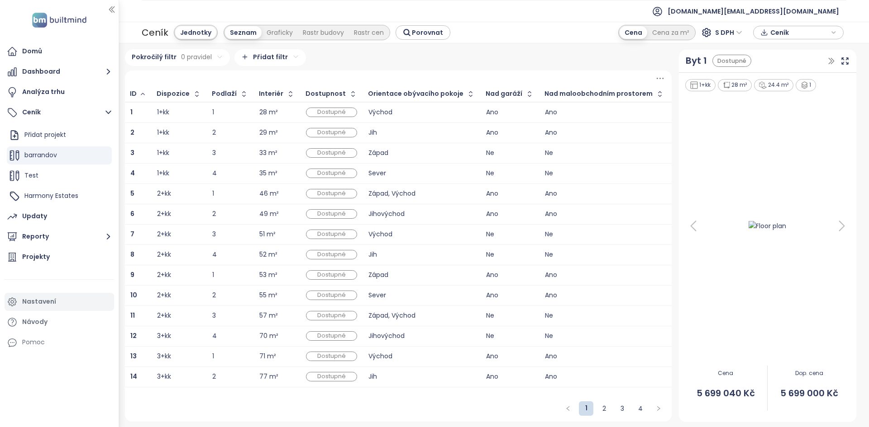
click at [44, 242] on button "Reporty" at bounding box center [59, 237] width 109 height 18
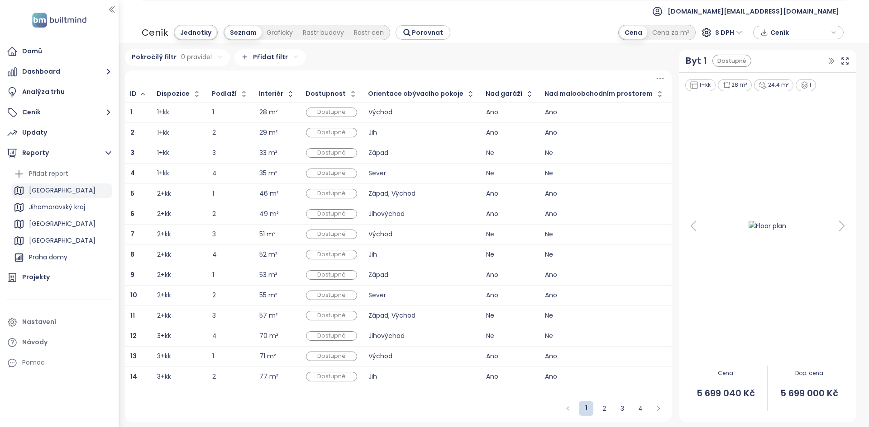
click at [48, 184] on div "[GEOGRAPHIC_DATA]" at bounding box center [61, 191] width 100 height 14
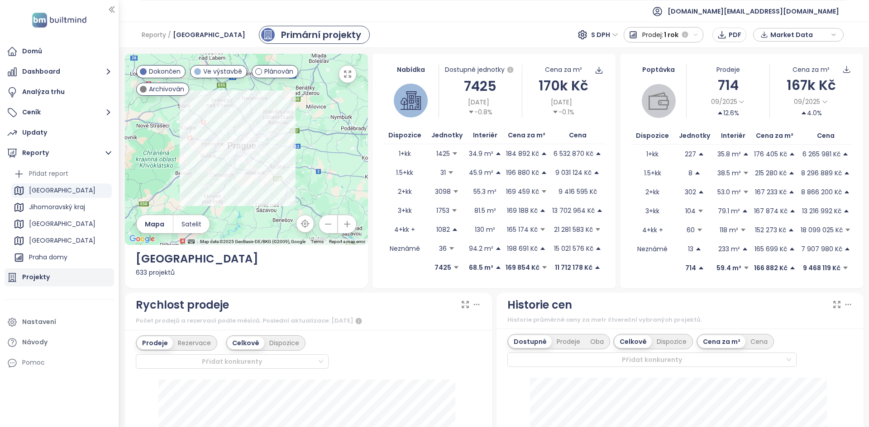
click at [51, 271] on div "Projekty" at bounding box center [59, 278] width 109 height 18
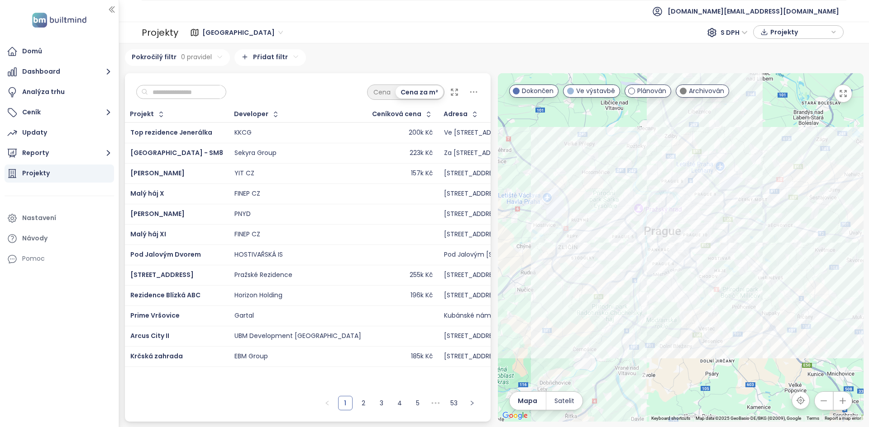
click at [212, 94] on input "text" at bounding box center [184, 92] width 73 height 14
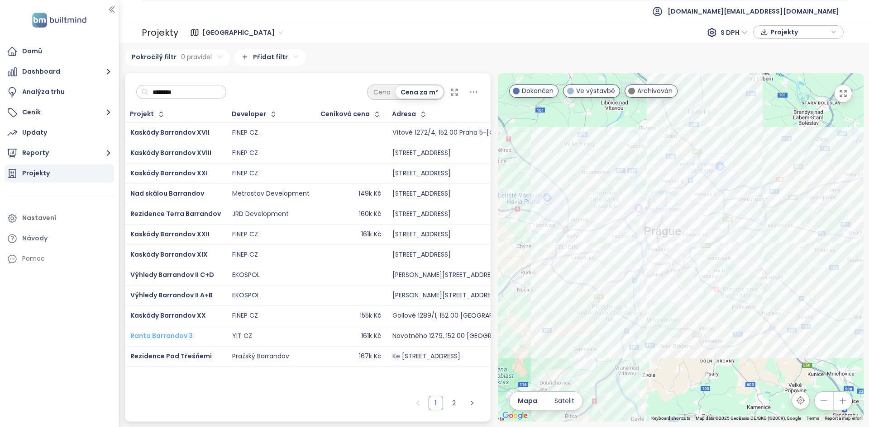
type input "********"
click at [178, 334] on span "Ranta Barrandov 3" at bounding box center [161, 336] width 62 height 9
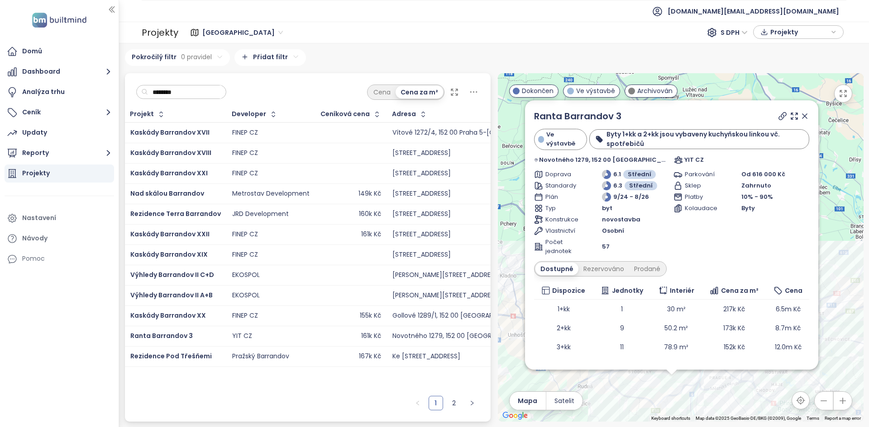
click at [206, 91] on input "********" at bounding box center [184, 92] width 73 height 14
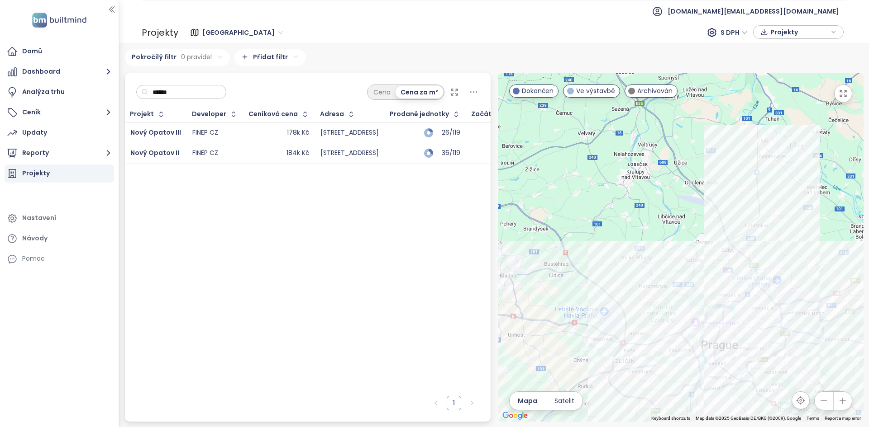
type input "******"
click at [243, 129] on td "178k Kč" at bounding box center [278, 133] width 71 height 21
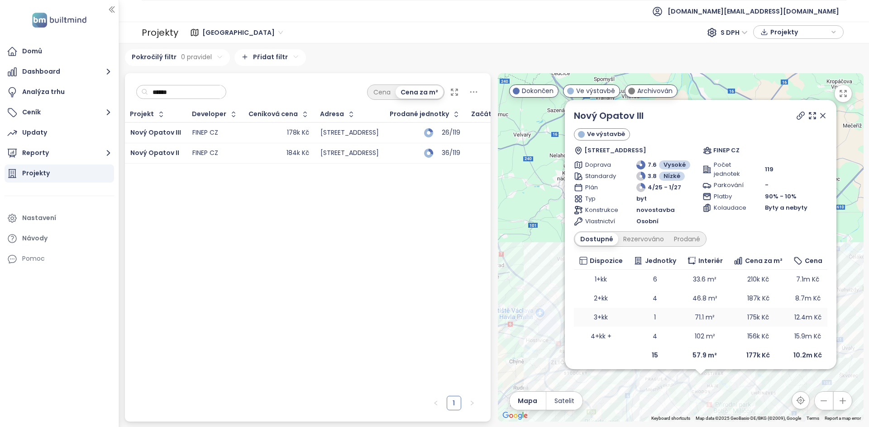
scroll to position [5, 0]
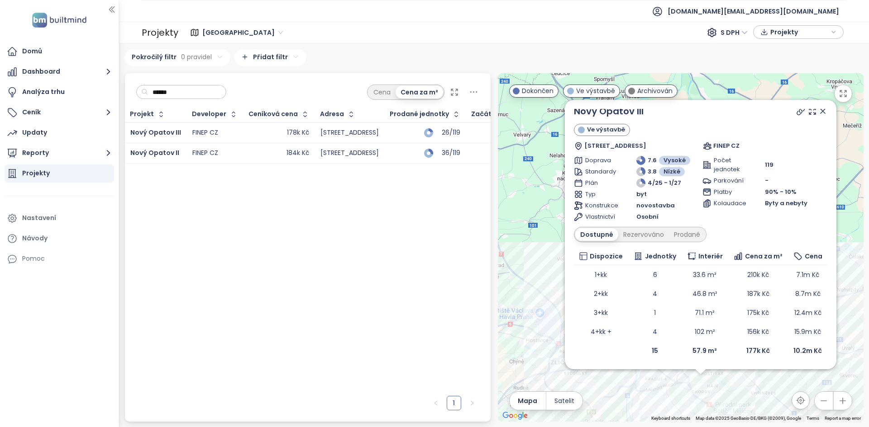
click at [252, 157] on div "184k Kč" at bounding box center [279, 153] width 60 height 11
click at [796, 115] on icon at bounding box center [799, 111] width 7 height 7
click at [249, 132] on div "178k Kč" at bounding box center [279, 133] width 60 height 11
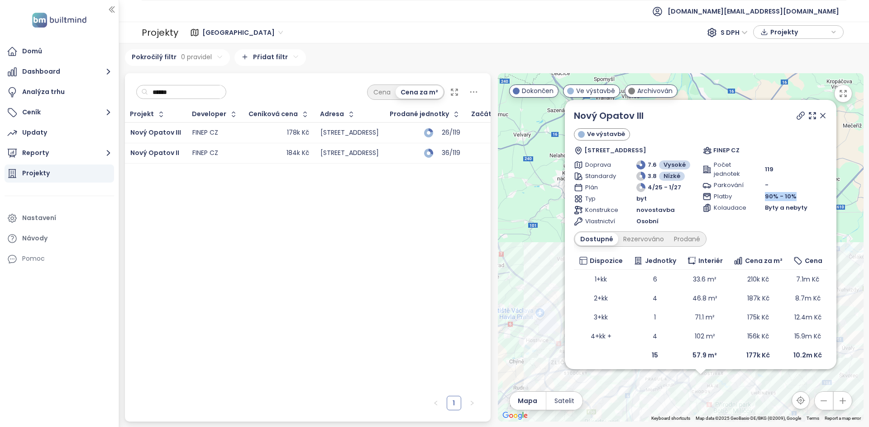
drag, startPoint x: 793, startPoint y: 195, endPoint x: 752, endPoint y: 200, distance: 40.5
click at [752, 200] on div "Platby 90% - 10%" at bounding box center [764, 196] width 125 height 9
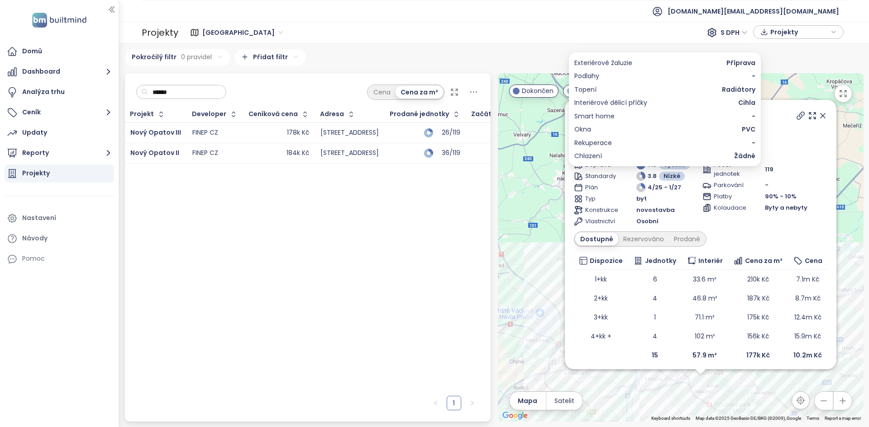
click at [720, 90] on div "Topení Radiátory" at bounding box center [664, 90] width 181 height 10
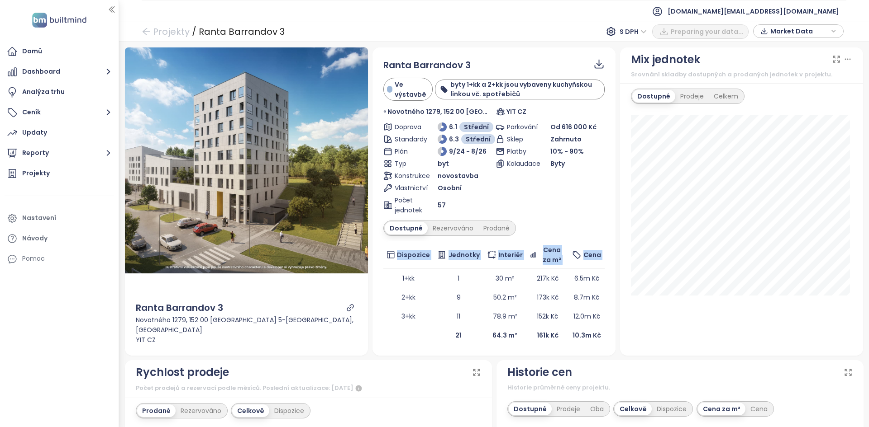
drag, startPoint x: 390, startPoint y: 281, endPoint x: 591, endPoint y: 344, distance: 210.6
click at [589, 349] on div "Ranta Barrandov 3 Ve výstavbě byty 1+kk a 2+kk jsou vybaveny kuchyňskou linkou …" at bounding box center [493, 201] width 243 height 309
click at [589, 233] on div "Dostupné Rezervováno Prodané" at bounding box center [493, 228] width 221 height 15
click at [497, 234] on div "Prodané" at bounding box center [496, 228] width 36 height 13
click at [399, 233] on div "Dostupné" at bounding box center [405, 228] width 41 height 13
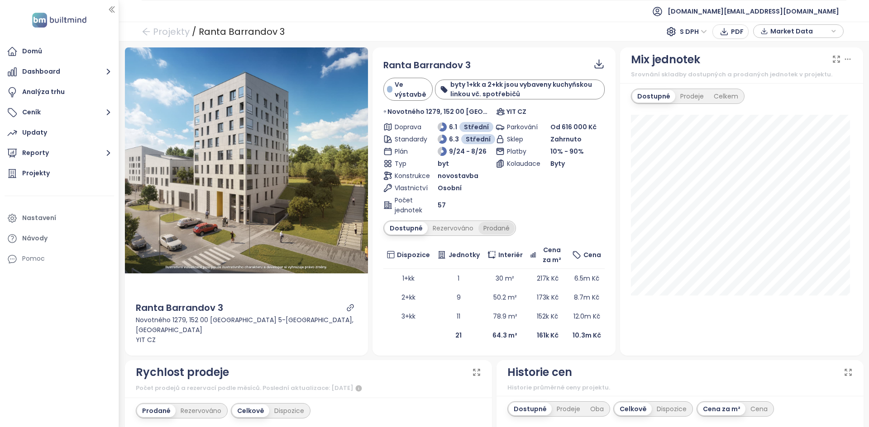
click at [496, 229] on div "Prodané" at bounding box center [496, 228] width 36 height 13
click at [392, 233] on div "Dostupné" at bounding box center [405, 228] width 41 height 13
drag, startPoint x: 392, startPoint y: 321, endPoint x: 424, endPoint y: 313, distance: 33.0
click at [424, 313] on td "3+kk" at bounding box center [408, 316] width 51 height 19
click at [496, 231] on div "Prodané" at bounding box center [496, 228] width 36 height 13
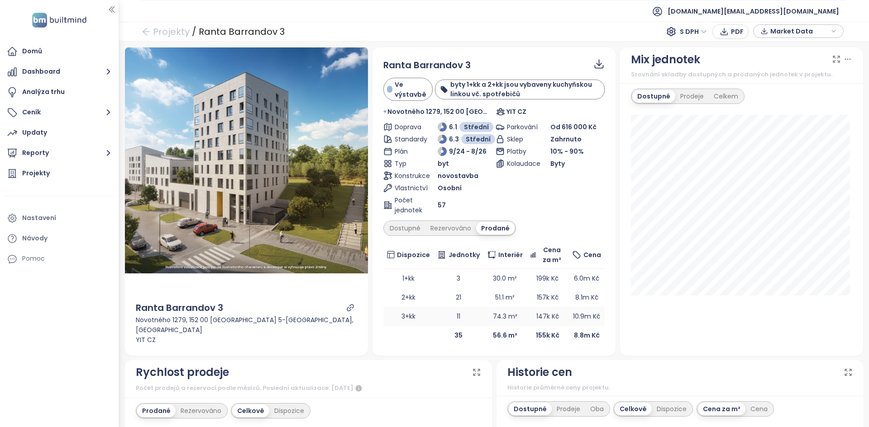
click at [494, 317] on td "74.3 m²" at bounding box center [504, 316] width 43 height 19
click at [402, 231] on div "Dostupné" at bounding box center [405, 228] width 41 height 13
click at [84, 95] on div "Analýza trhu" at bounding box center [59, 92] width 109 height 18
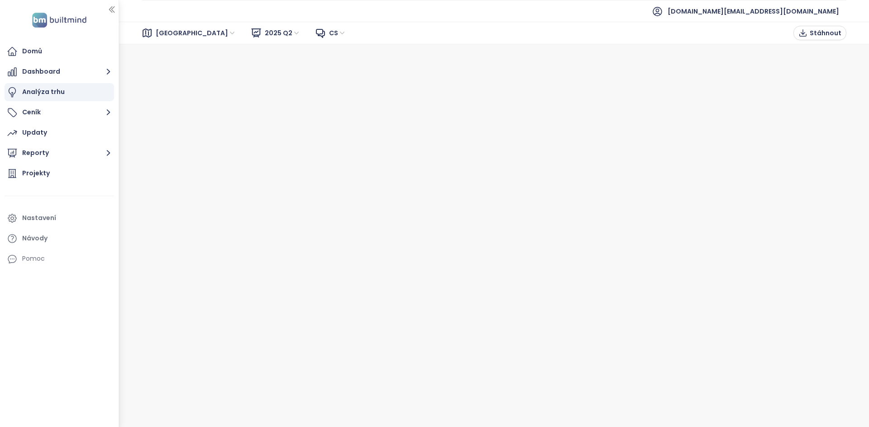
click at [166, 31] on span "[GEOGRAPHIC_DATA]" at bounding box center [196, 33] width 81 height 14
click at [166, 74] on div "Brno [GEOGRAPHIC_DATA]" at bounding box center [195, 58] width 87 height 33
click at [166, 71] on div "[GEOGRAPHIC_DATA]" at bounding box center [195, 65] width 83 height 14
click at [265, 33] on span "2025 Q2" at bounding box center [283, 33] width 36 height 14
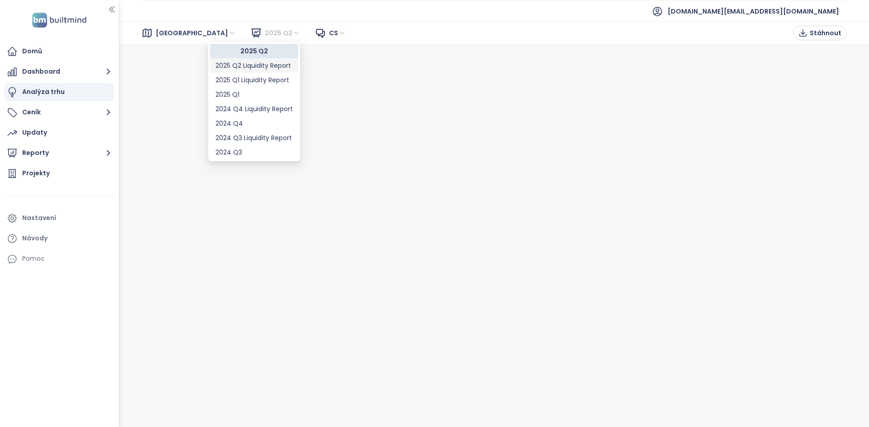
click at [240, 61] on div "2025 Q2 Liquidity Report" at bounding box center [253, 66] width 77 height 10
